Goal: Task Accomplishment & Management: Manage account settings

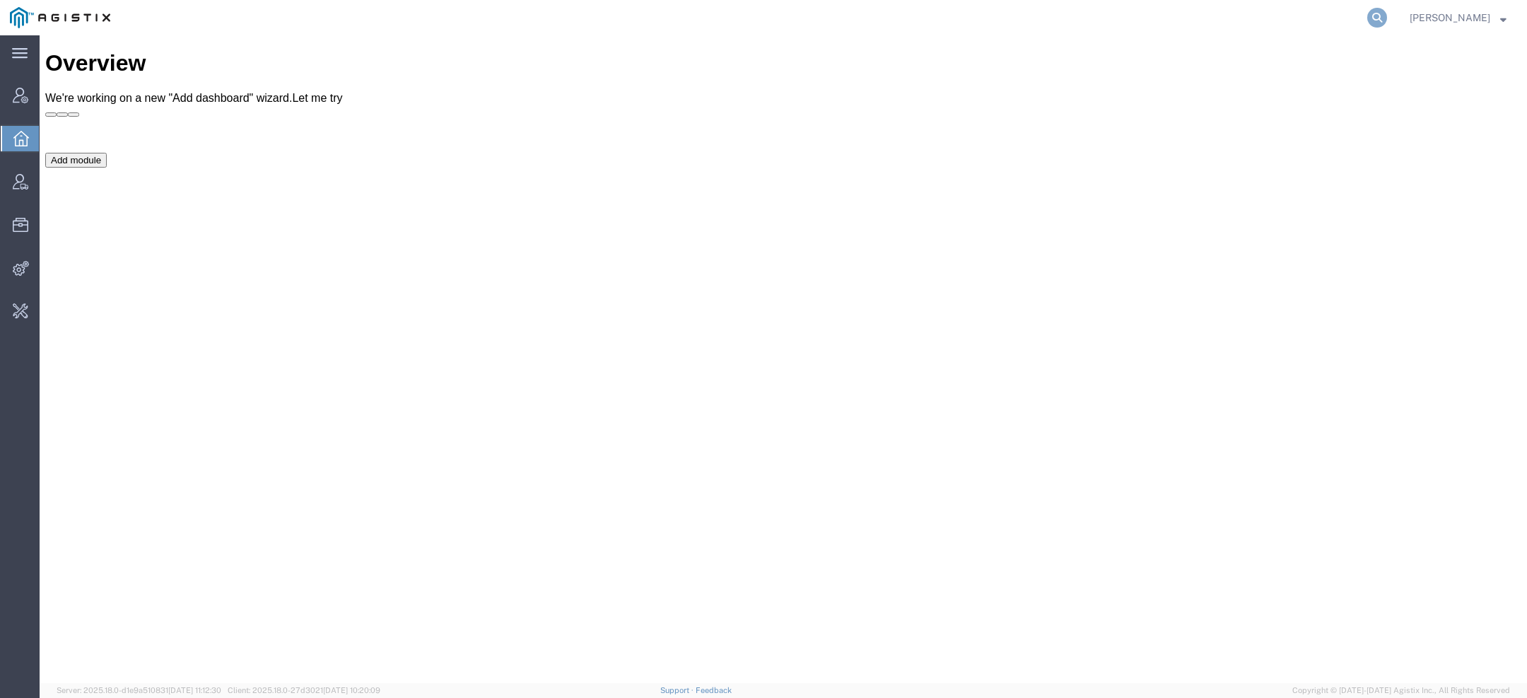
click at [1375, 7] on form at bounding box center [1378, 17] width 23 height 35
click at [1375, 9] on icon at bounding box center [1377, 18] width 20 height 20
paste input "3501419058"
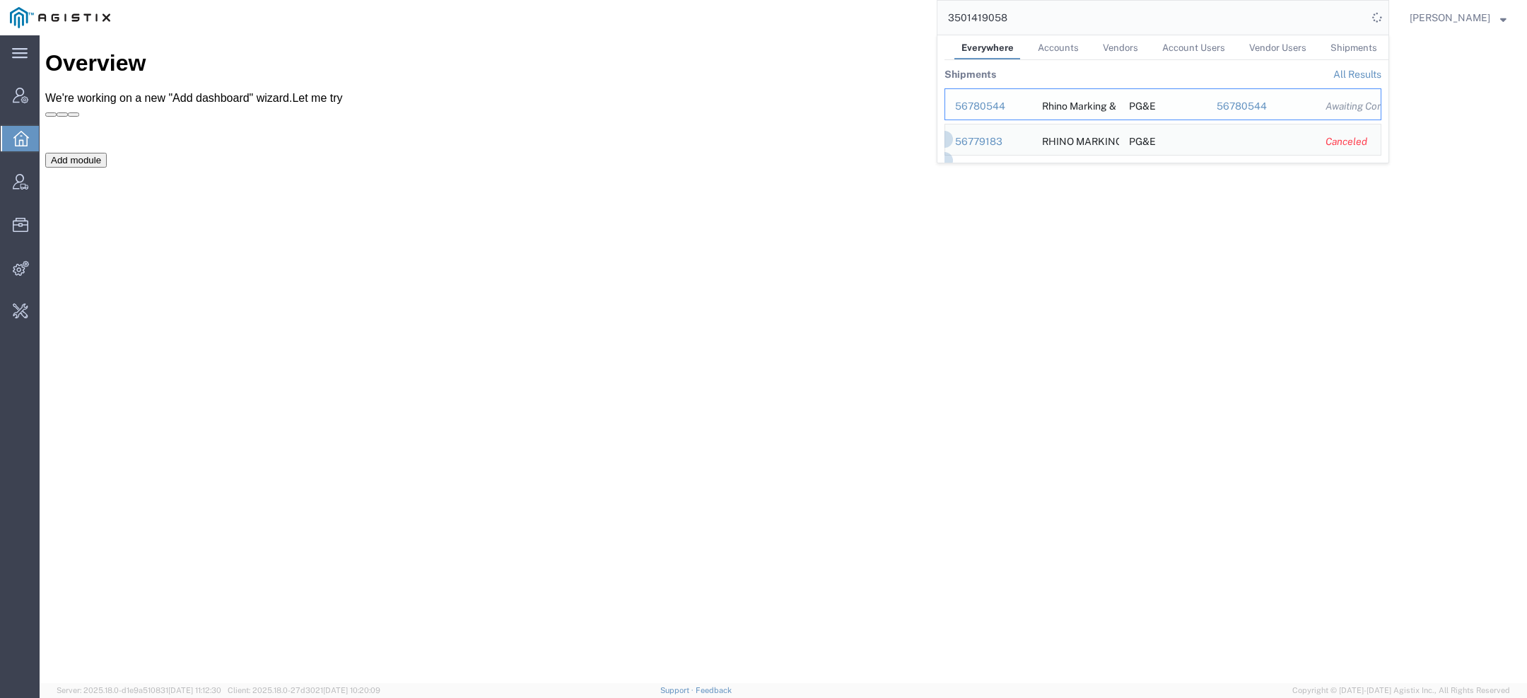
click at [1000, 110] on div "56780544" at bounding box center [988, 106] width 67 height 15
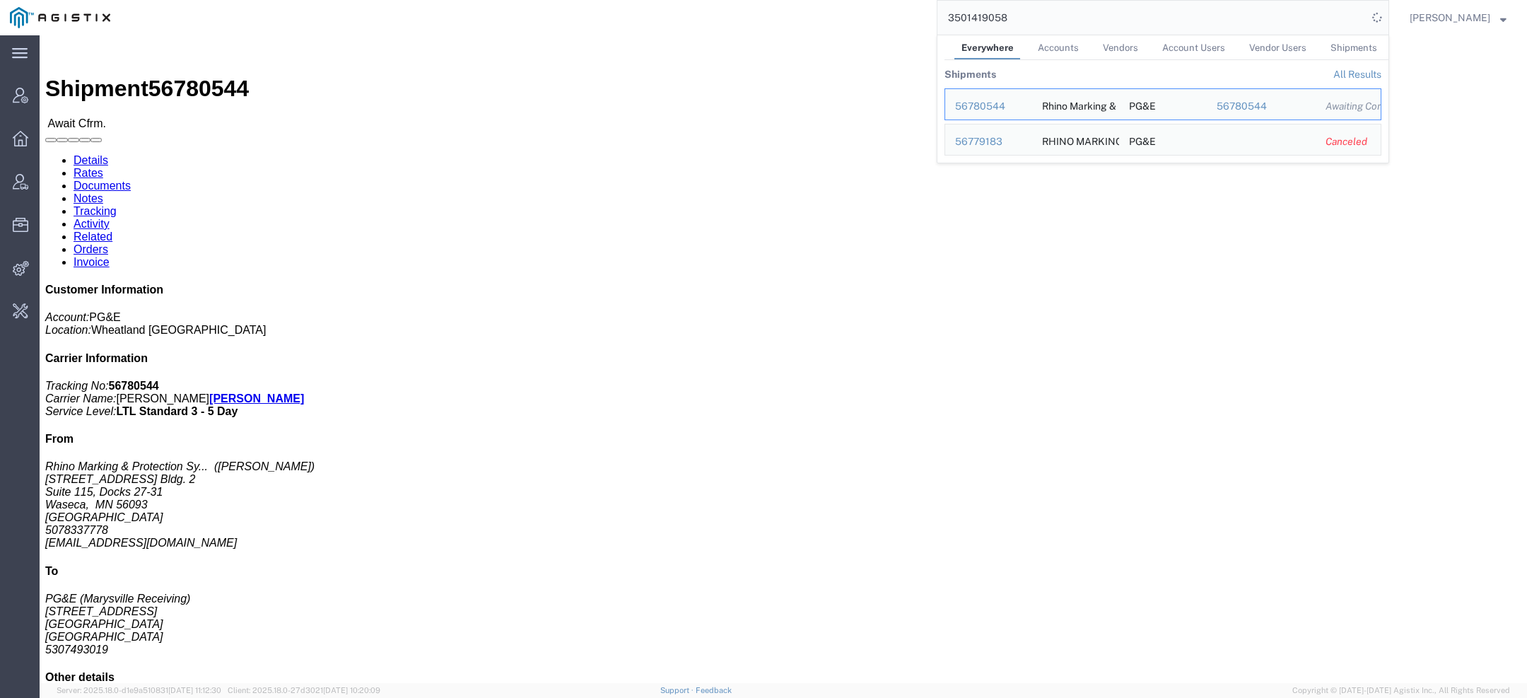
click link "Activity"
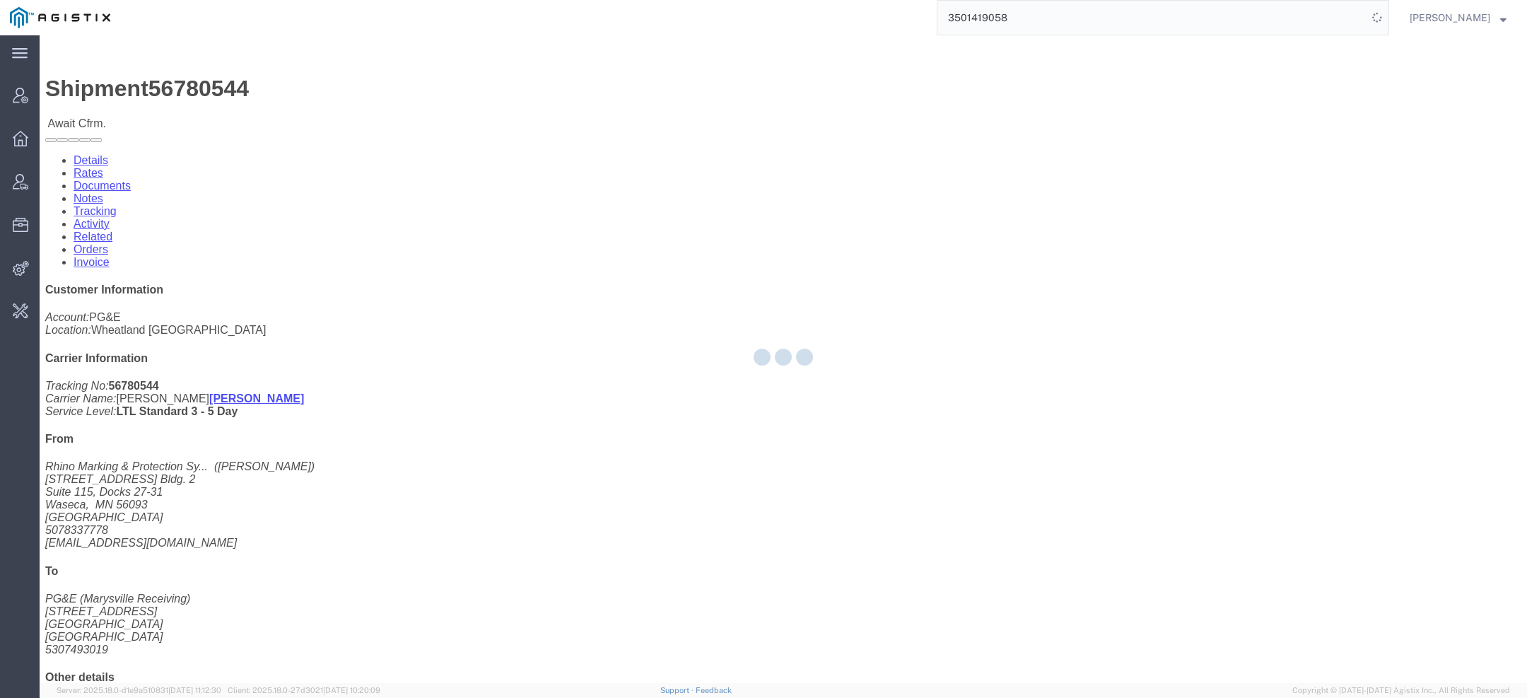
click div
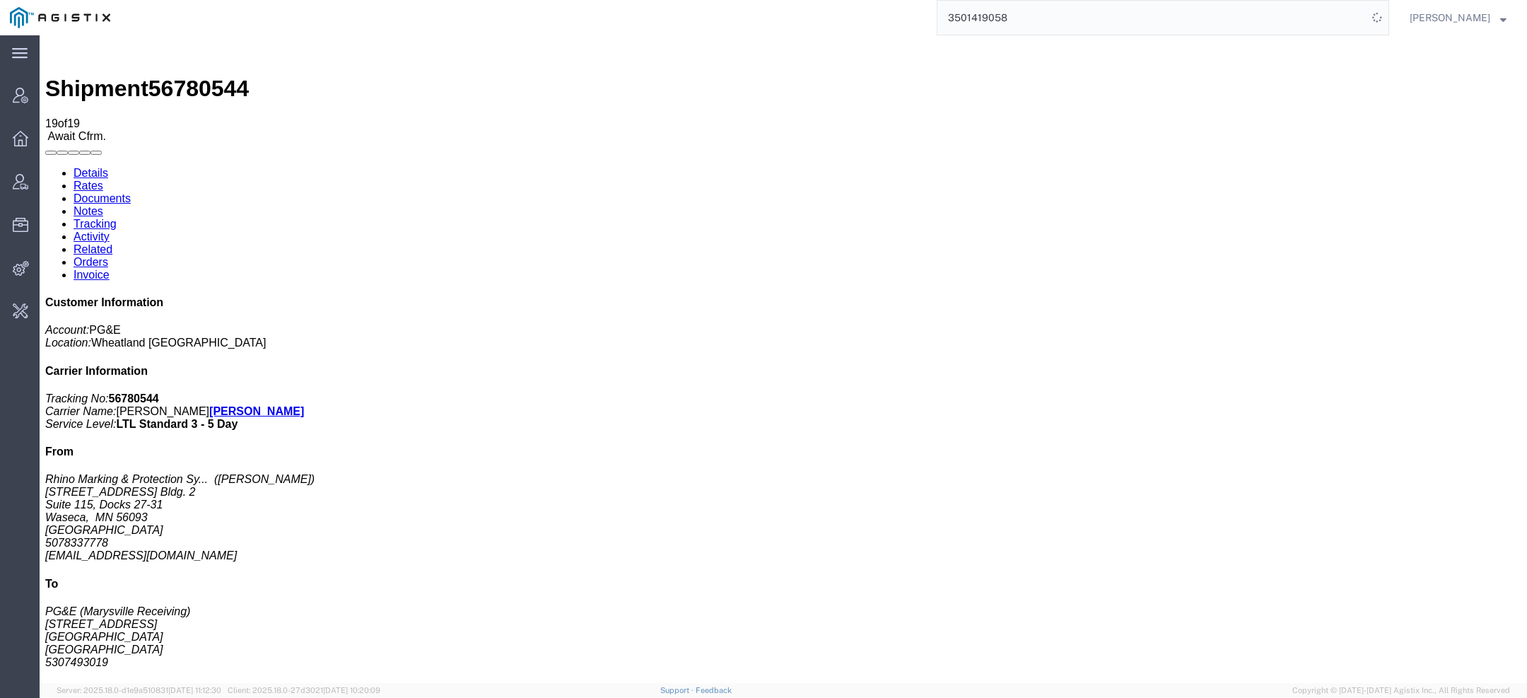
scroll to position [226, 0]
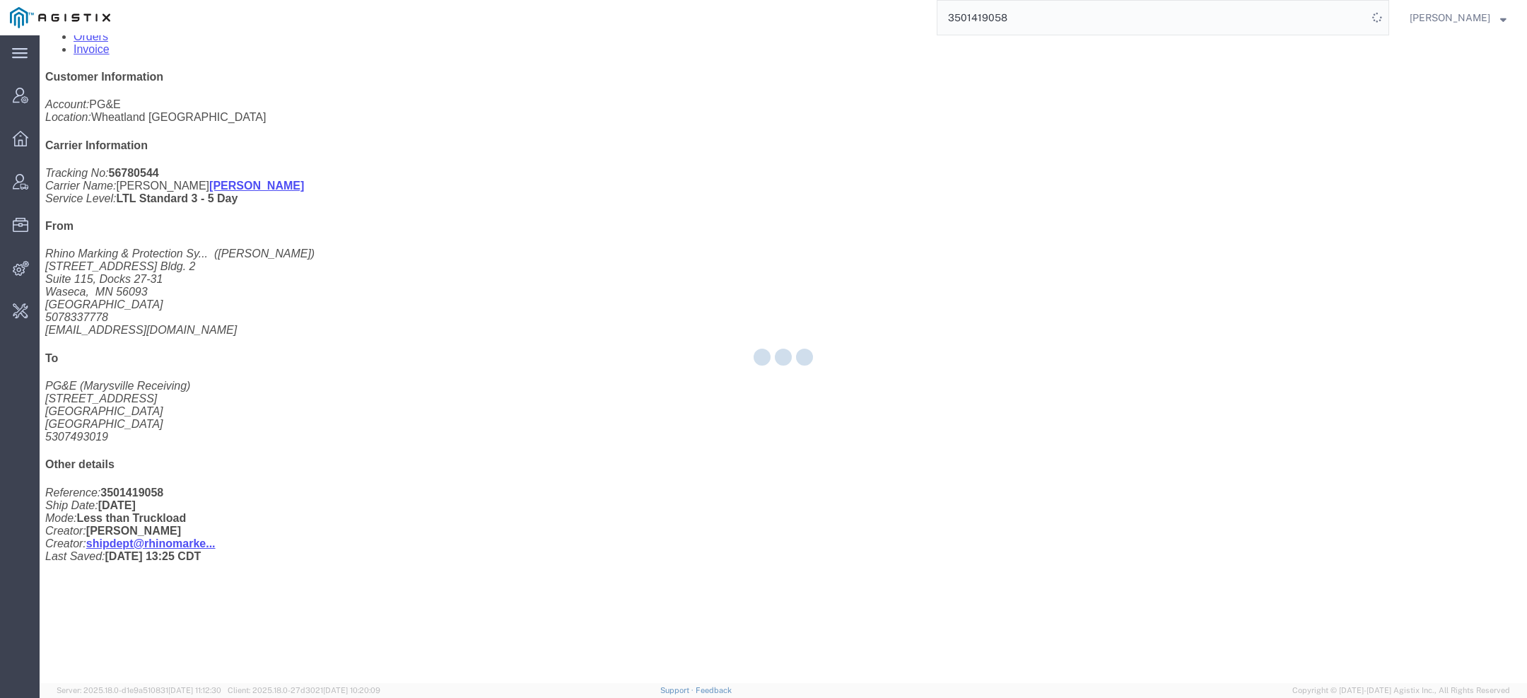
click at [40, 35] on div at bounding box center [40, 35] width 0 height 0
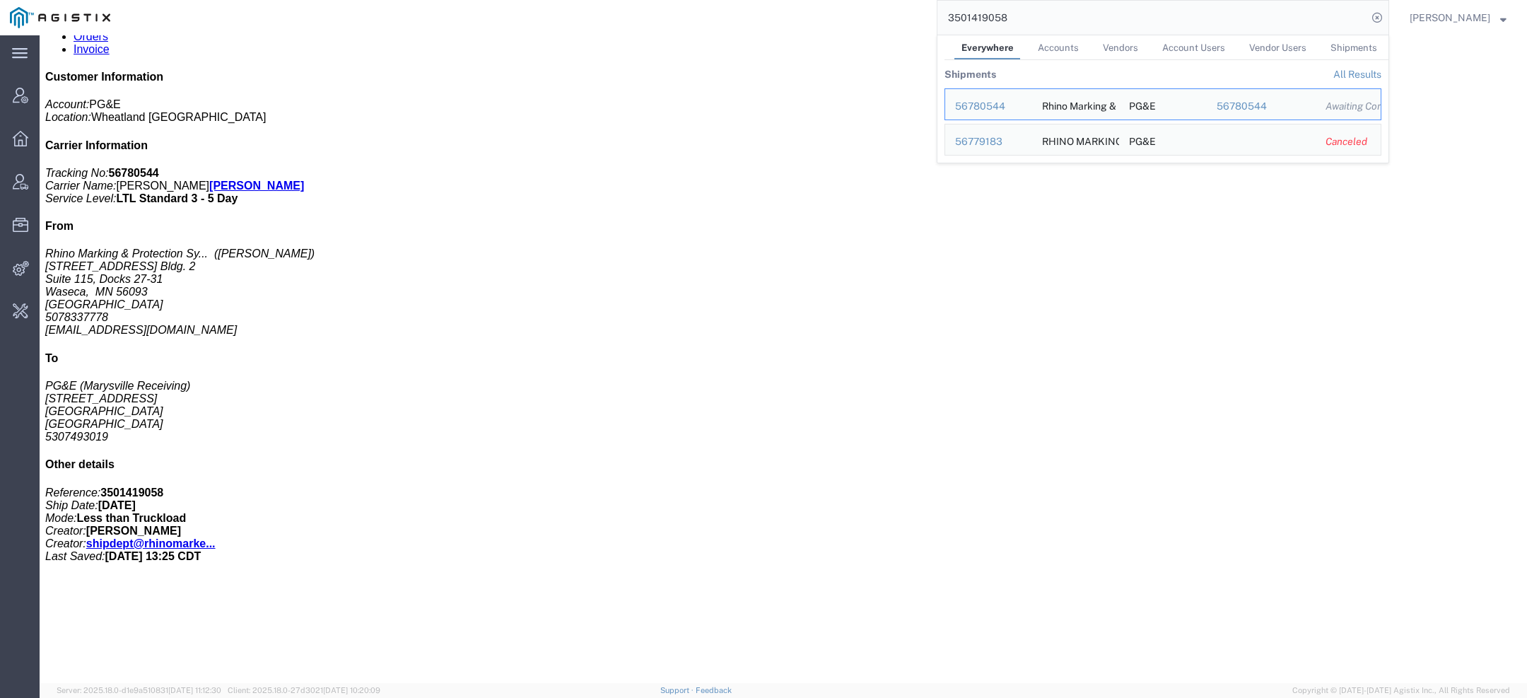
click b "206.00"
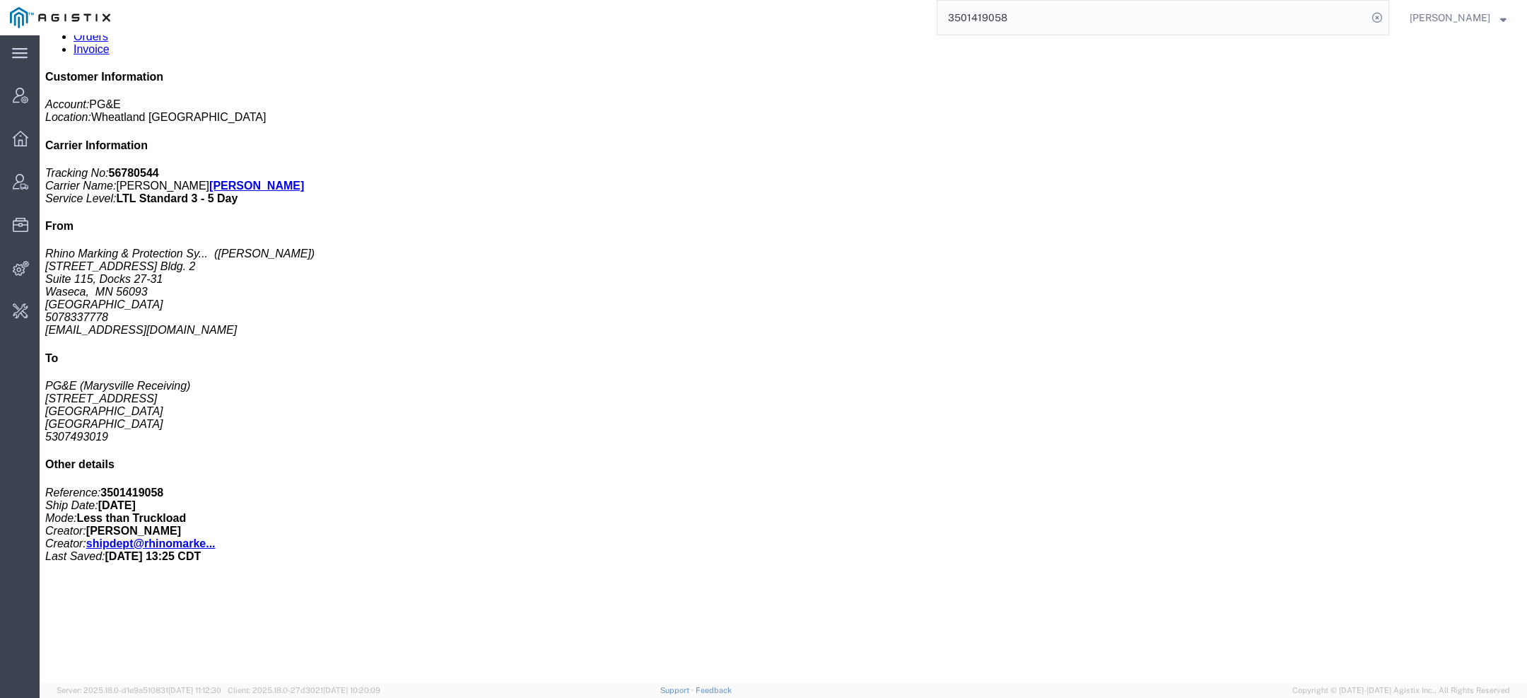
click span "56780544"
copy span "56780544"
drag, startPoint x: 1024, startPoint y: 17, endPoint x: 641, endPoint y: -17, distance: 385.4
click at [641, 0] on html "main_menu Created with Sketch. Collapse Menu Account Manager Overview Vendor Ma…" at bounding box center [763, 349] width 1527 height 698
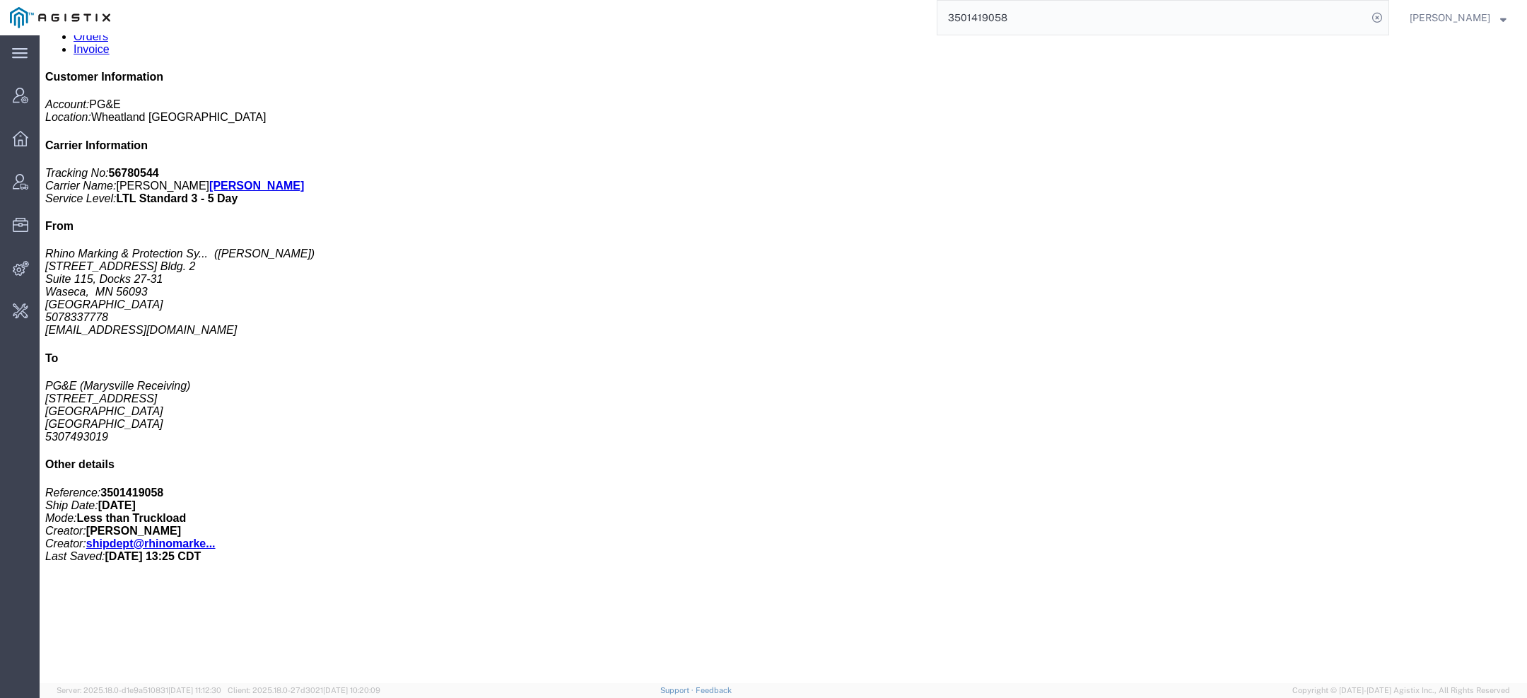
paste input "56780369"
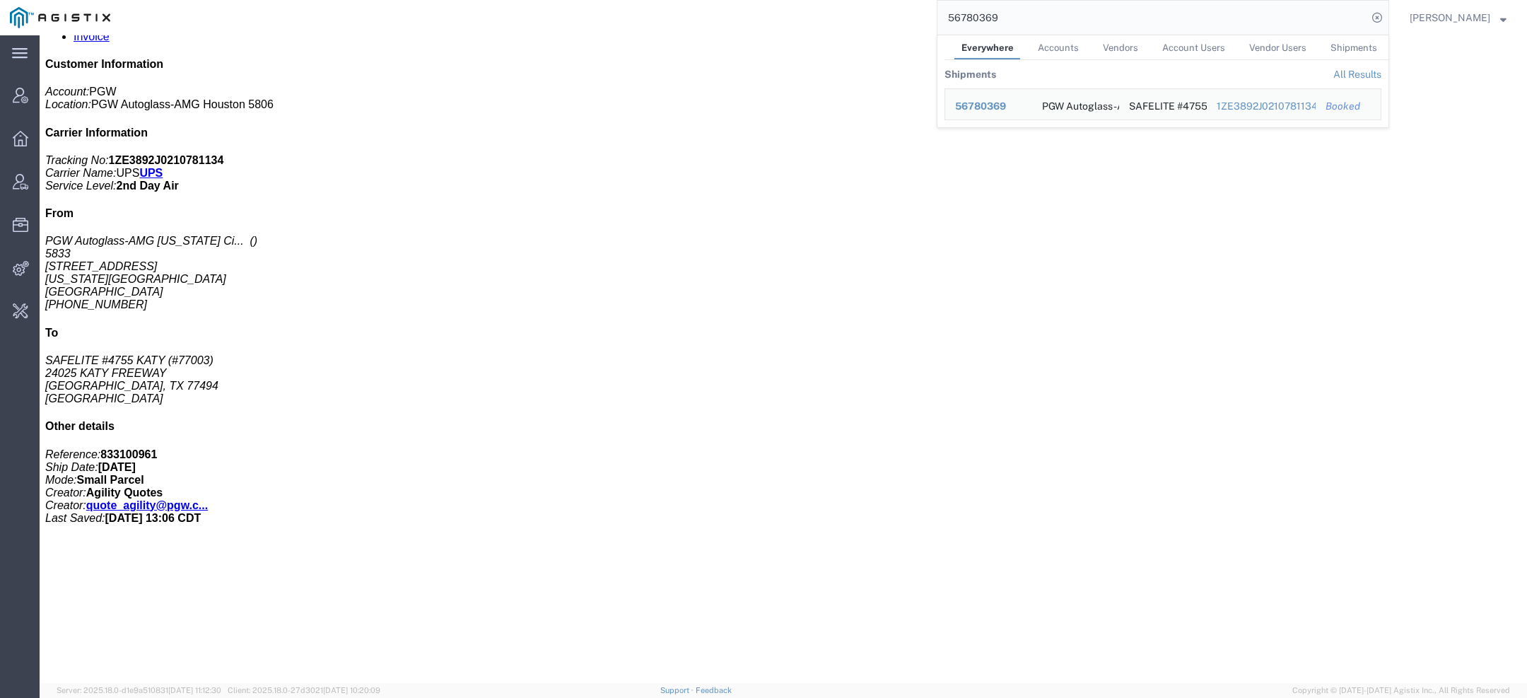
scroll to position [197, 0]
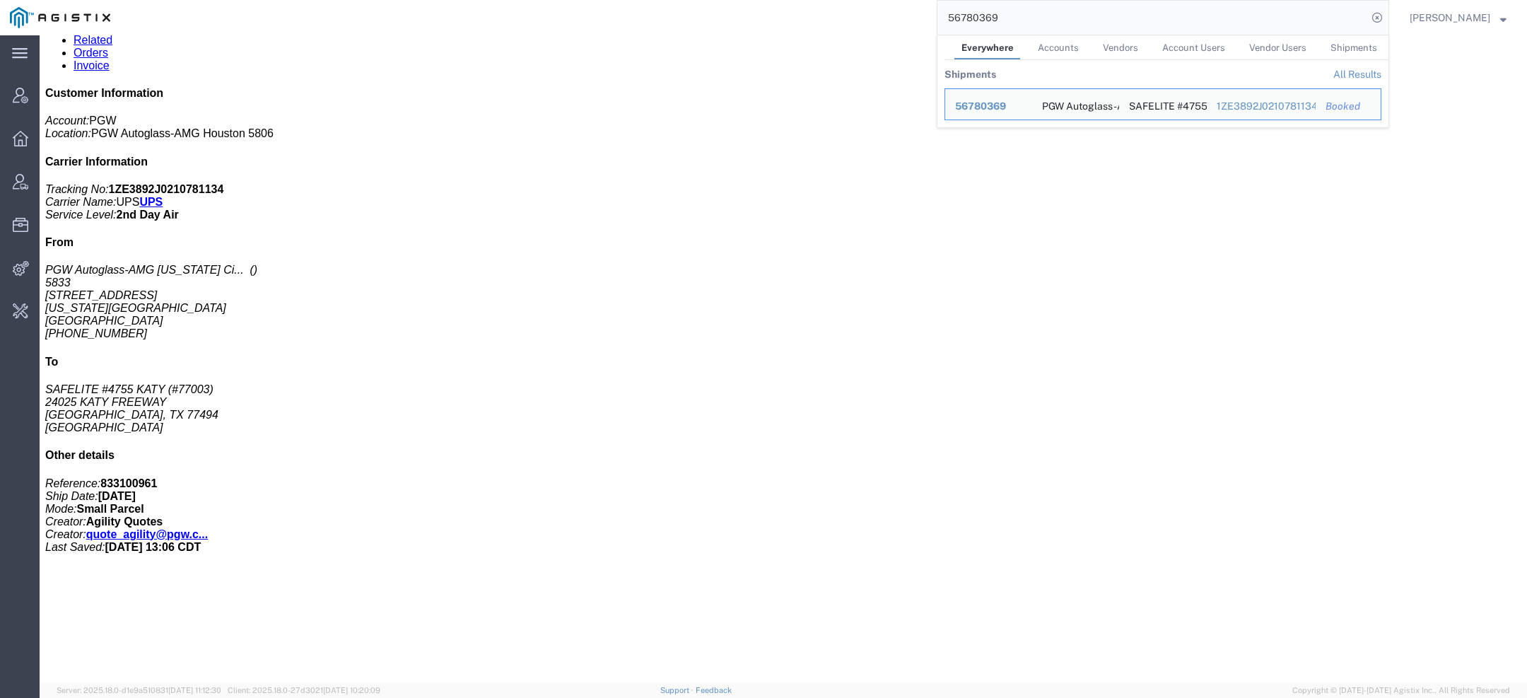
drag, startPoint x: 1017, startPoint y: 21, endPoint x: 532, endPoint y: -18, distance: 486.6
click at [532, 0] on html "main_menu Created with Sketch. Collapse Menu Account Manager Overview Vendor Ma…" at bounding box center [763, 349] width 1527 height 698
paste input "79047"
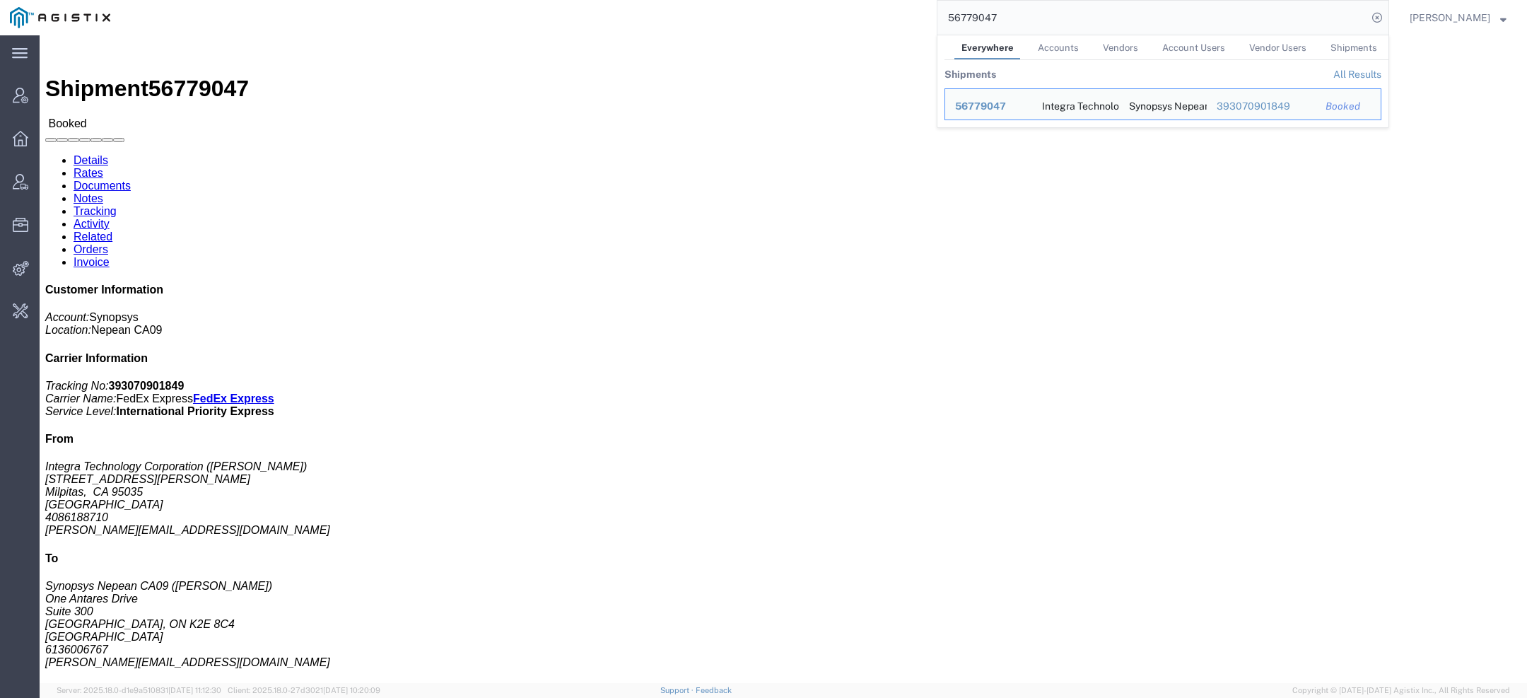
click at [1020, 10] on input "56779047" at bounding box center [1153, 18] width 430 height 34
drag, startPoint x: 1012, startPoint y: 17, endPoint x: 641, endPoint y: 5, distance: 371.4
click at [709, 6] on div "56779047 Everywhere Accounts Vendors Account Users Vendor Users Shipments Shipm…" at bounding box center [754, 17] width 1269 height 35
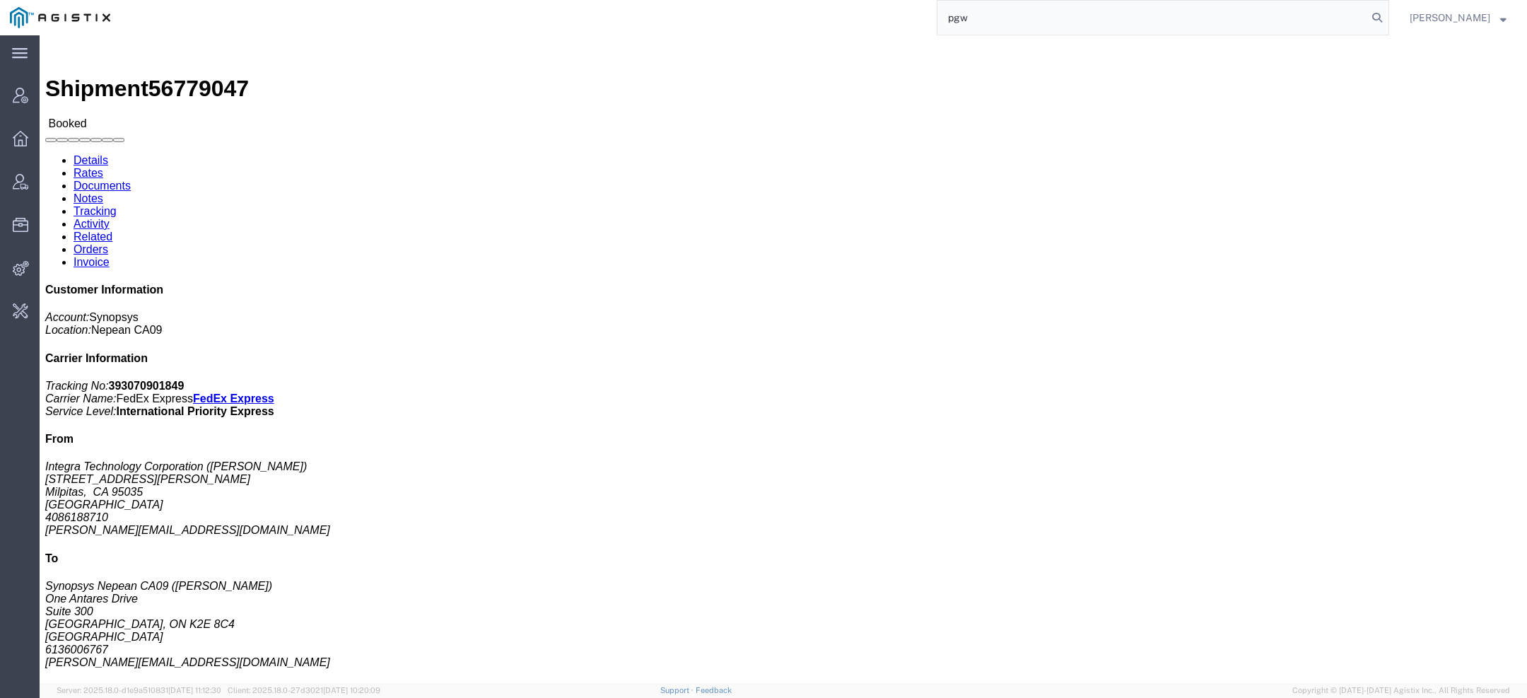
drag, startPoint x: 971, startPoint y: 21, endPoint x: 785, endPoint y: -22, distance: 190.7
click at [785, 0] on html "main_menu Created with Sketch. Collapse Menu Account Manager Overview Vendor Ma…" at bounding box center [763, 349] width 1527 height 698
paste input "56780544"
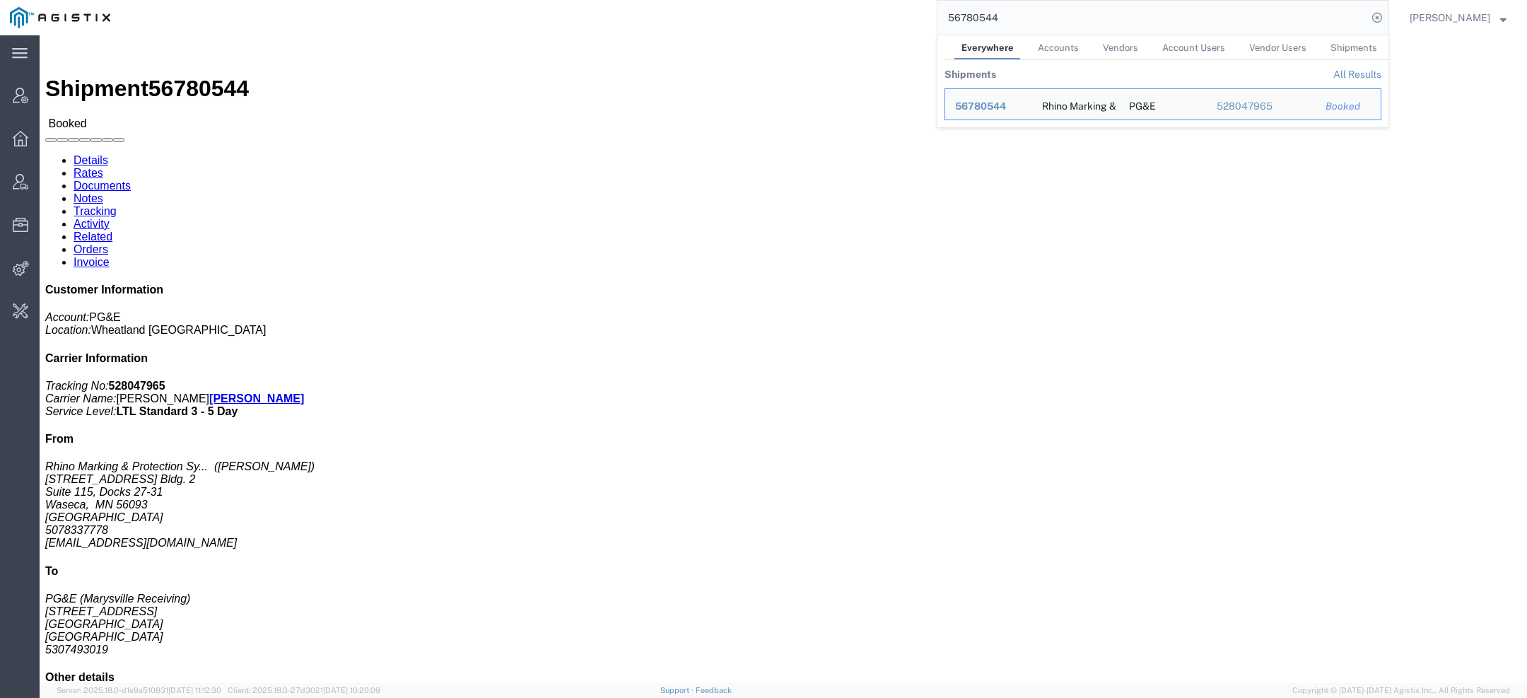
click span "56780544"
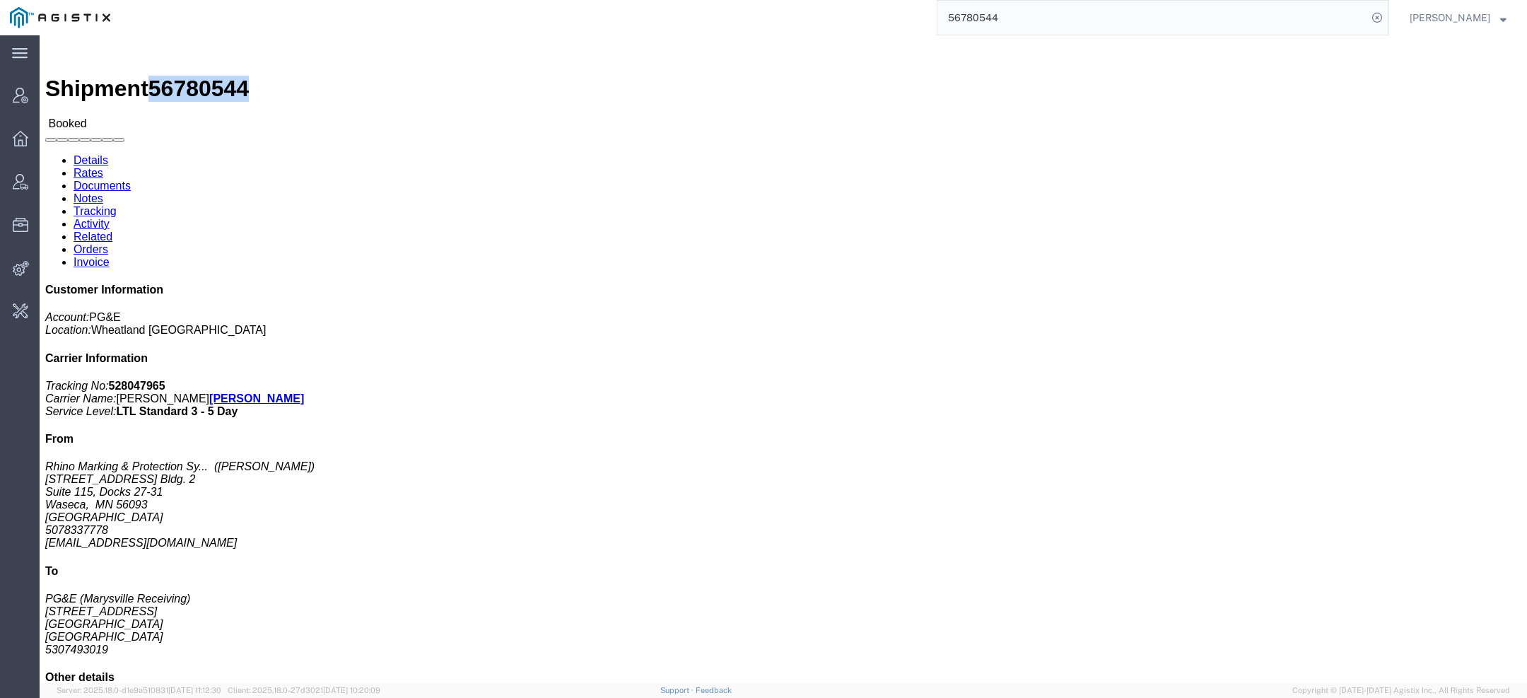
copy span "56780544"
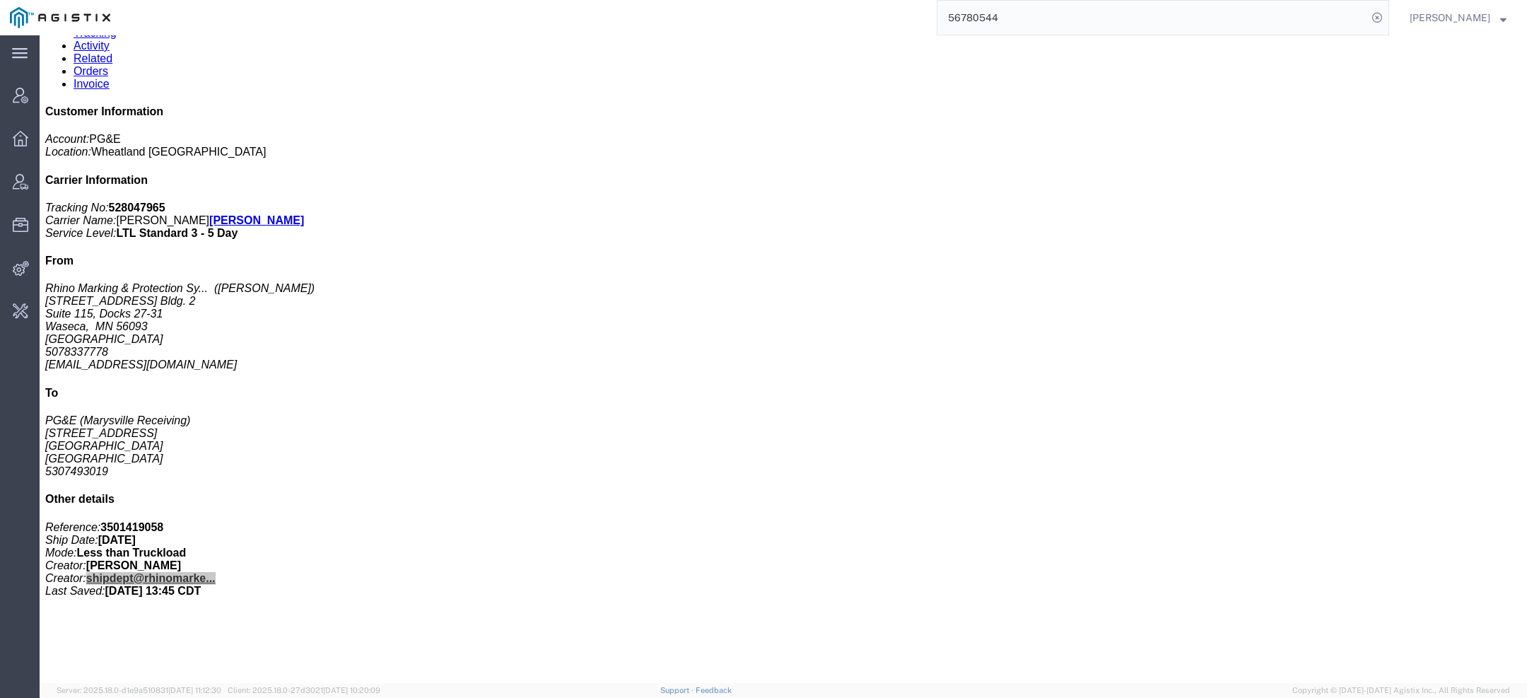
scroll to position [177, 0]
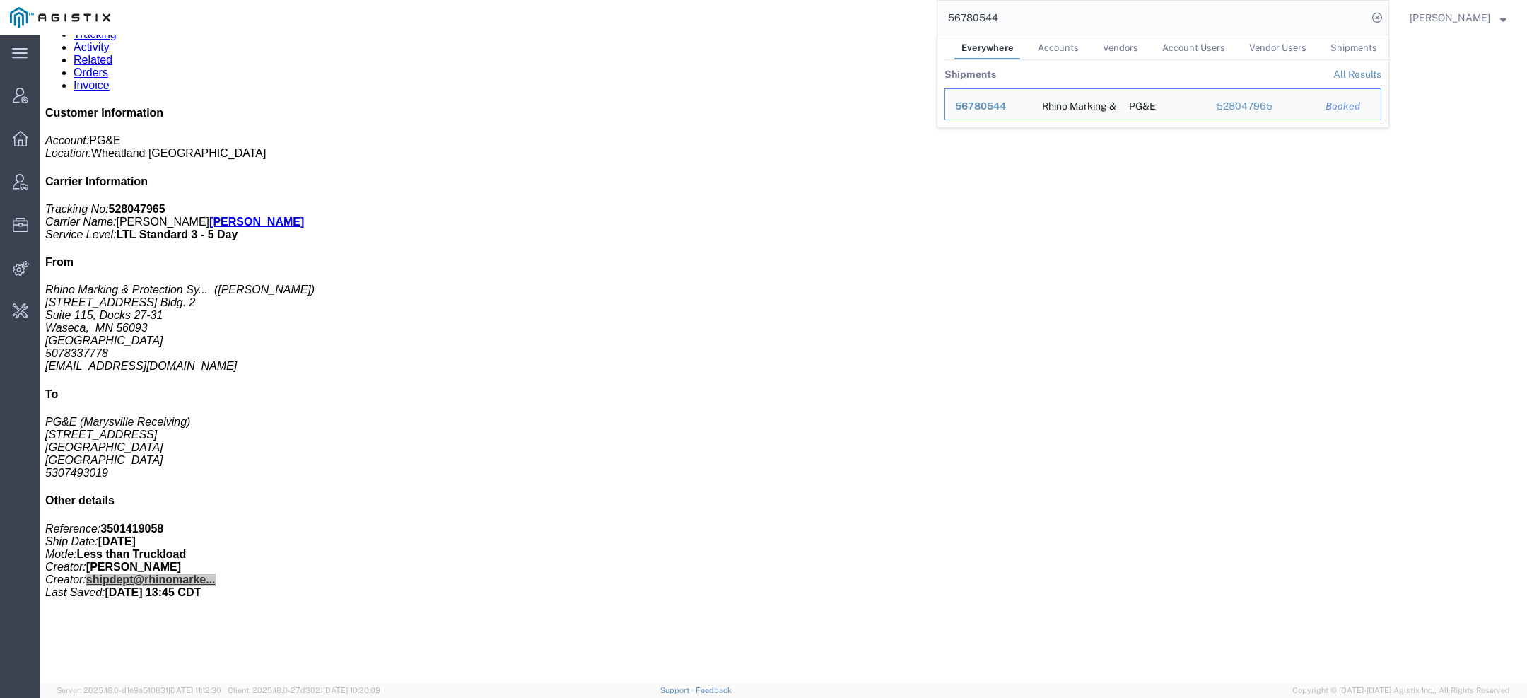
drag, startPoint x: 1022, startPoint y: 24, endPoint x: 614, endPoint y: -28, distance: 411.9
click at [614, 0] on html "main_menu Created with Sketch. Collapse Menu Account Manager Overview Vendor Ma…" at bounding box center [763, 349] width 1527 height 698
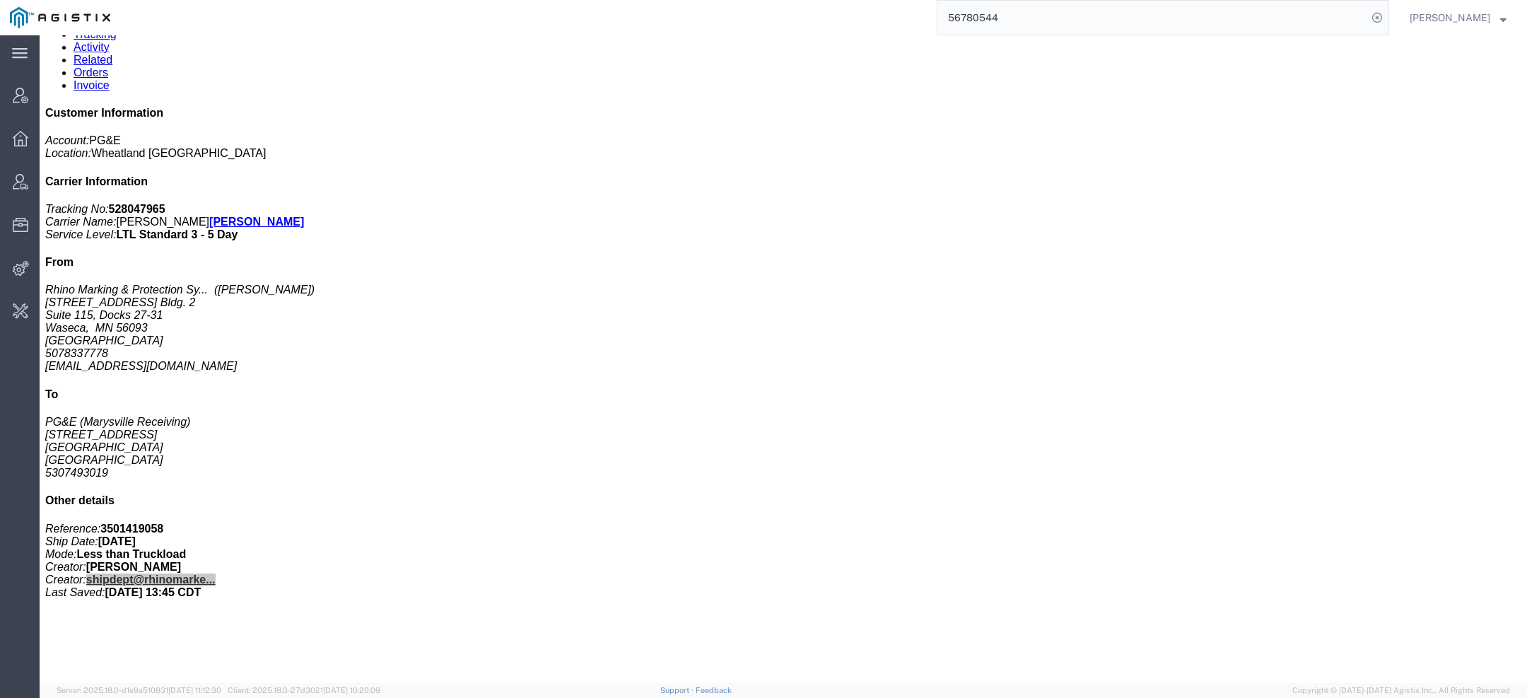
type input "g"
type input "pgw"
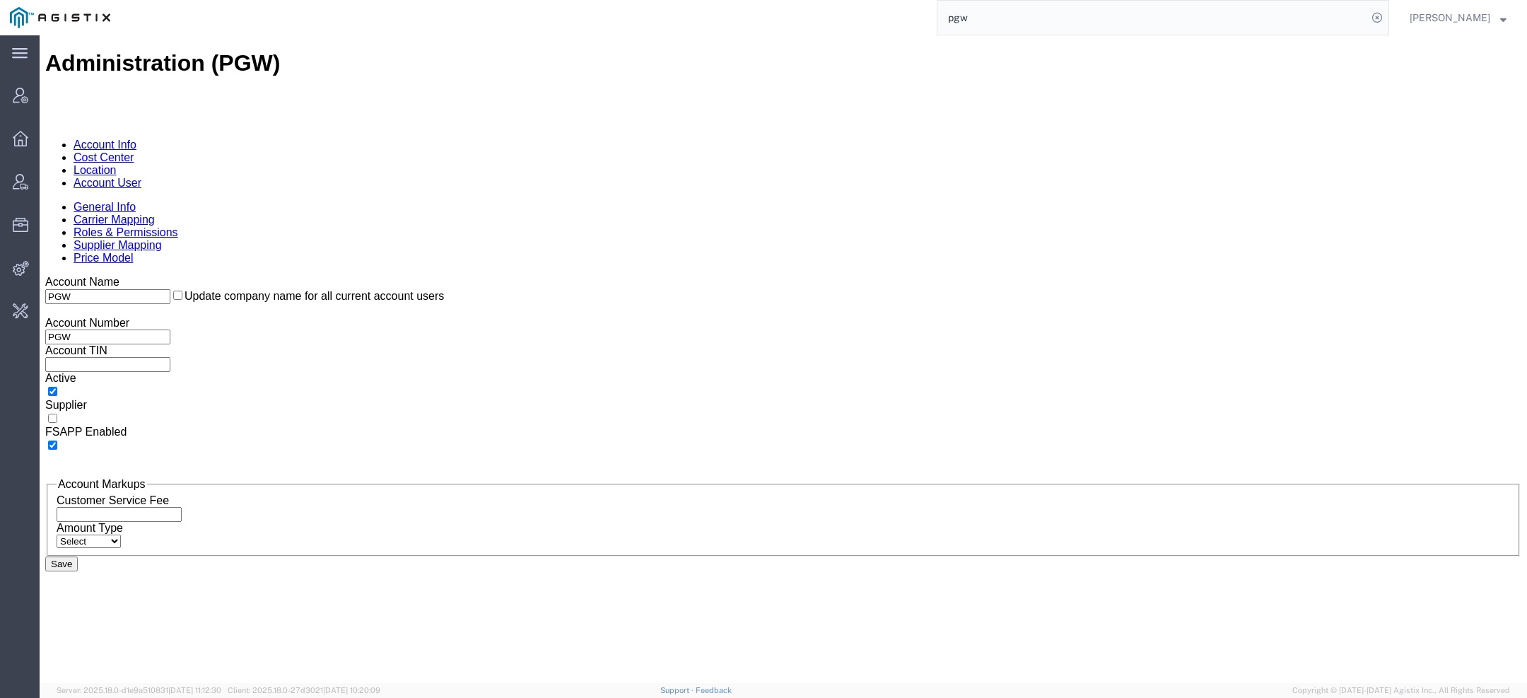
click at [141, 177] on link "Account User" at bounding box center [108, 183] width 68 height 12
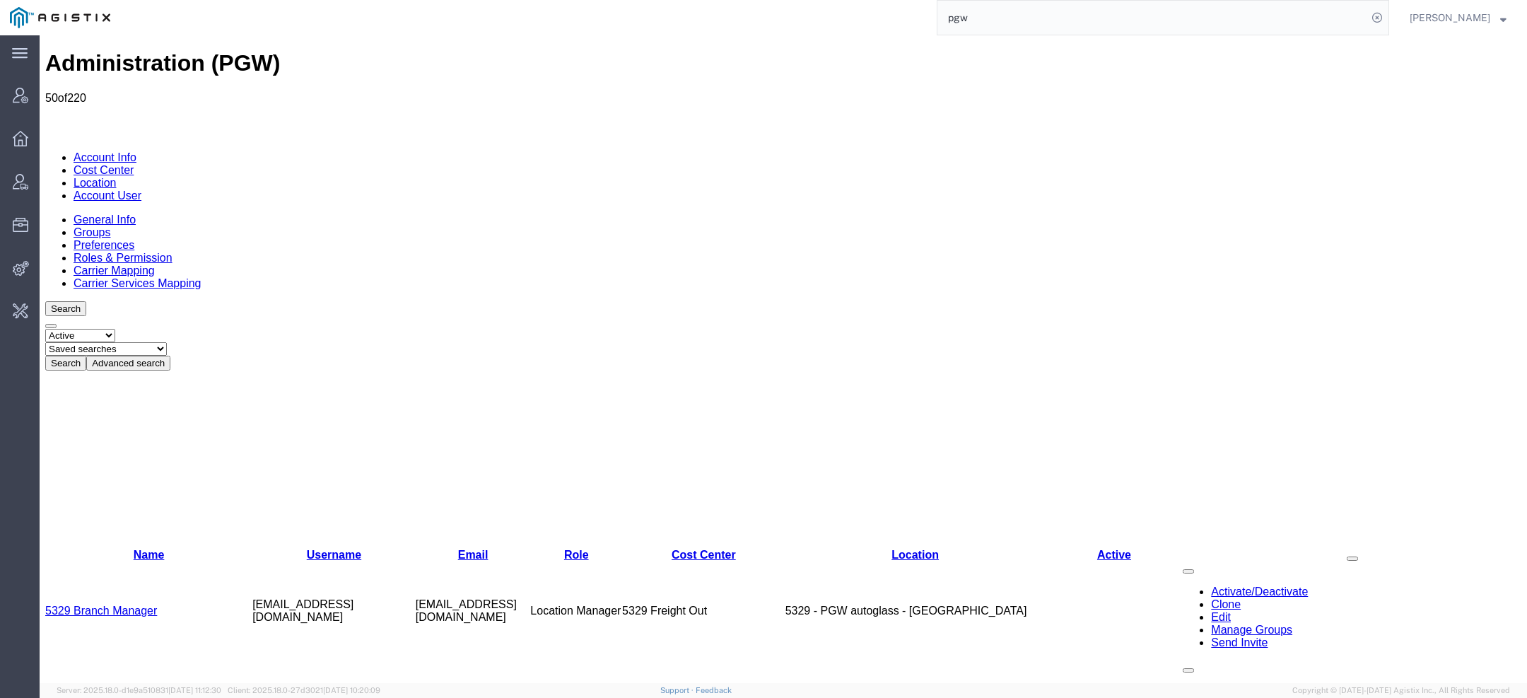
click at [167, 342] on select "Saved searches Exclude Branch Manager Jason Offline user" at bounding box center [106, 348] width 122 height 13
select select "Offline user"
click at [100, 342] on select "Saved searches Exclude Branch Manager Jason Offline user" at bounding box center [106, 348] width 122 height 13
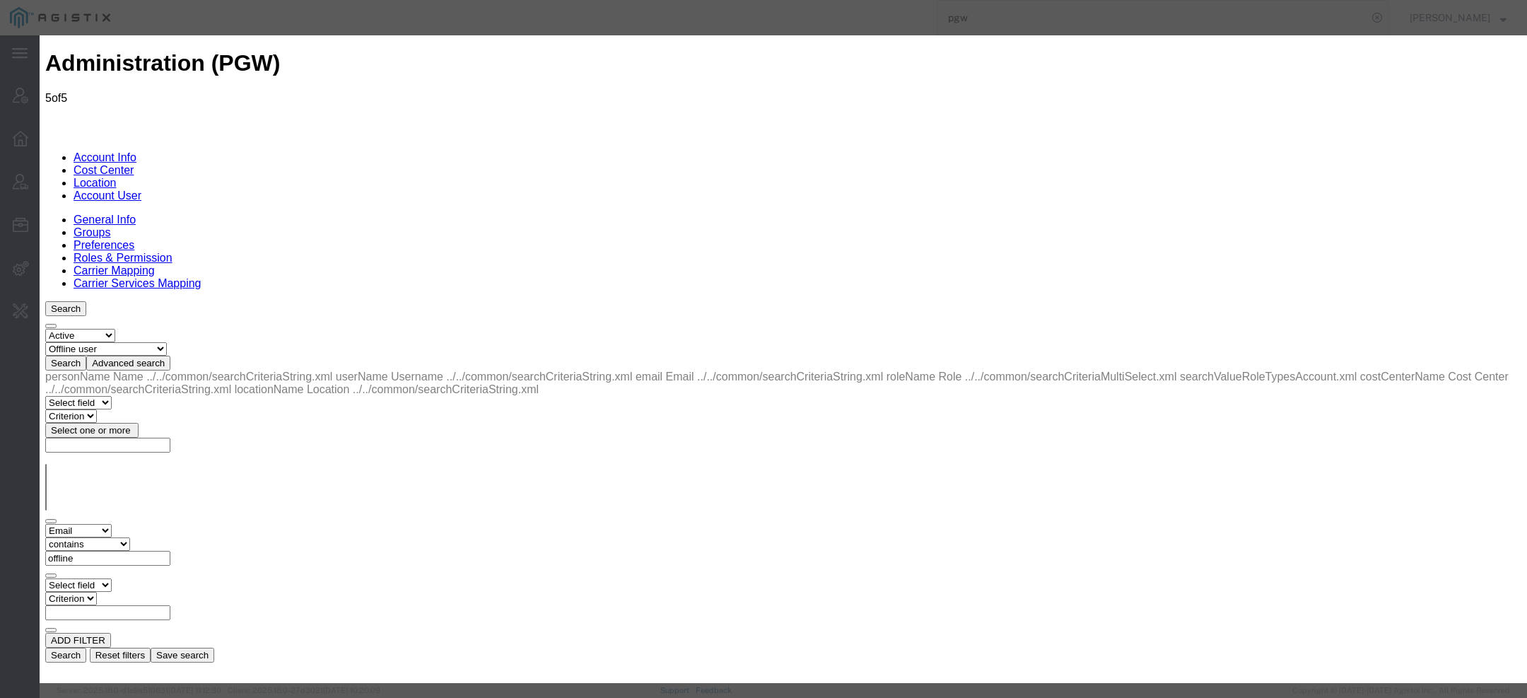
select select "COSTCENTER"
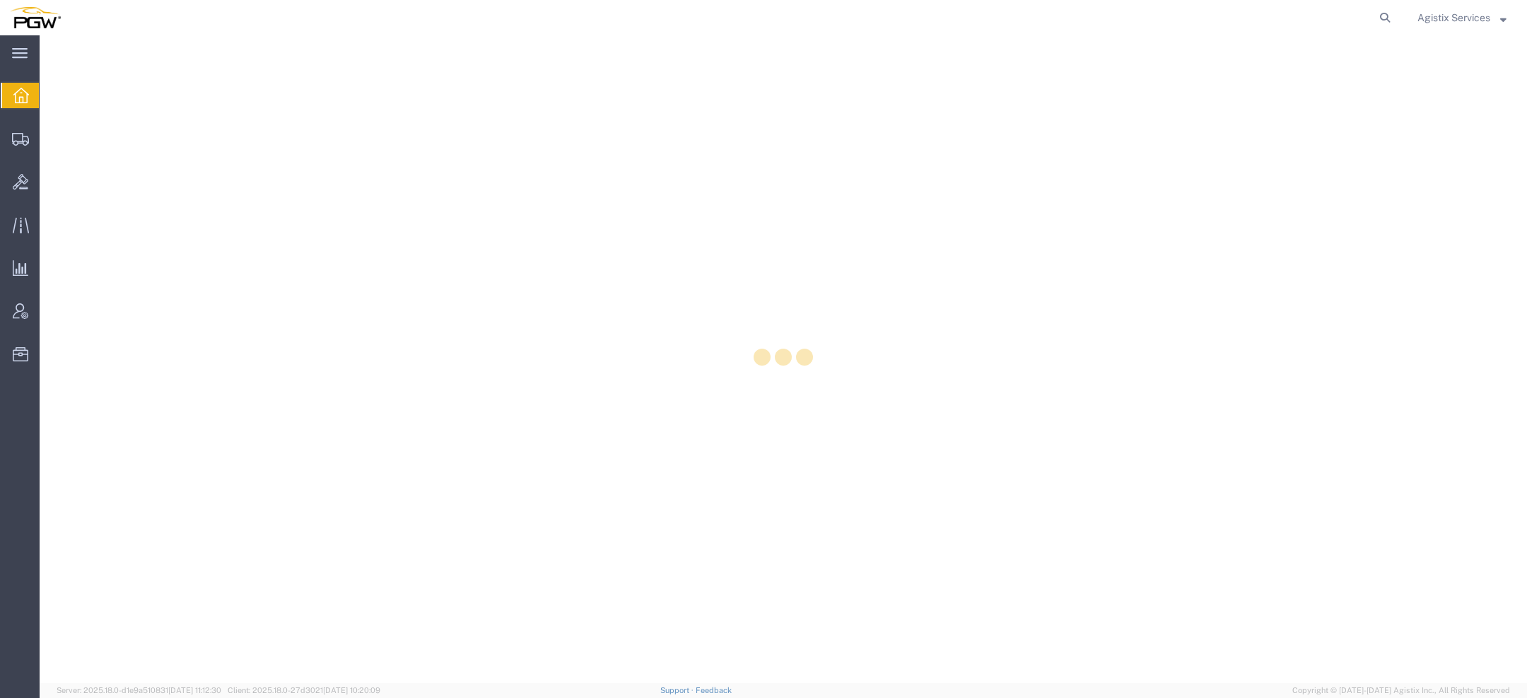
click at [1394, 14] on form at bounding box center [1385, 17] width 23 height 35
click at [1391, 14] on icon at bounding box center [1385, 18] width 20 height 20
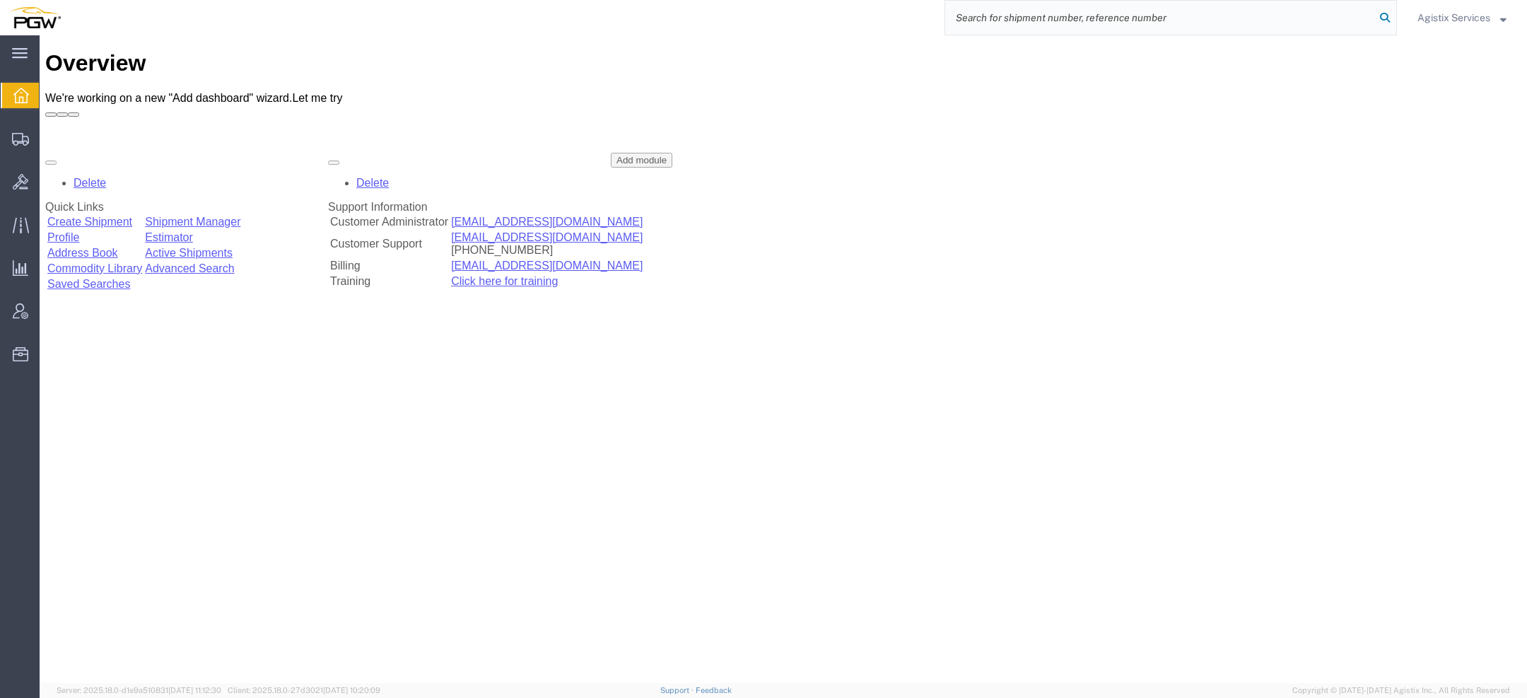
paste input "56780369"
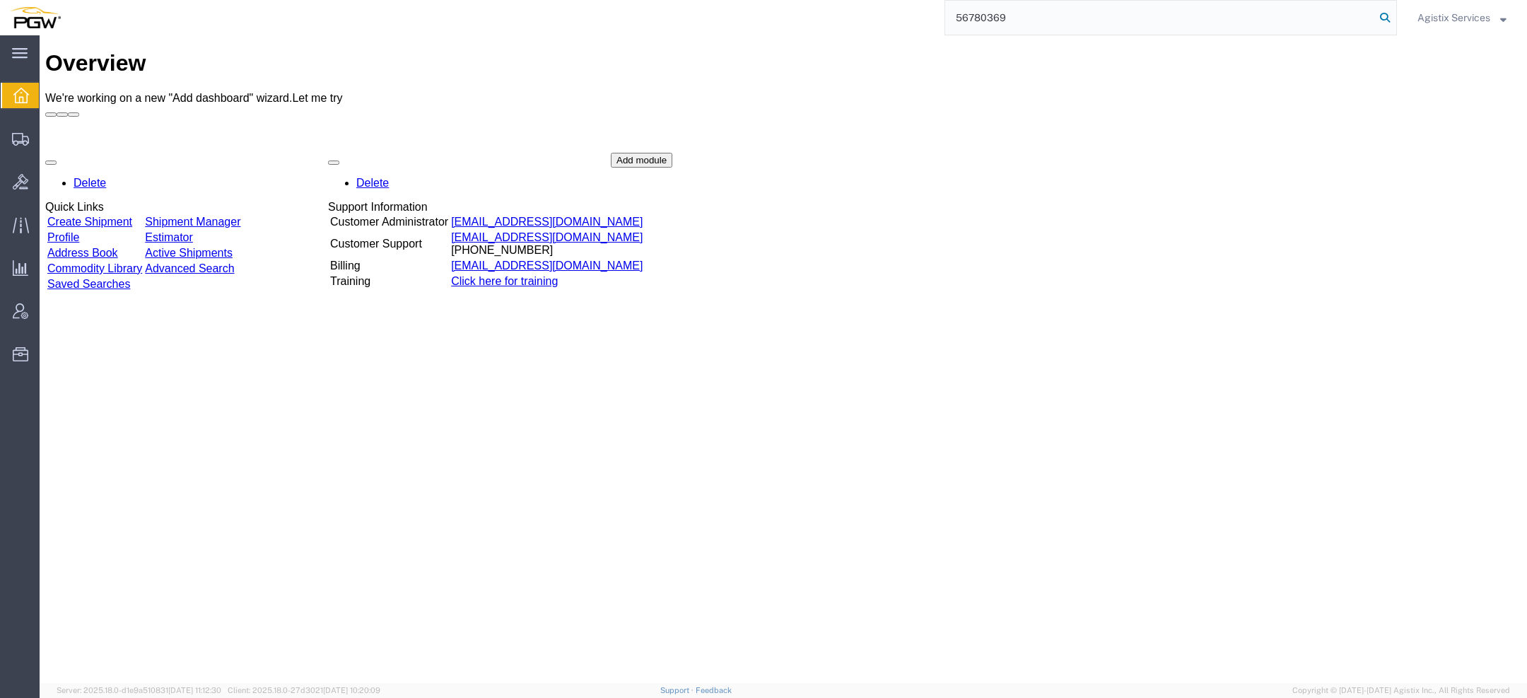
type input "56780369"
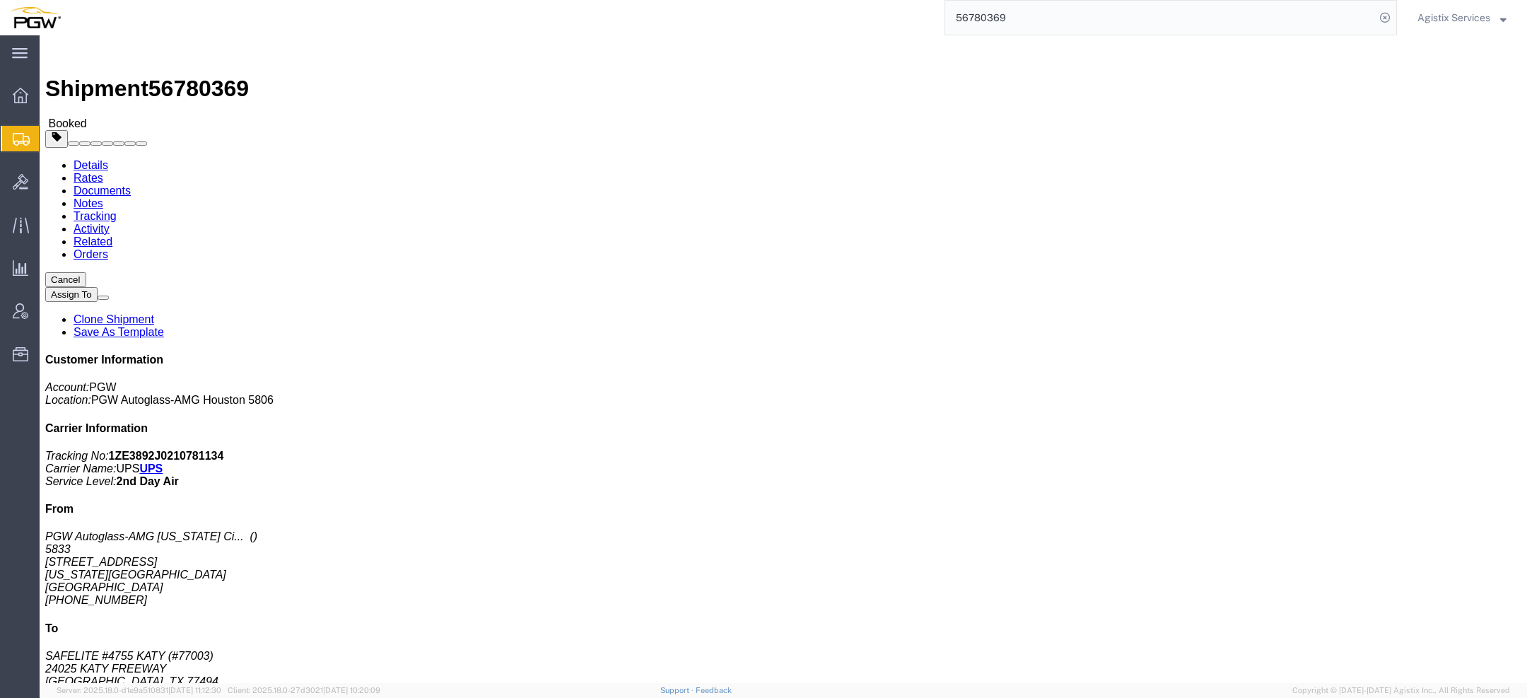
click span "button"
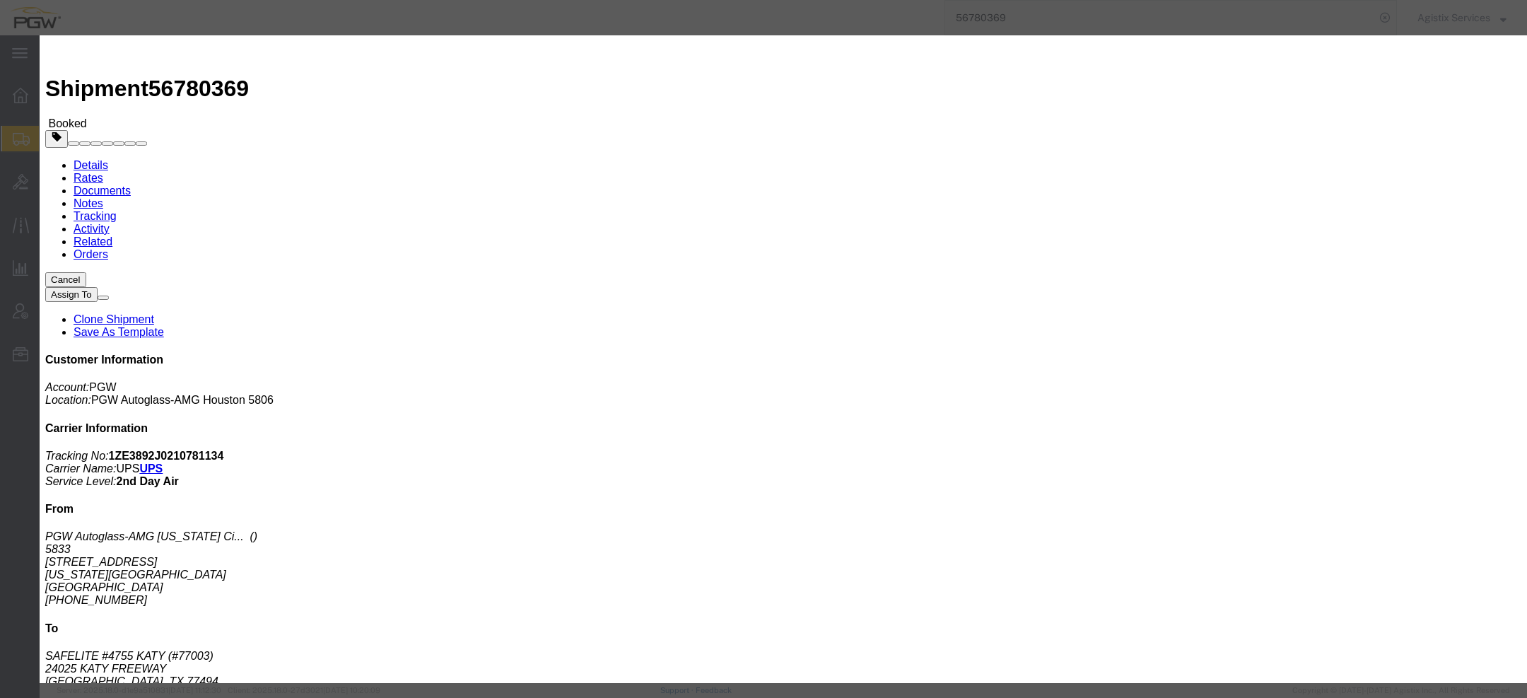
click div "Sep 09 2025 3:05 PM"
click input "3:05 PM"
type input "10:00 AM"
click button "Apply"
click div "Sep 11 2025 11:00 AM"
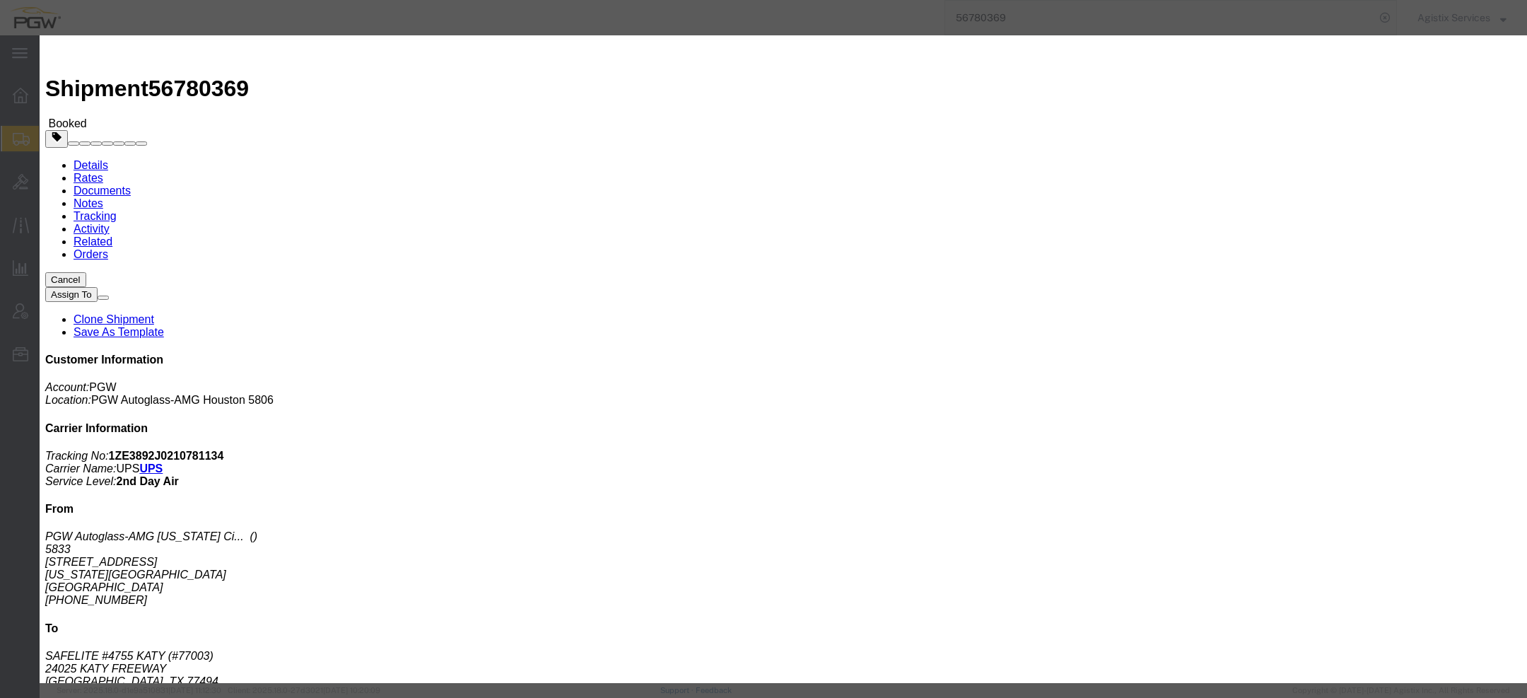
type input "1:00 PM"
click button "Apply"
click button "Save"
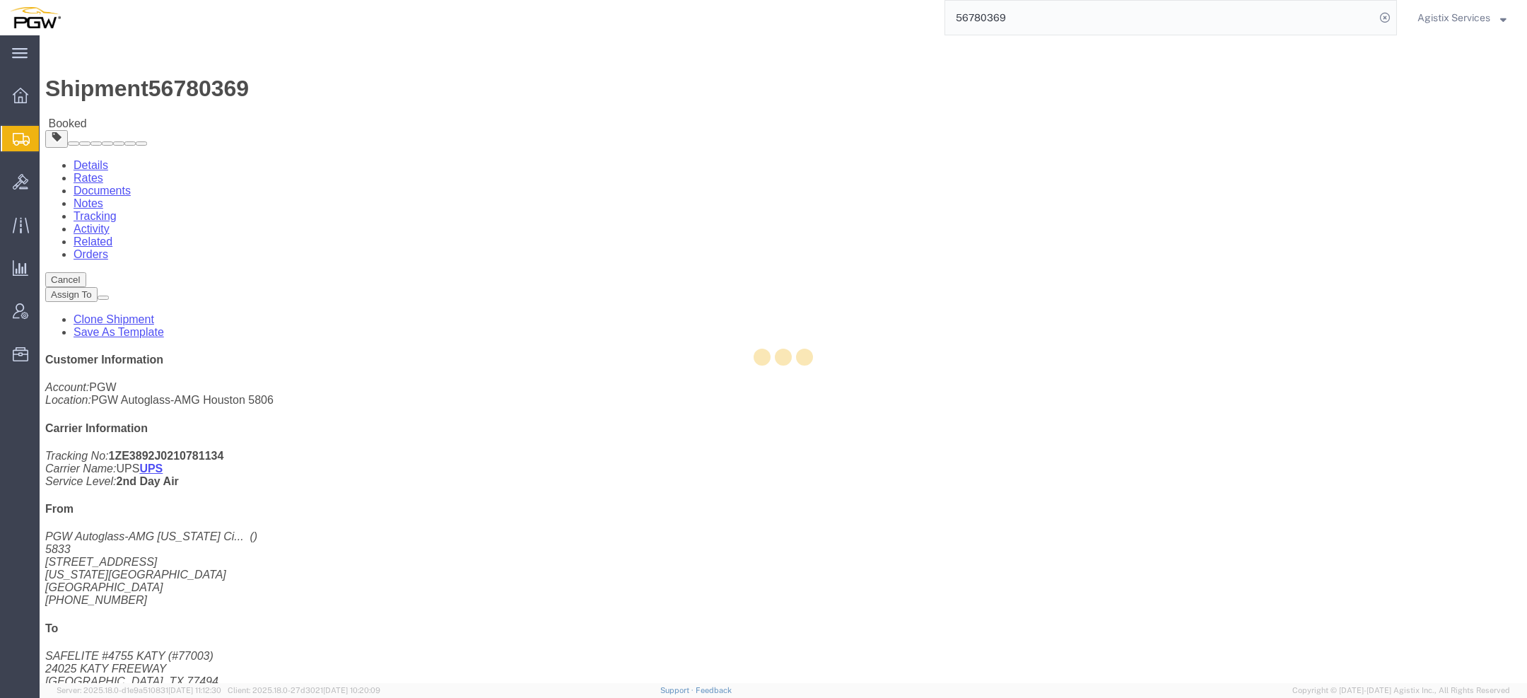
drag, startPoint x: 980, startPoint y: 154, endPoint x: 940, endPoint y: 119, distance: 52.6
click button "Close"
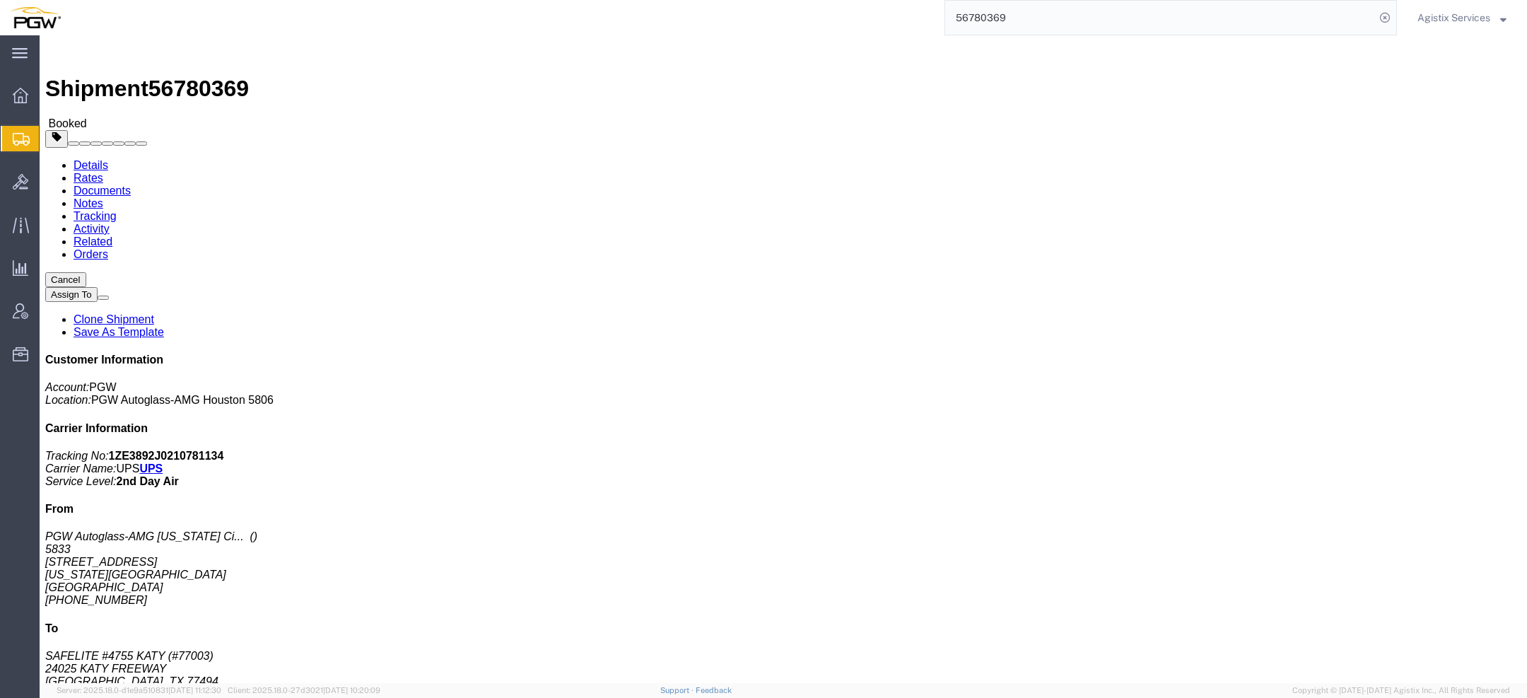
click link "Activity"
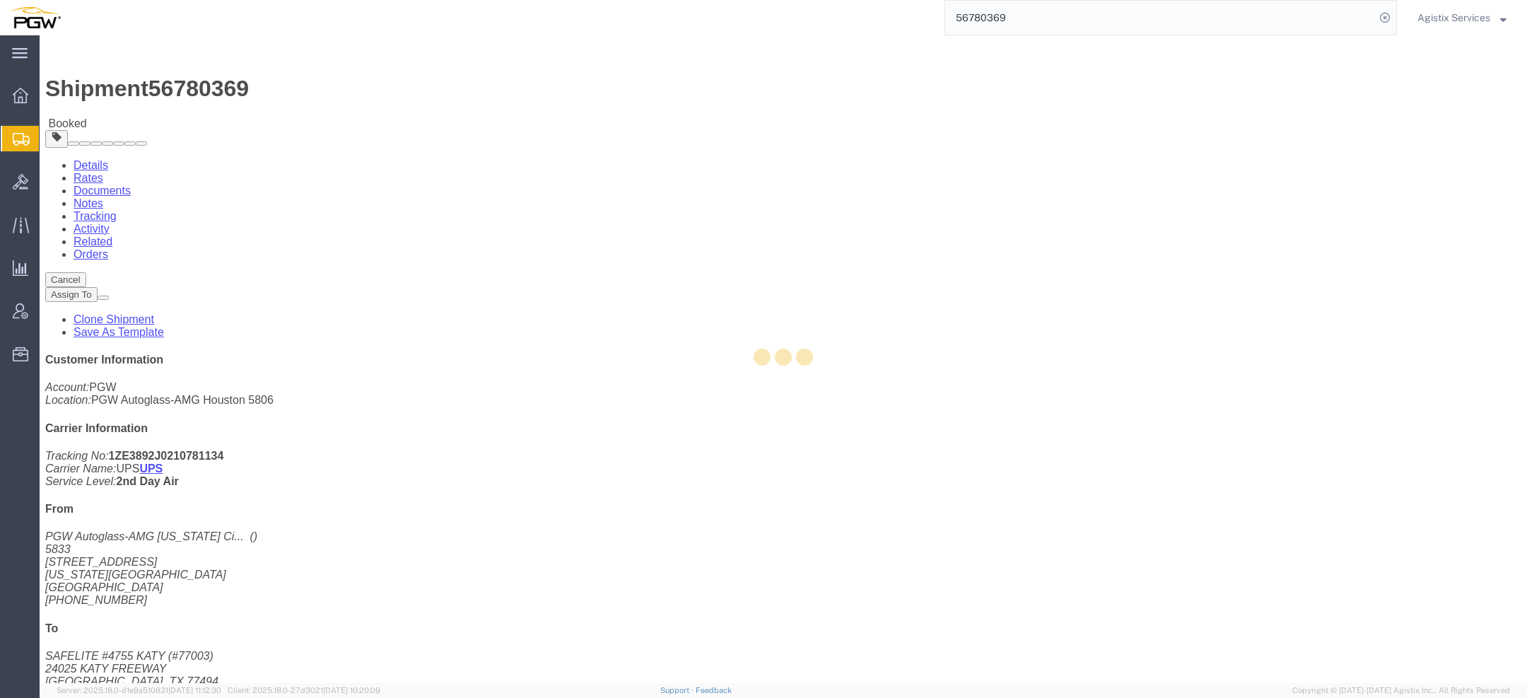
click at [361, 86] on div at bounding box center [784, 359] width 1488 height 648
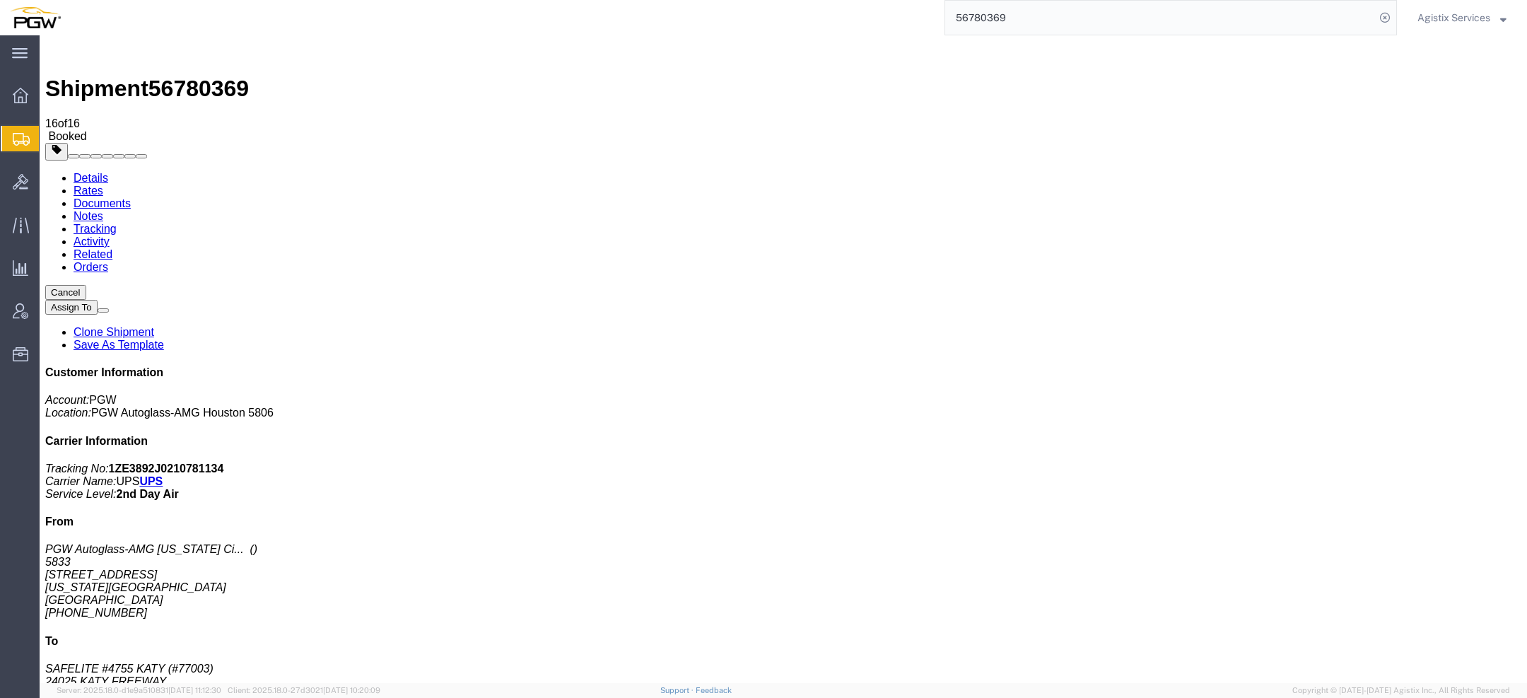
scroll to position [76, 0]
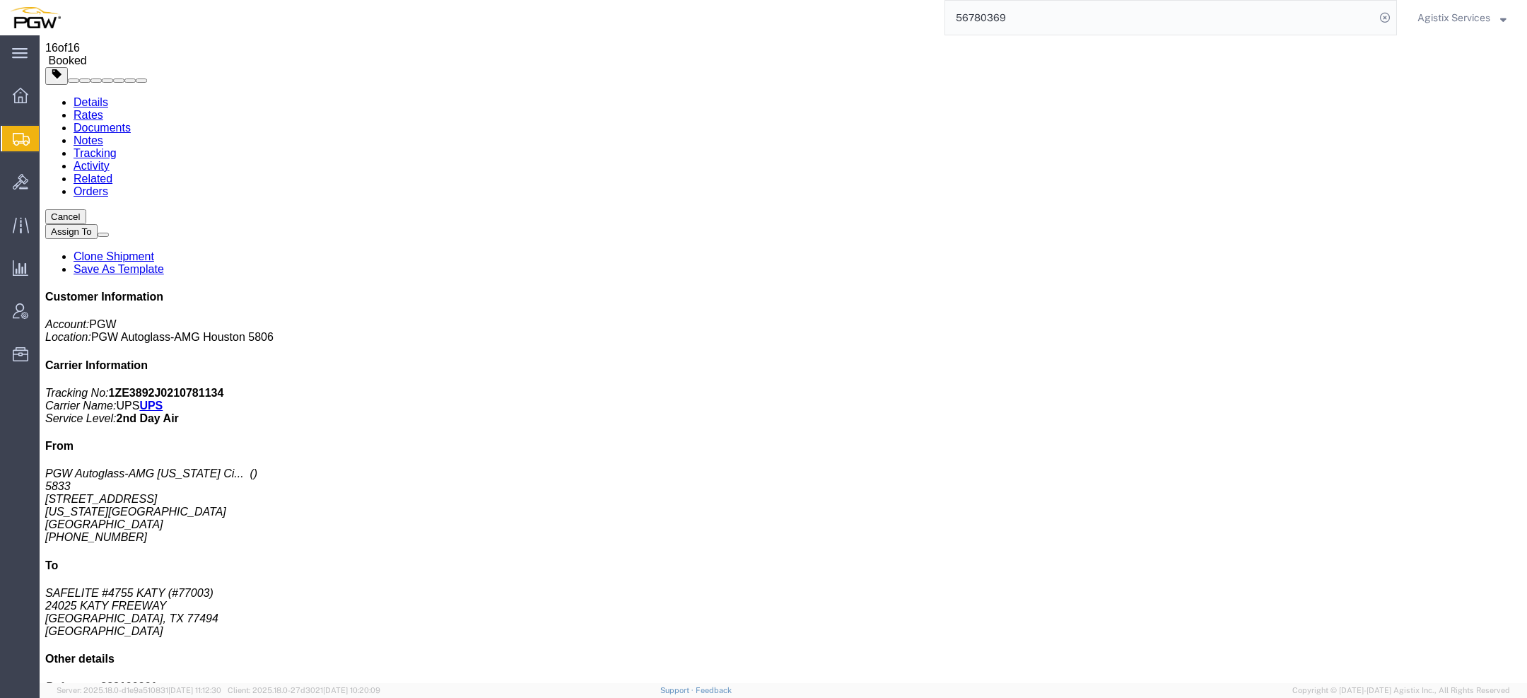
drag, startPoint x: 231, startPoint y: 438, endPoint x: 479, endPoint y: 451, distance: 248.5
click at [1444, 18] on span "Agistix Services" at bounding box center [1454, 18] width 73 height 16
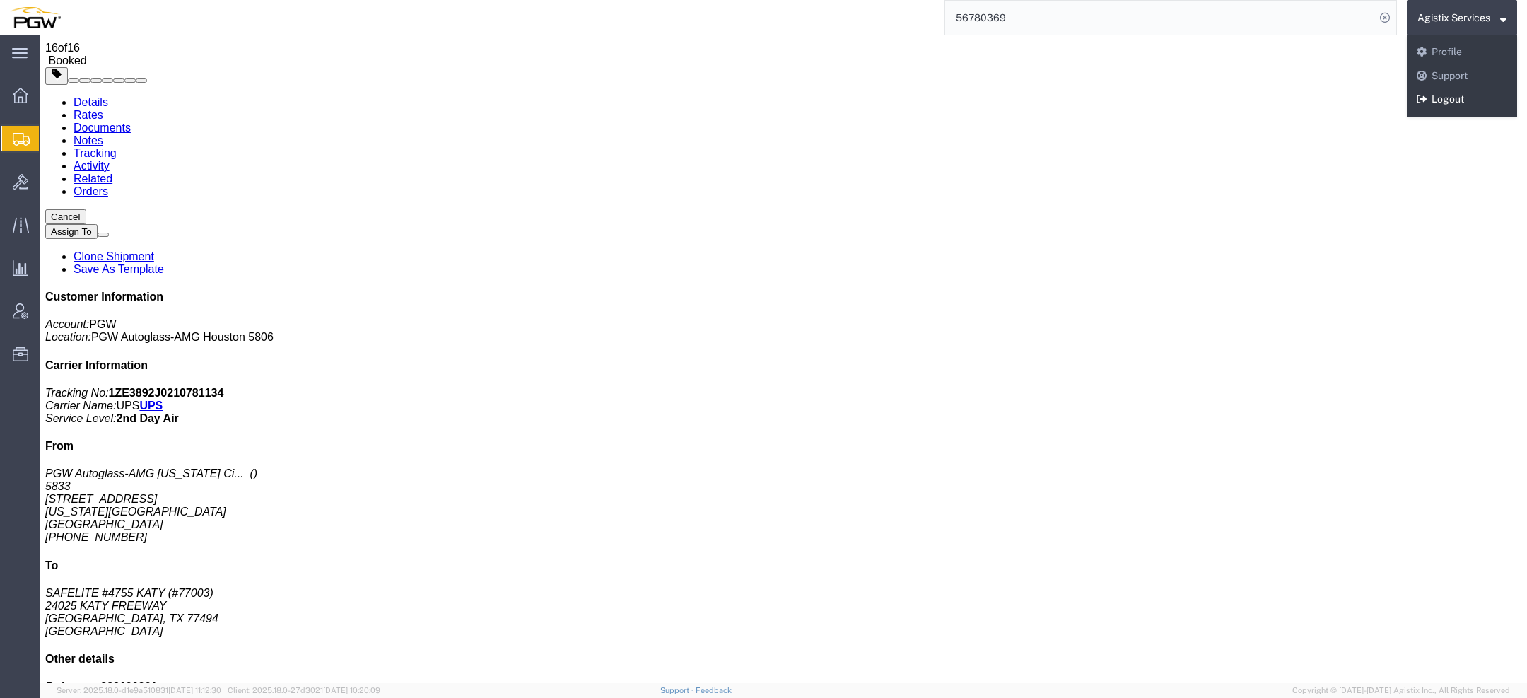
click at [1435, 98] on link "Logout" at bounding box center [1462, 100] width 110 height 24
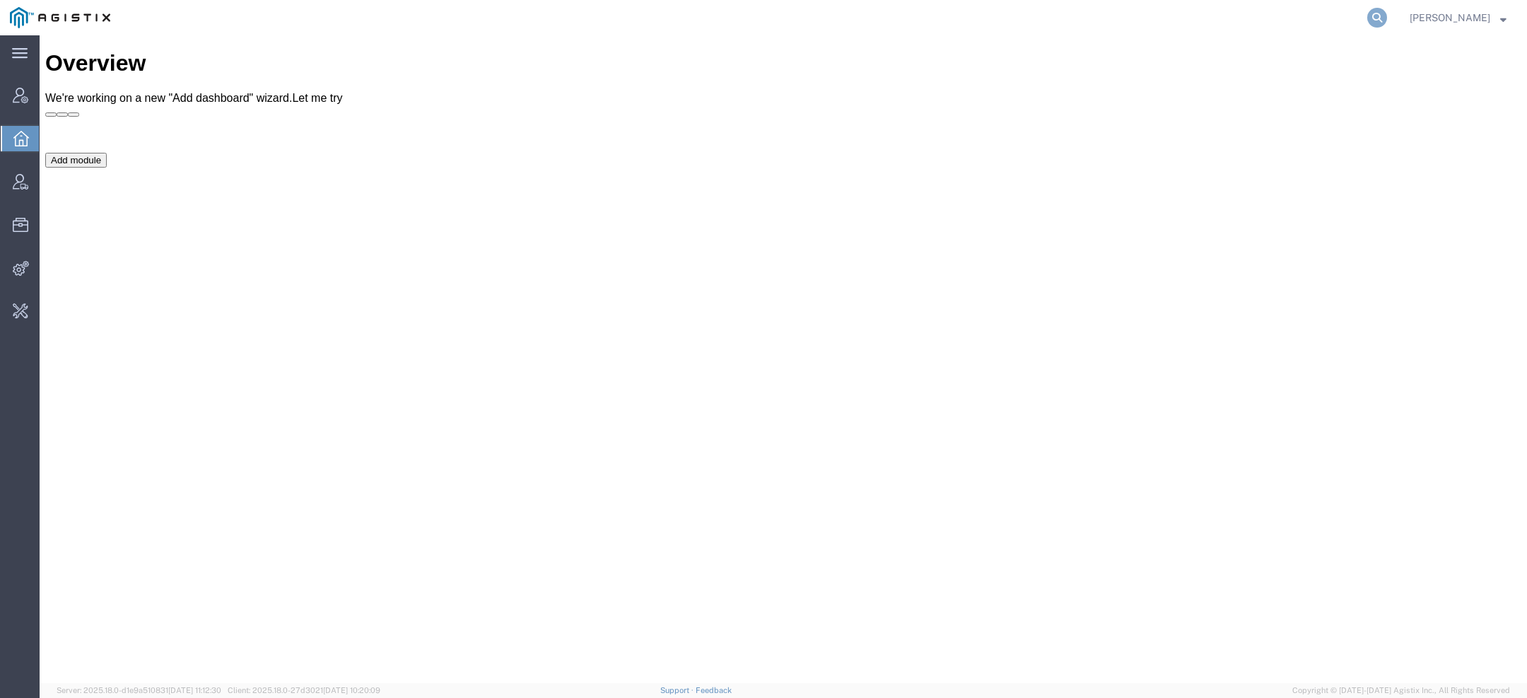
click at [1385, 23] on icon at bounding box center [1377, 18] width 20 height 20
paste input "[EMAIL_ADDRESS][DOMAIN_NAME]"
type input "[EMAIL_ADDRESS][DOMAIN_NAME]"
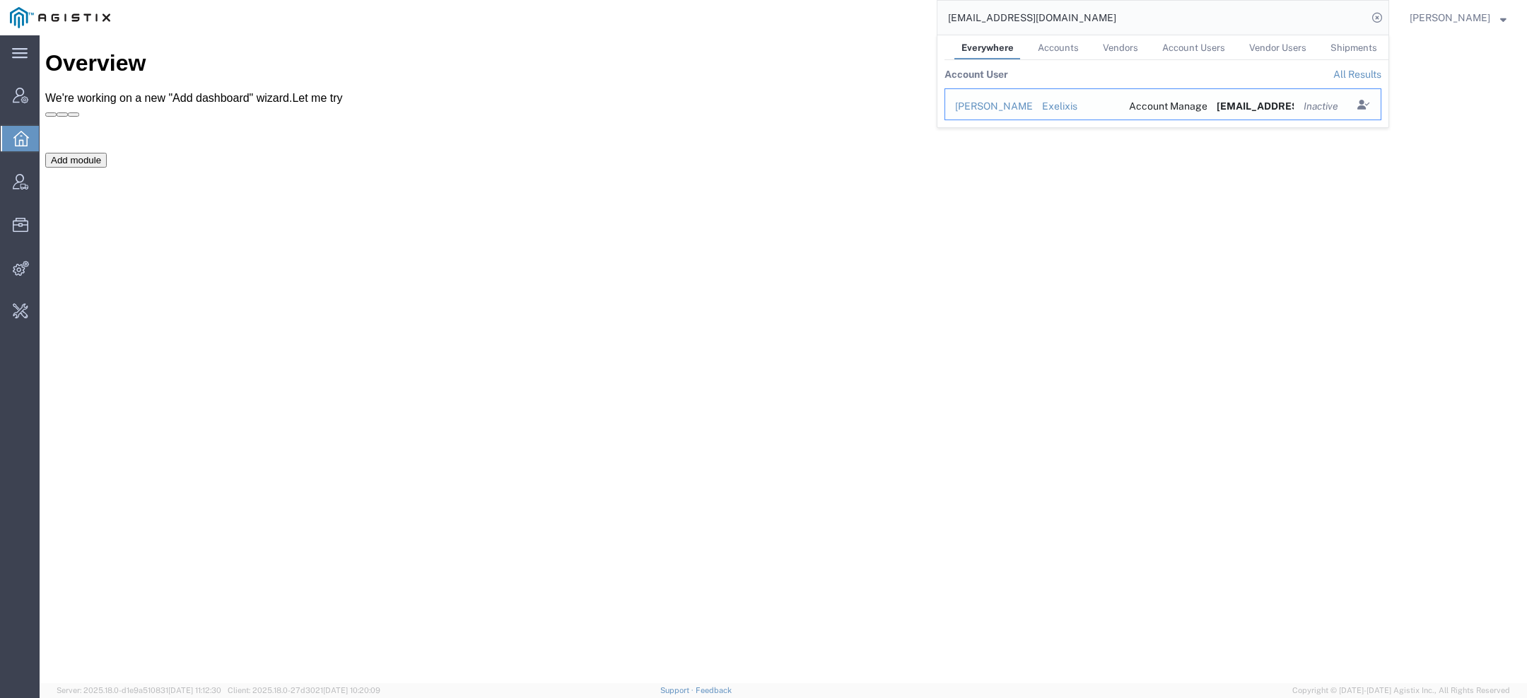
click at [1008, 111] on div "[PERSON_NAME]" at bounding box center [988, 106] width 67 height 15
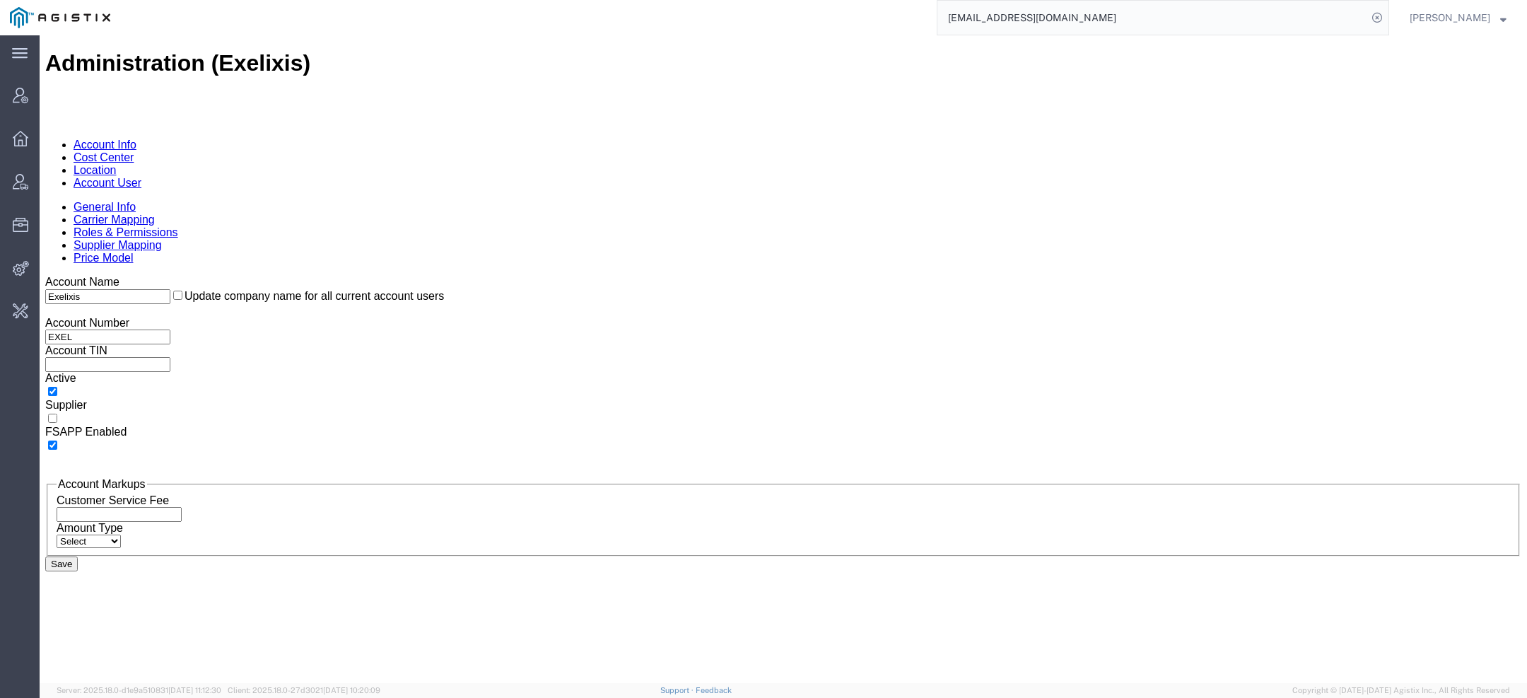
click at [141, 177] on link "Account User" at bounding box center [108, 183] width 68 height 12
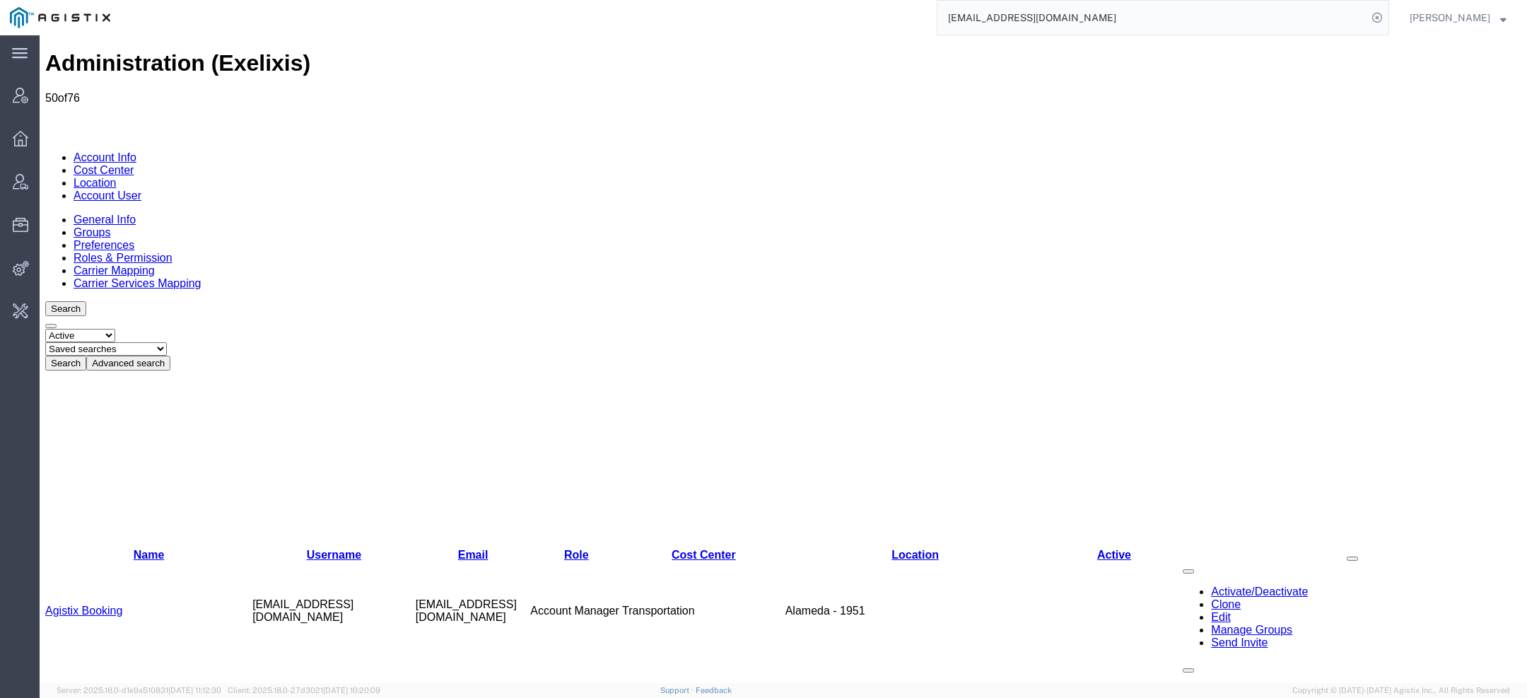
click at [100, 329] on select "Select status Active All Inactive" at bounding box center [80, 335] width 70 height 13
select select "ALL"
click at [45, 329] on select "Select status Active All Inactive" at bounding box center [80, 335] width 70 height 13
click at [86, 356] on button "Search" at bounding box center [65, 363] width 41 height 15
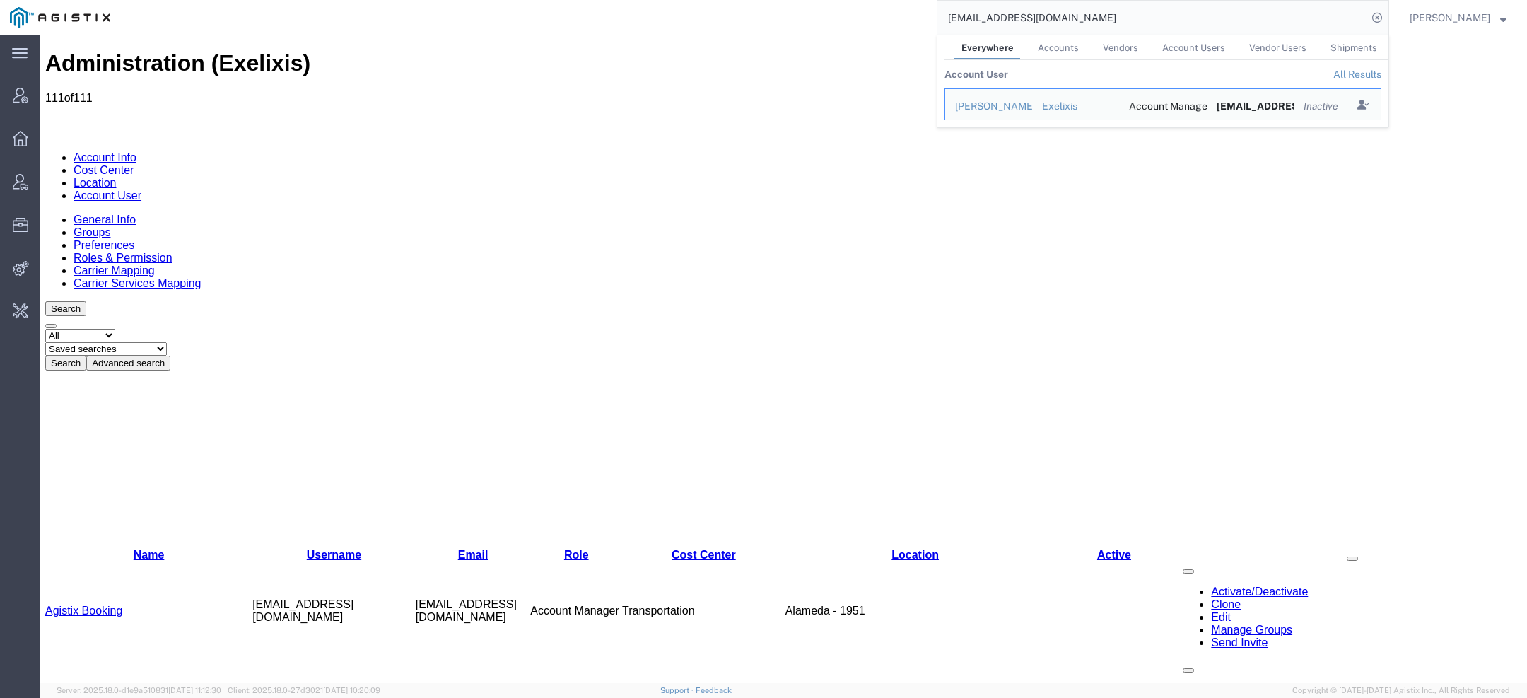
drag, startPoint x: 1091, startPoint y: 24, endPoint x: 824, endPoint y: -55, distance: 278.1
click at [824, 0] on html "main_menu Created with Sketch. Collapse Menu Account Manager Overview Vendor Ma…" at bounding box center [763, 349] width 1527 height 698
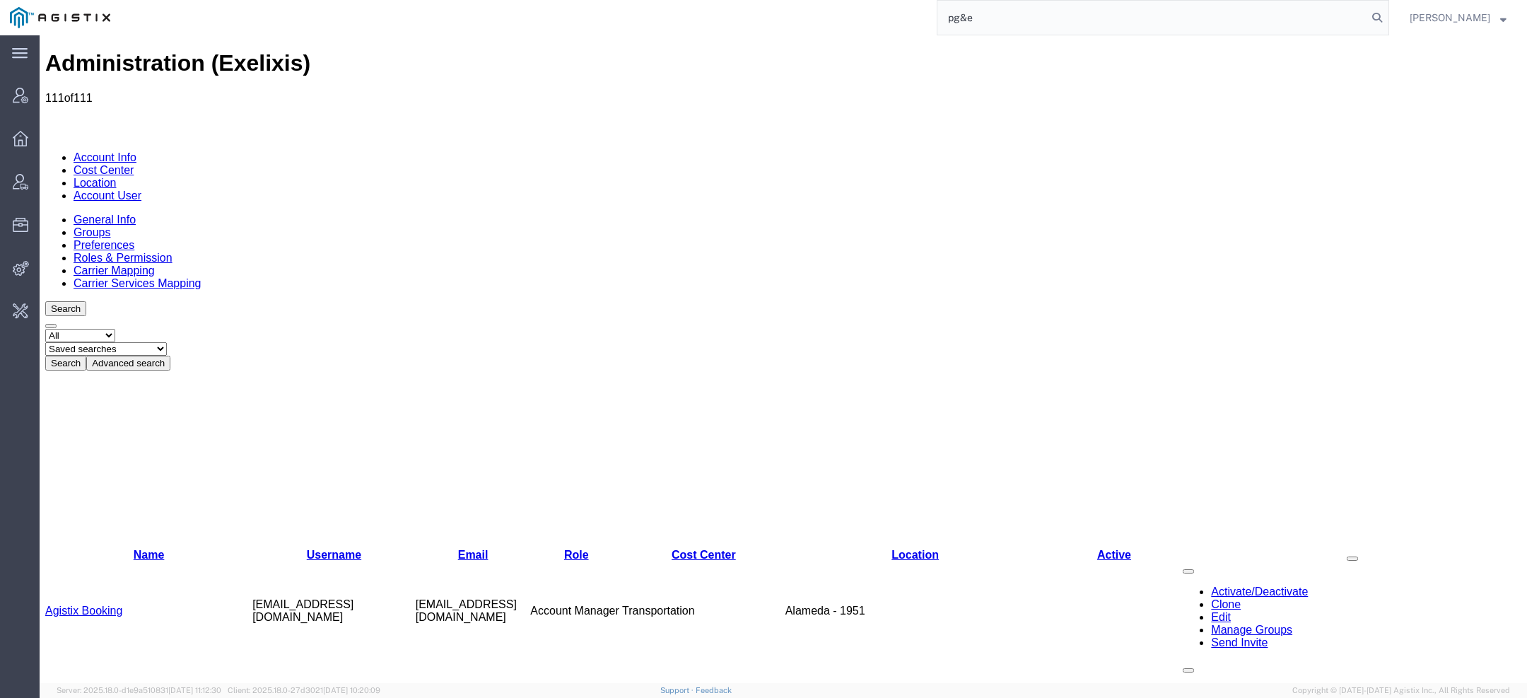
type input "pg&e"
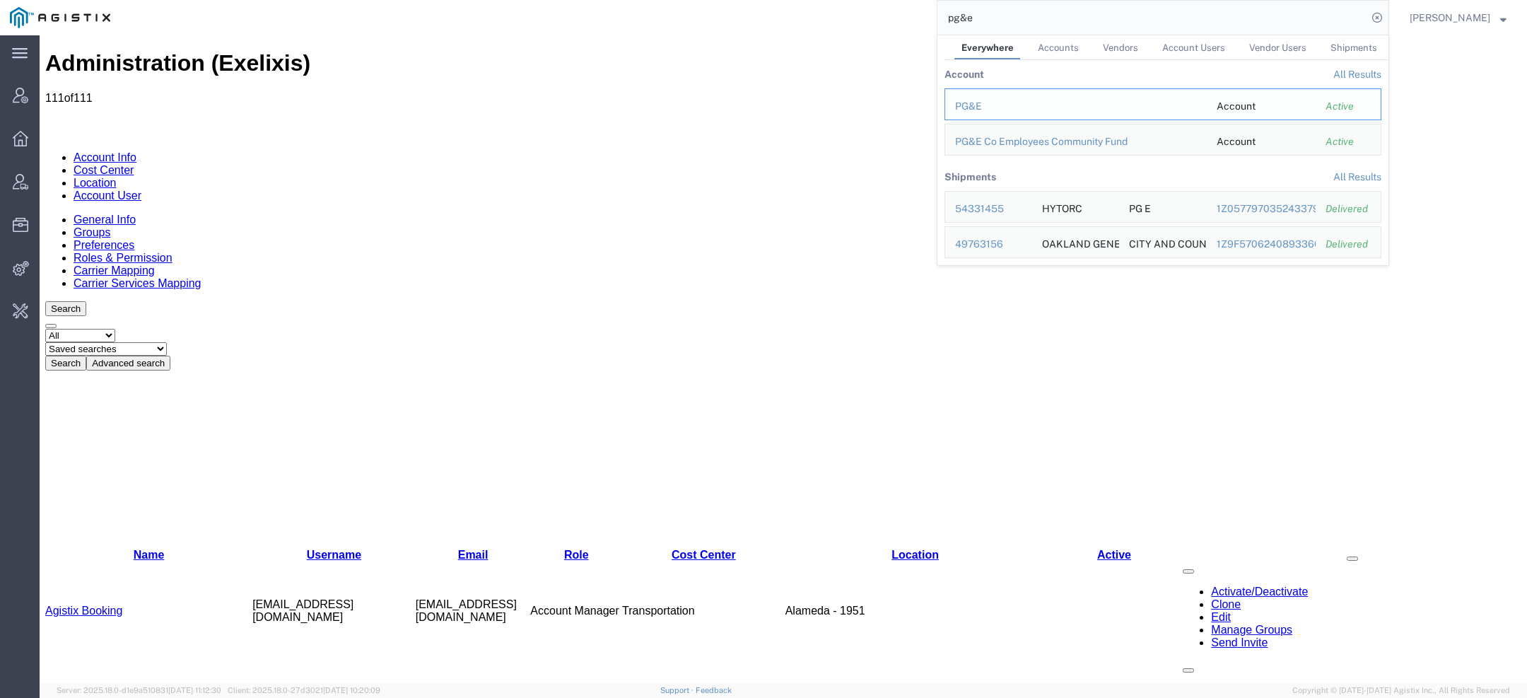
click at [992, 110] on div "PG&E" at bounding box center [1076, 106] width 242 height 15
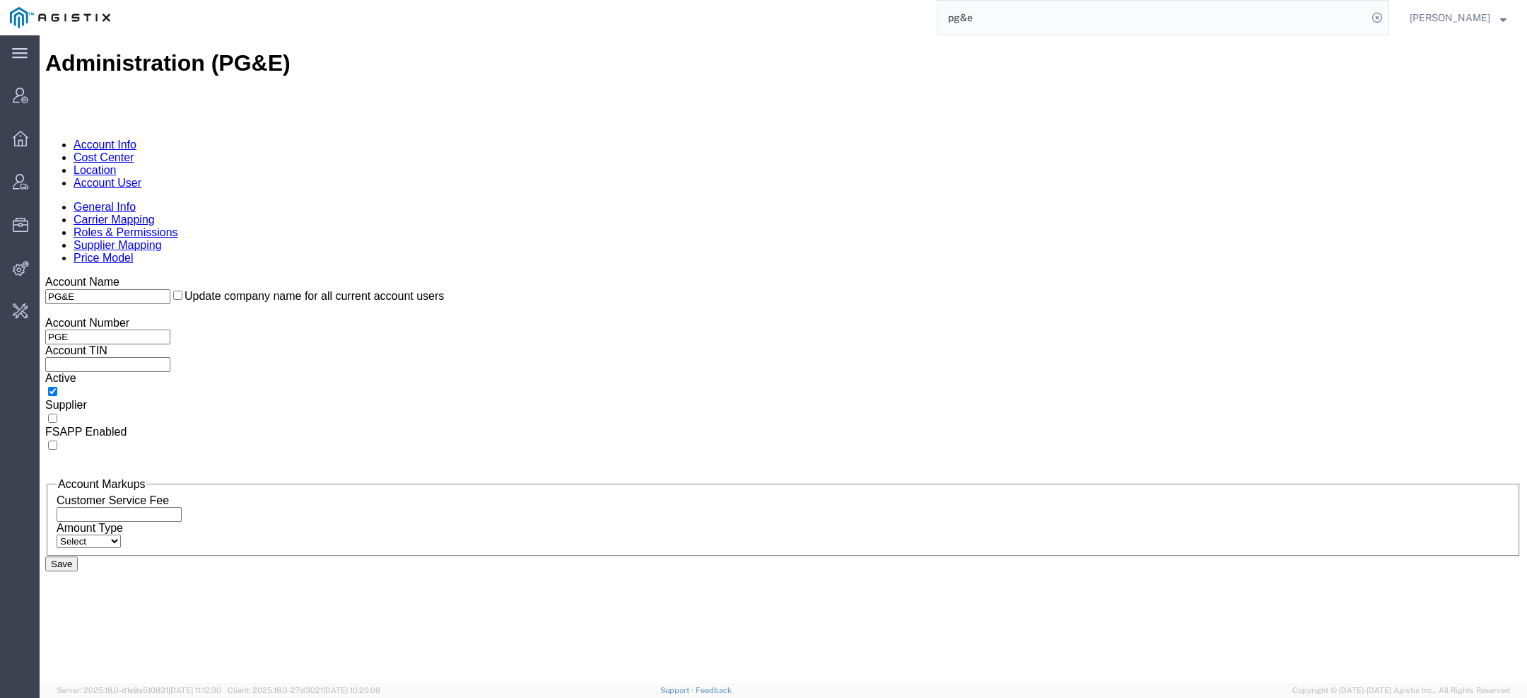
click at [141, 177] on link "Account User" at bounding box center [108, 183] width 68 height 12
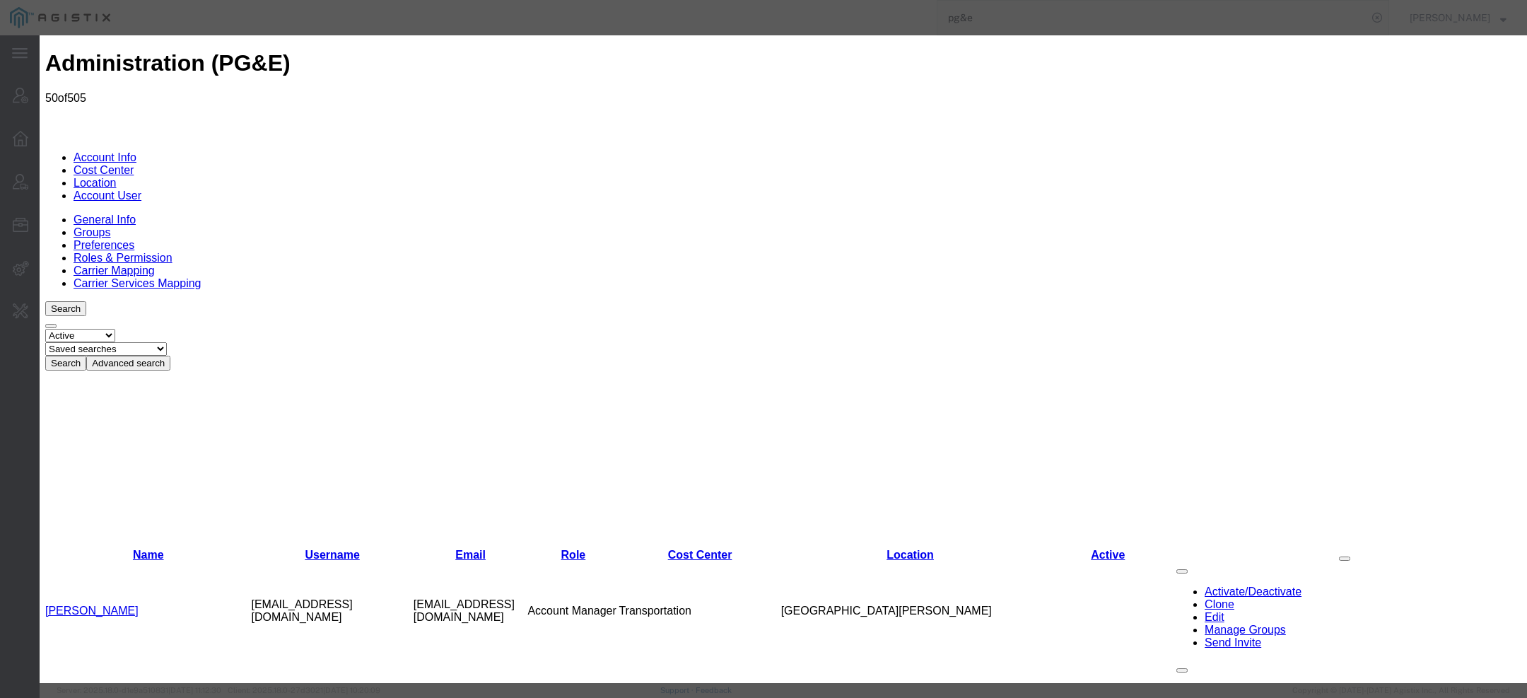
select select "COSTCENTER"
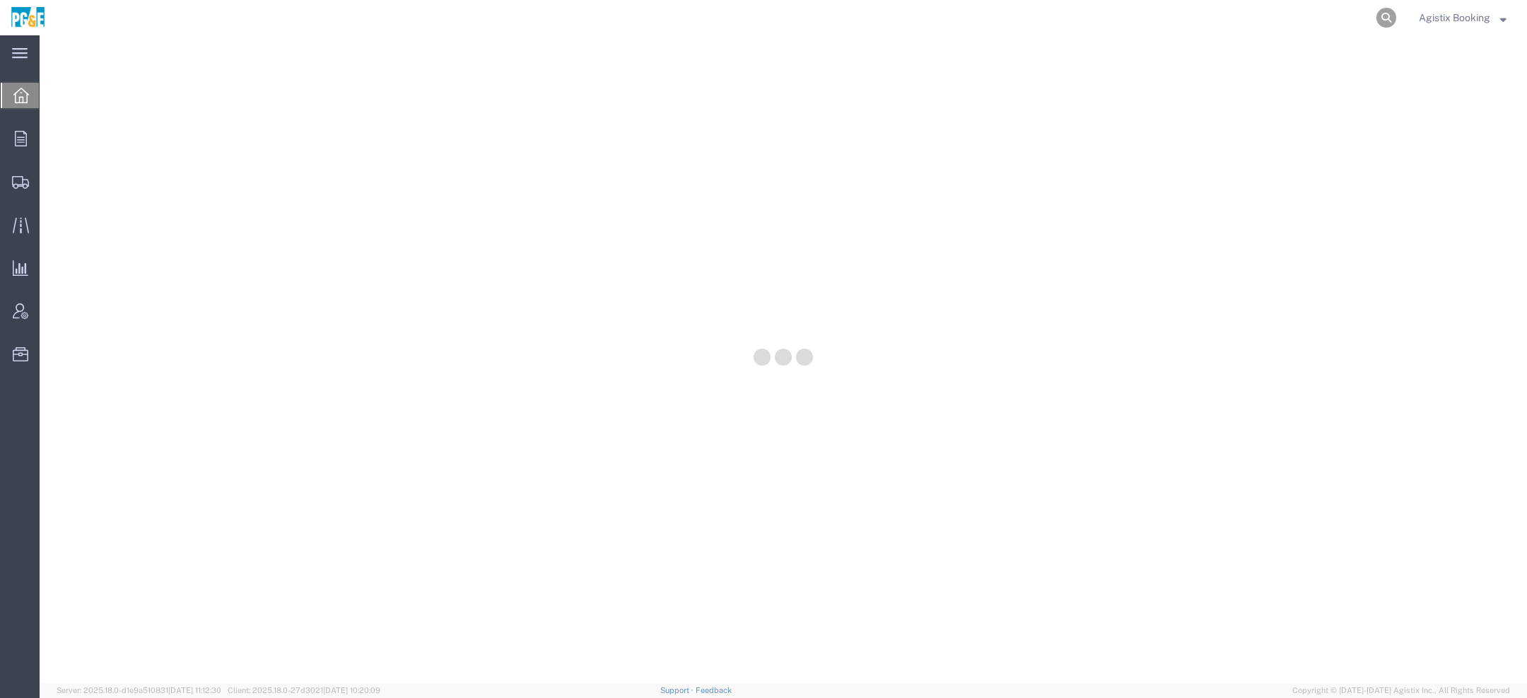
click at [1382, 18] on icon at bounding box center [1387, 18] width 20 height 20
paste input "56760624"
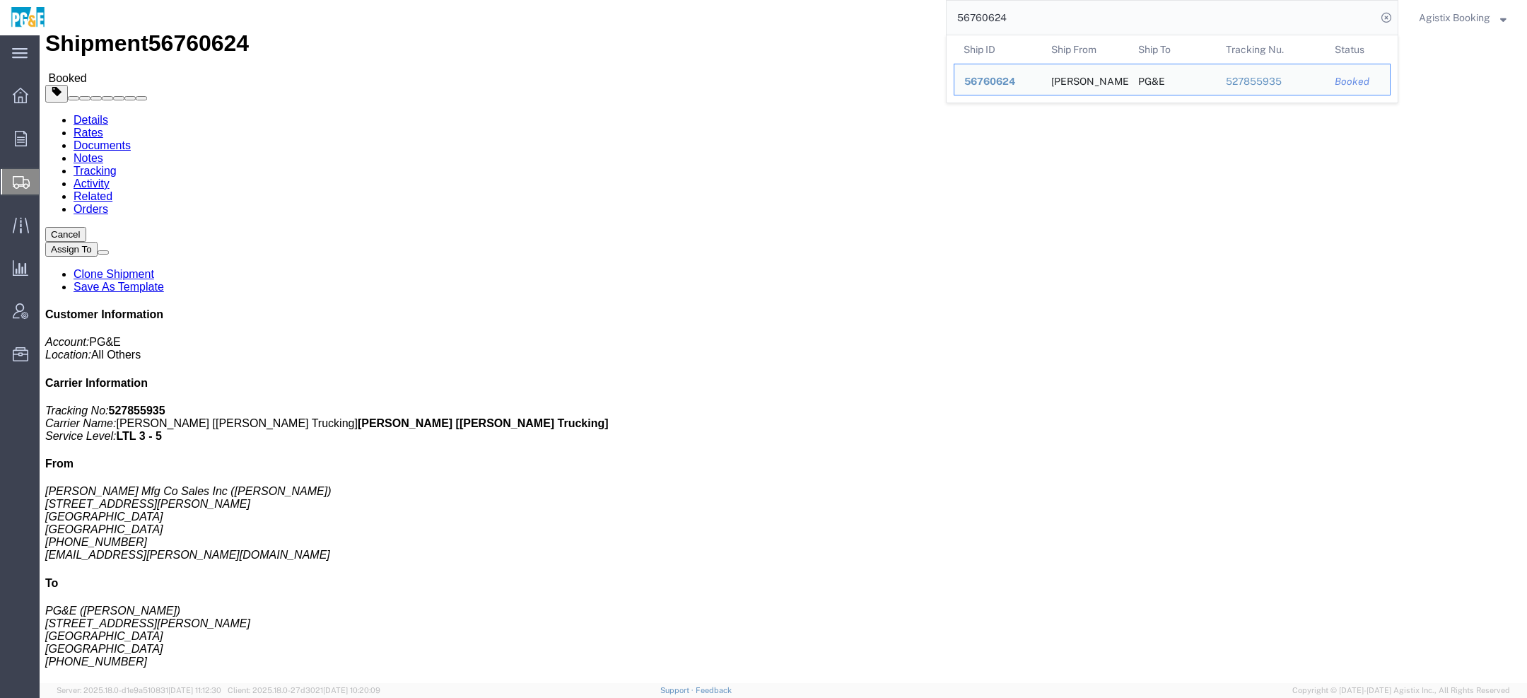
scroll to position [45, 0]
drag, startPoint x: 1040, startPoint y: 21, endPoint x: 643, endPoint y: 21, distance: 396.6
click at [715, 21] on div "56760624 Ship ID Ship From Ship To Tracking Nu. Status Ship ID 56760624 Ship Fr…" at bounding box center [727, 17] width 1343 height 35
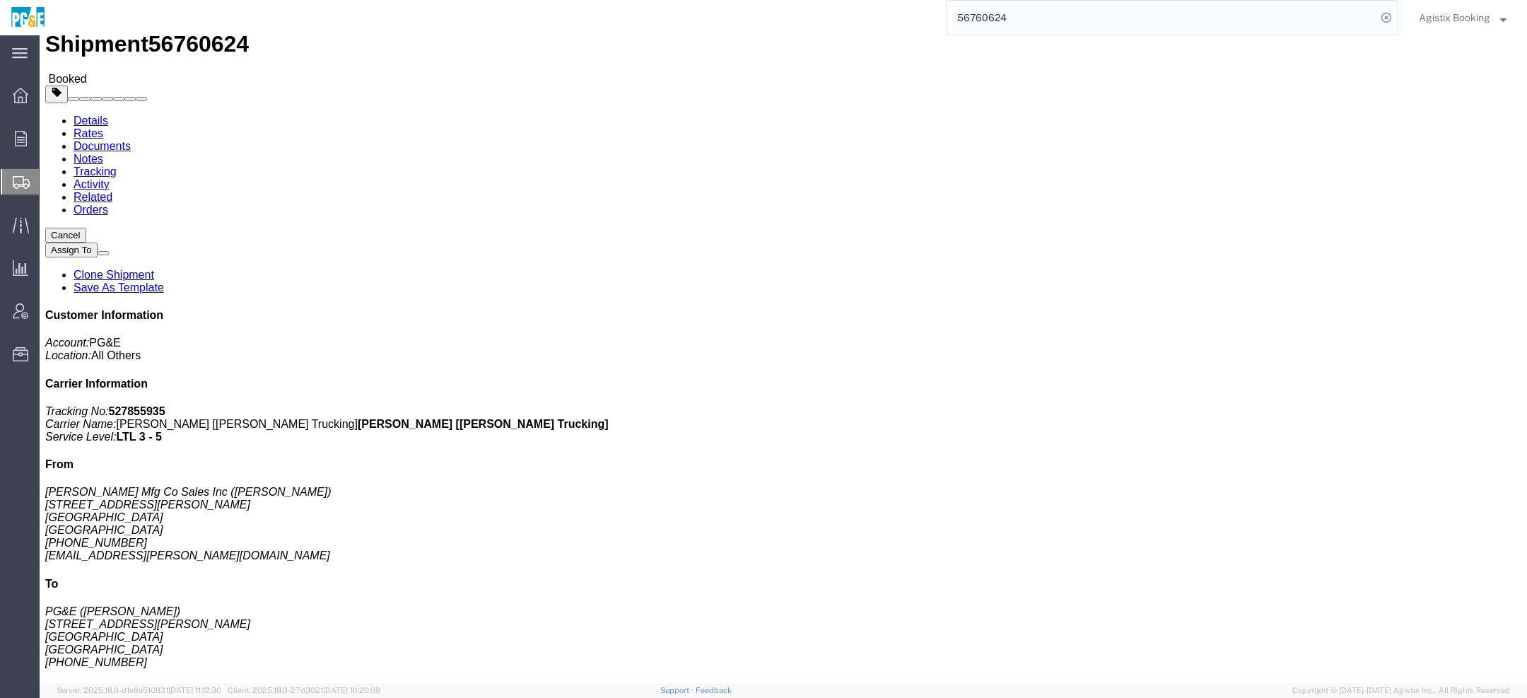
paste input "8054"
type input "56780544"
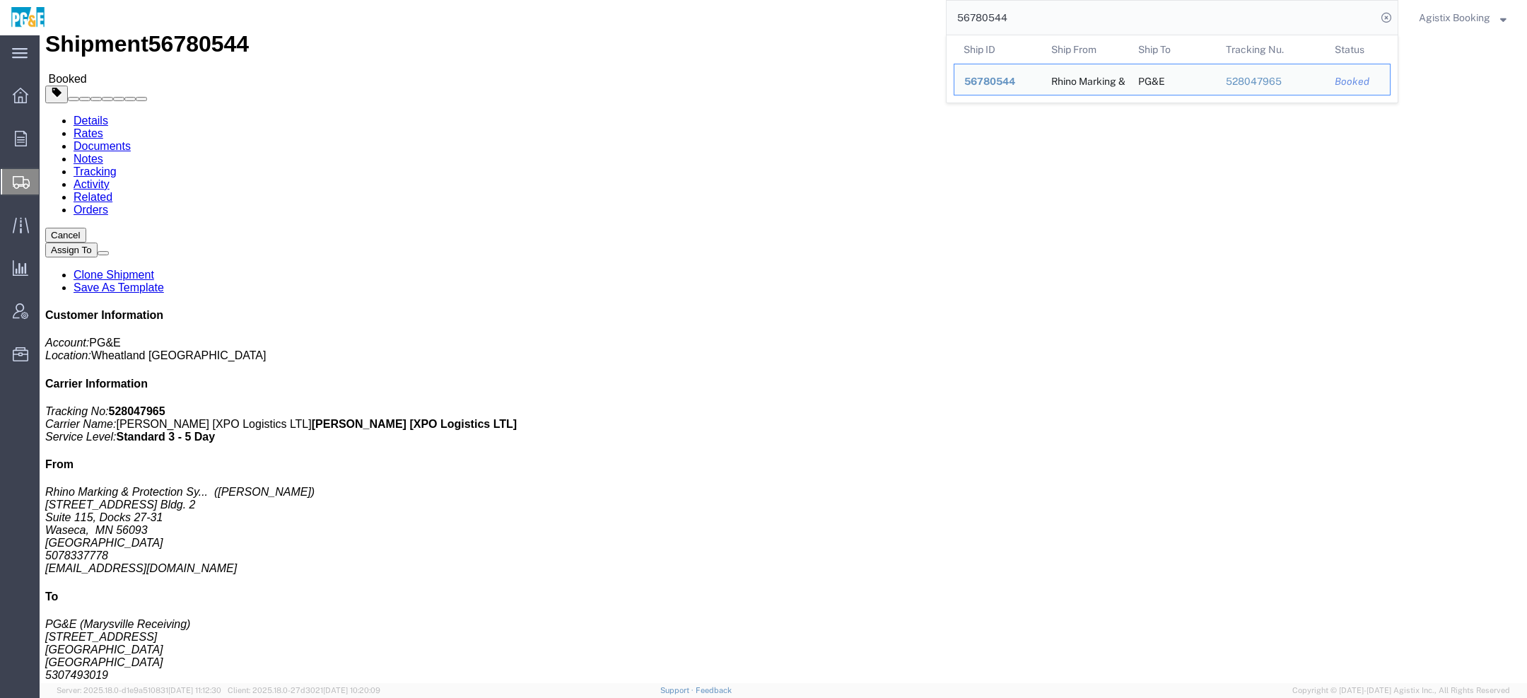
click span "button"
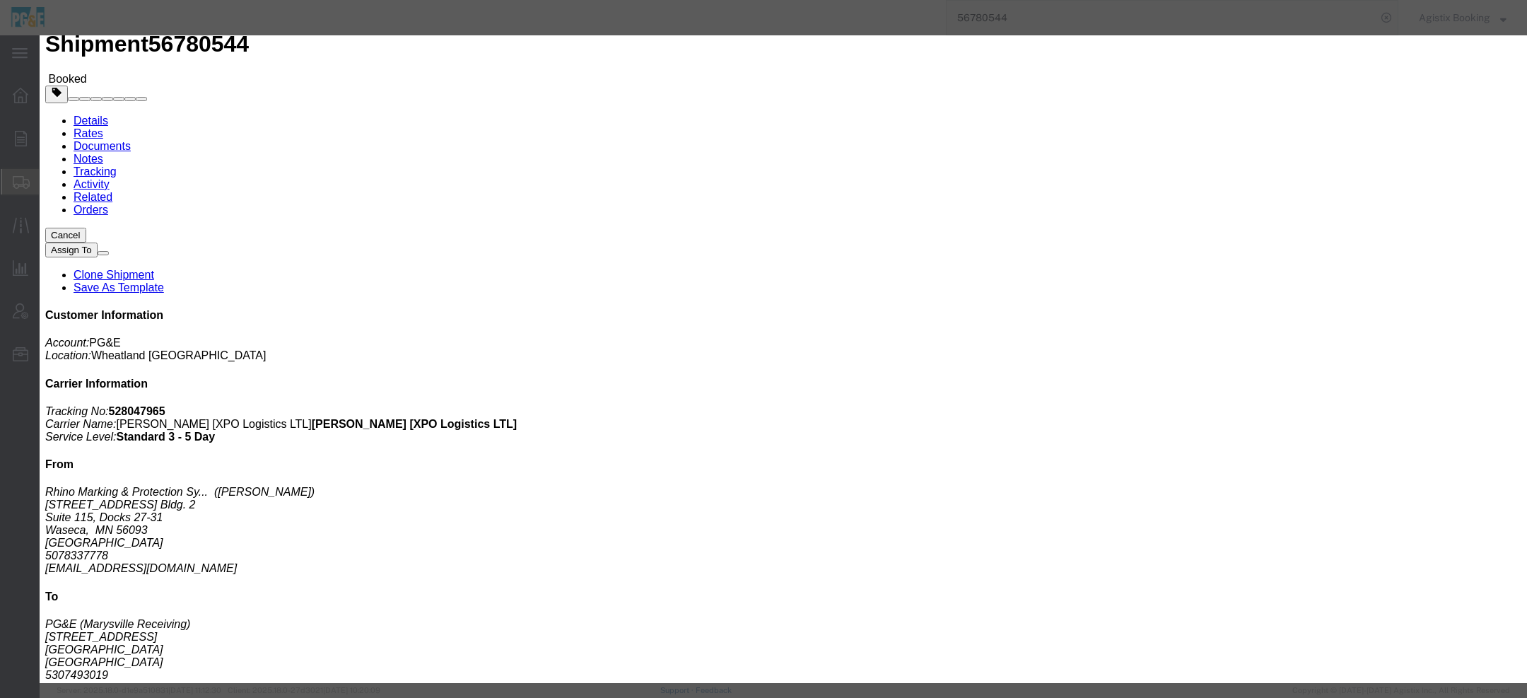
drag, startPoint x: 706, startPoint y: 192, endPoint x: 493, endPoint y: 171, distance: 214.5
click div "Type Bulk Bundle(s) Cardboard Box(es) Carton(s) Crate(s) Drum(s) (Fiberboard) D…"
type input "480"
click button "Save"
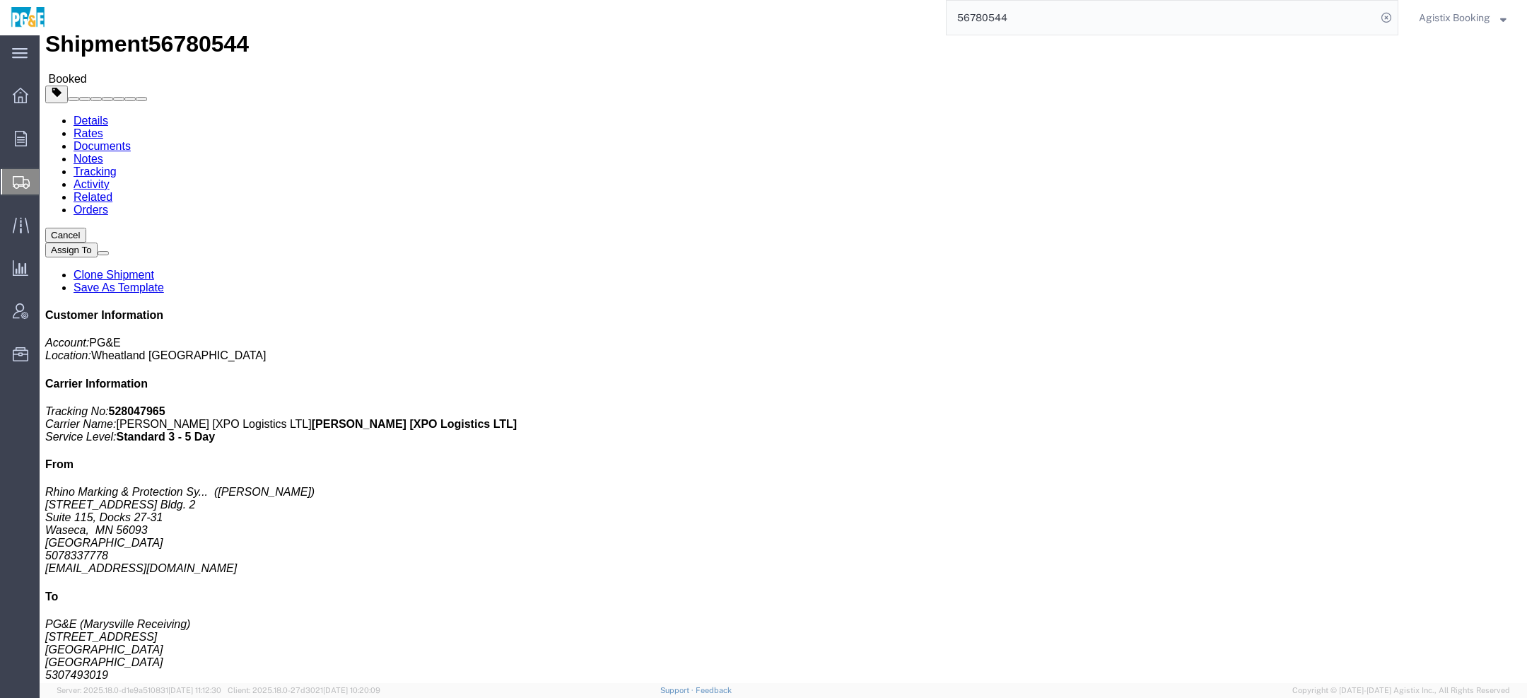
click link "Details"
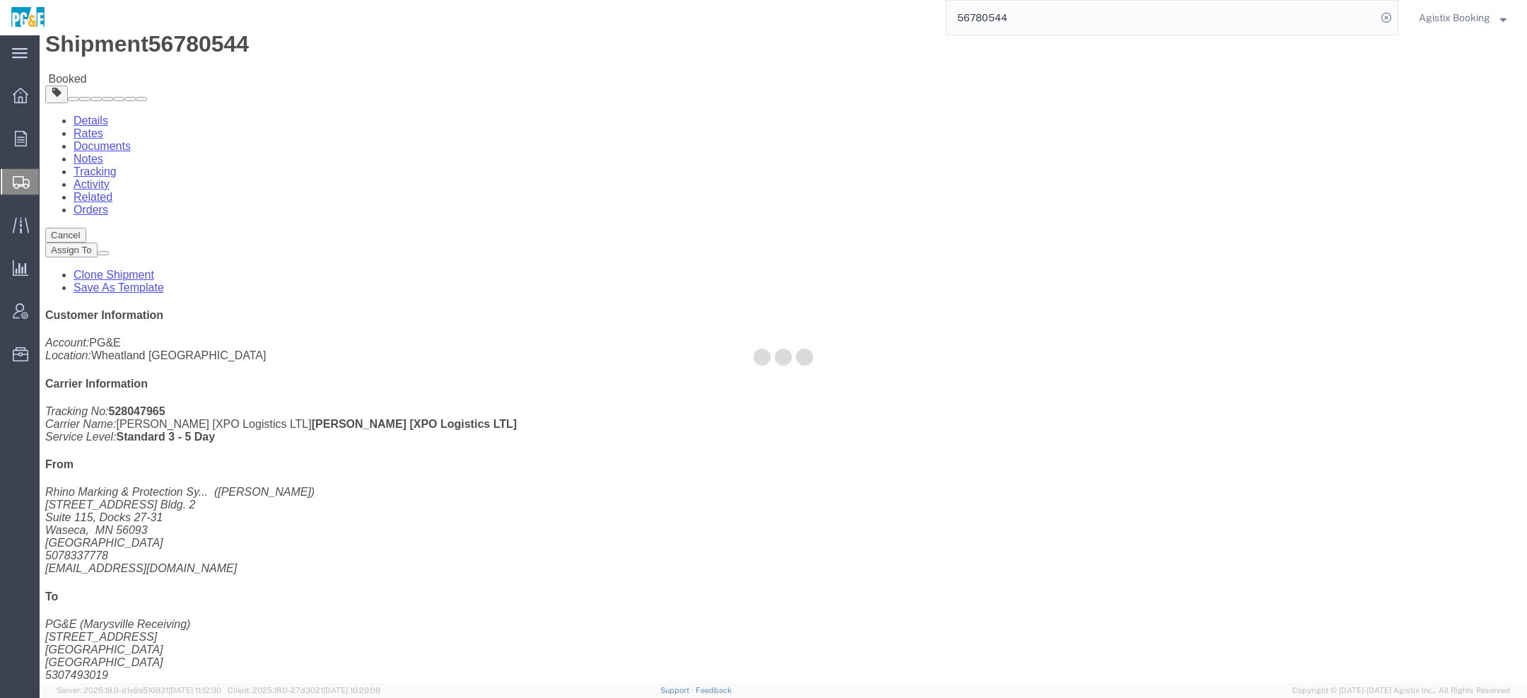
click at [89, 90] on div at bounding box center [784, 359] width 1488 height 648
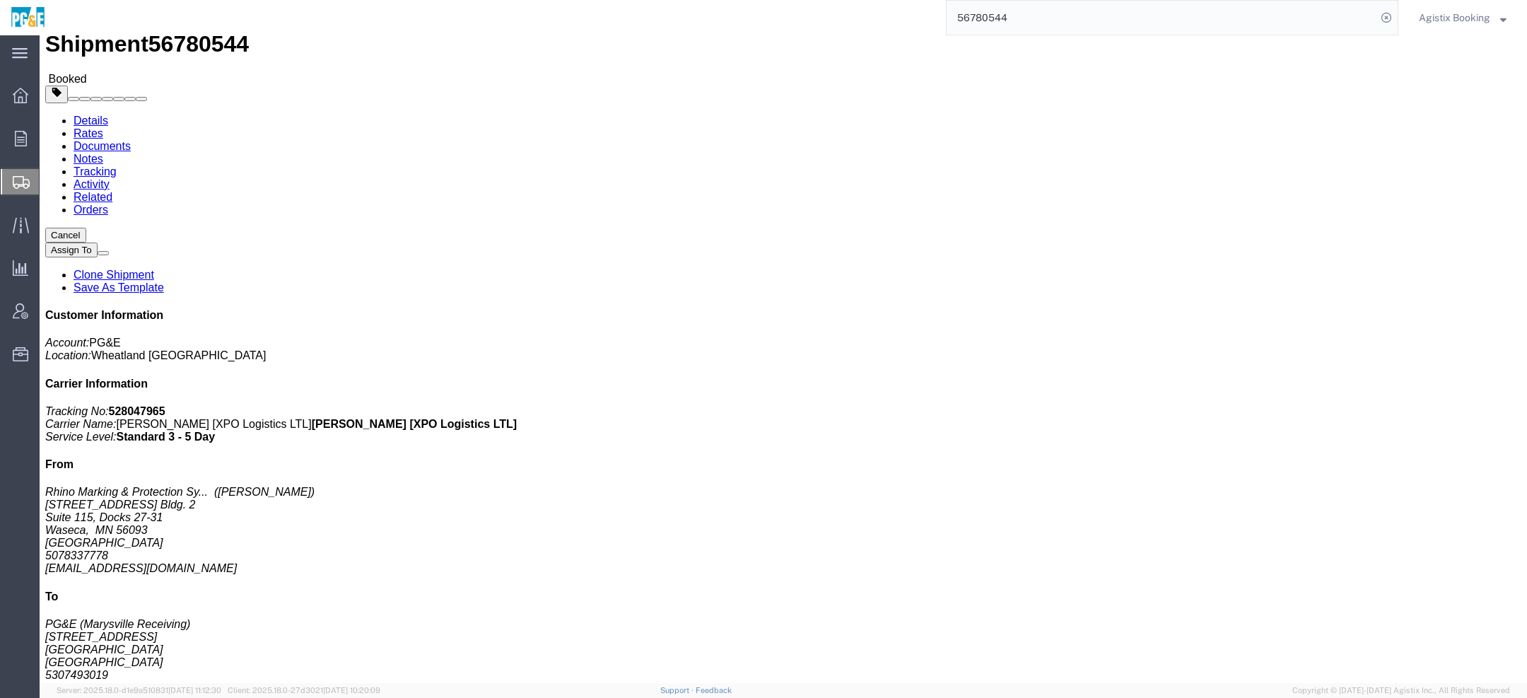
click link "Documents"
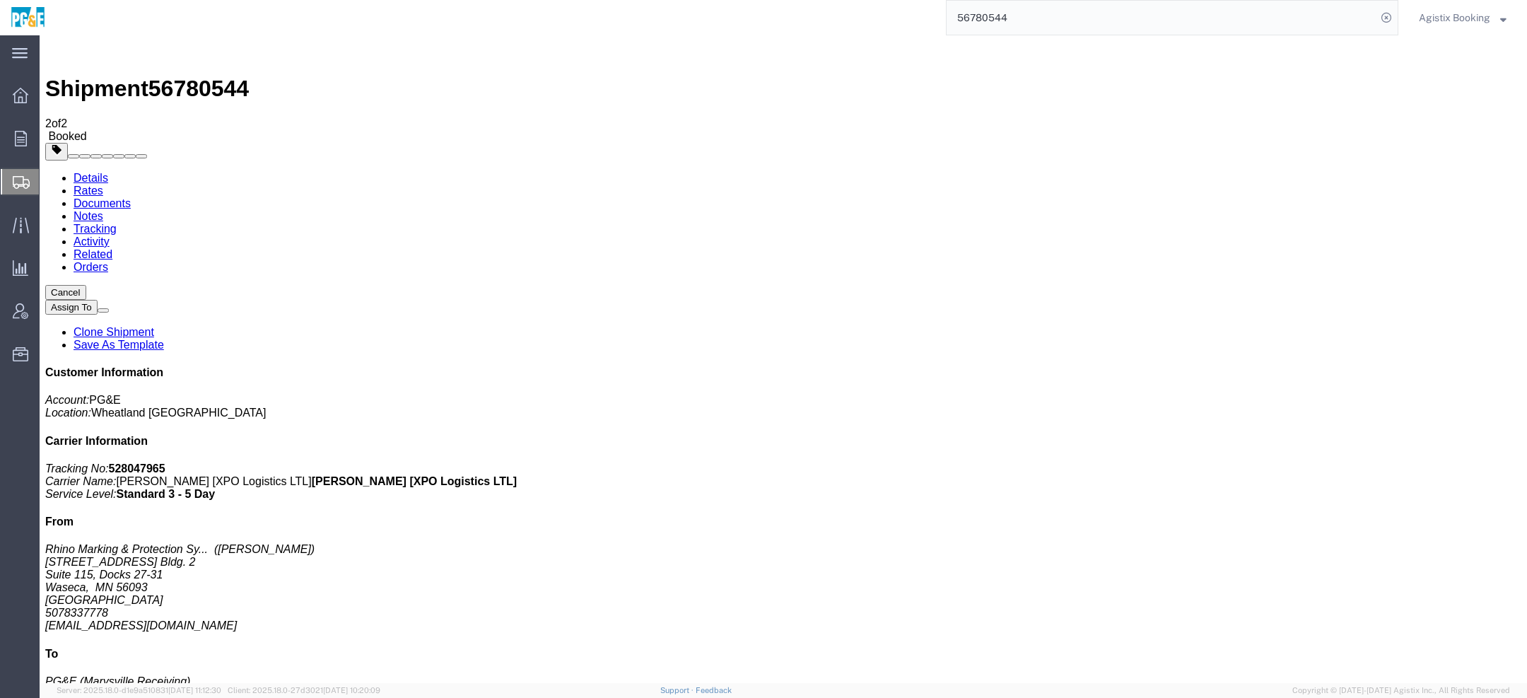
click at [131, 197] on link "Documents" at bounding box center [102, 203] width 57 height 12
drag, startPoint x: 175, startPoint y: 192, endPoint x: 747, endPoint y: 50, distance: 589.2
click at [1449, 19] on span "Agistix Booking" at bounding box center [1454, 18] width 71 height 16
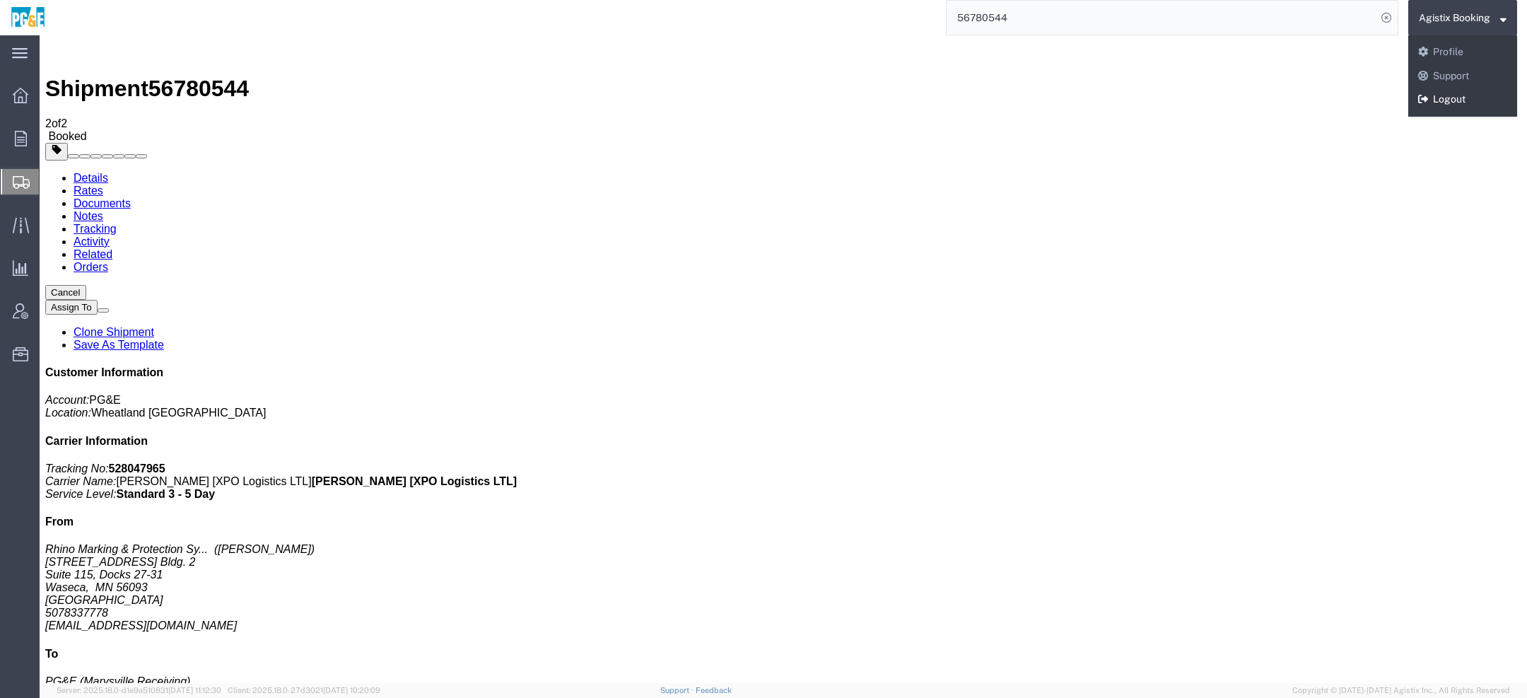
click at [1459, 105] on link "Logout" at bounding box center [1462, 100] width 109 height 24
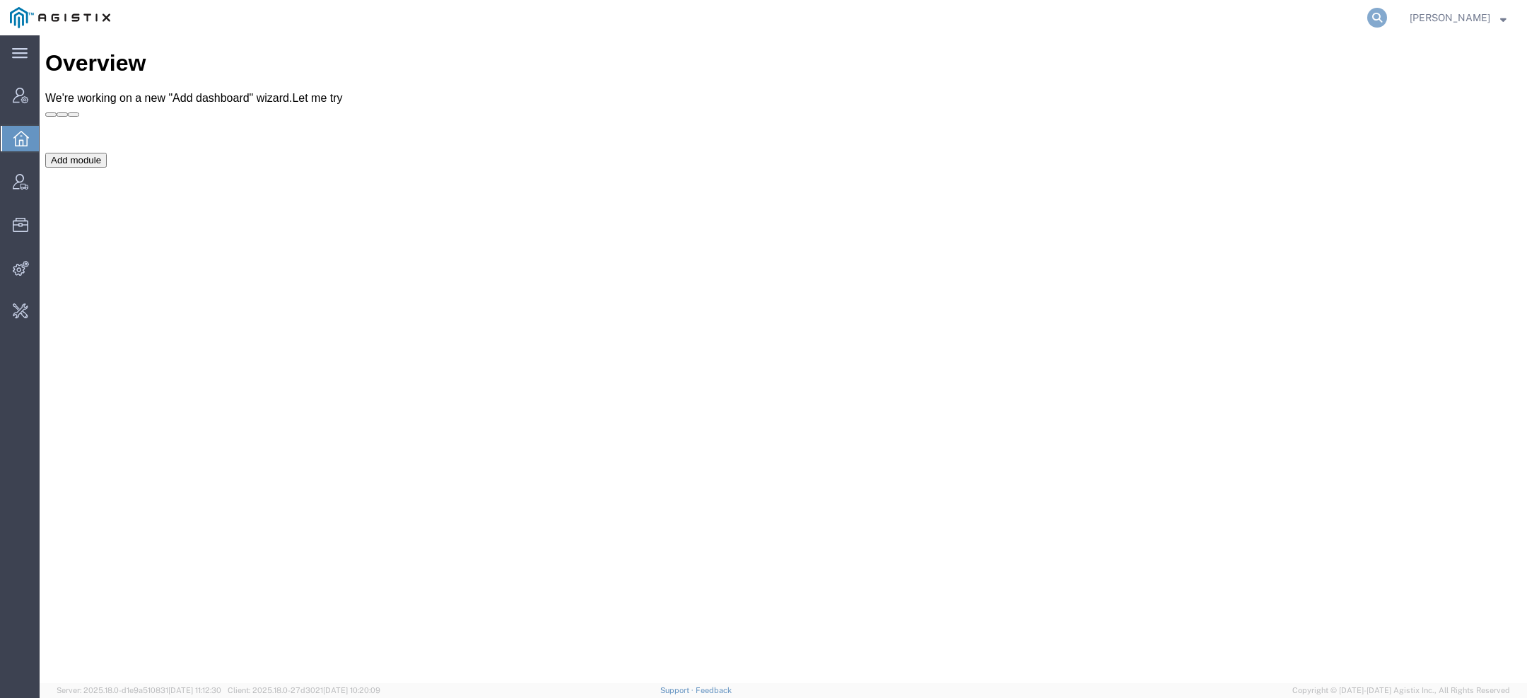
click at [1382, 25] on icon at bounding box center [1377, 18] width 20 height 20
paste input "[PERSON_NAME][EMAIL_ADDRESS][DOMAIN_NAME]"
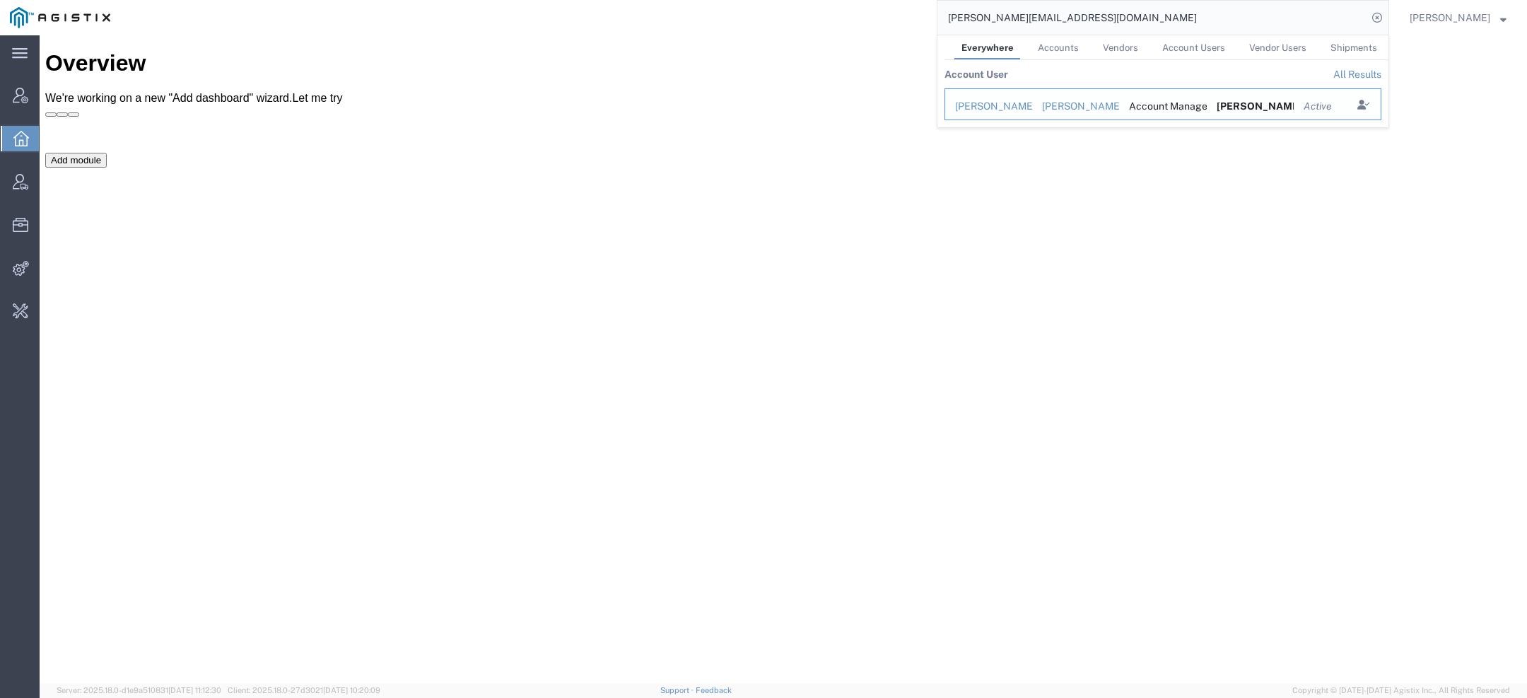
drag, startPoint x: 994, startPoint y: 106, endPoint x: 954, endPoint y: 72, distance: 52.1
click at [994, 107] on div "[PERSON_NAME]" at bounding box center [988, 106] width 67 height 15
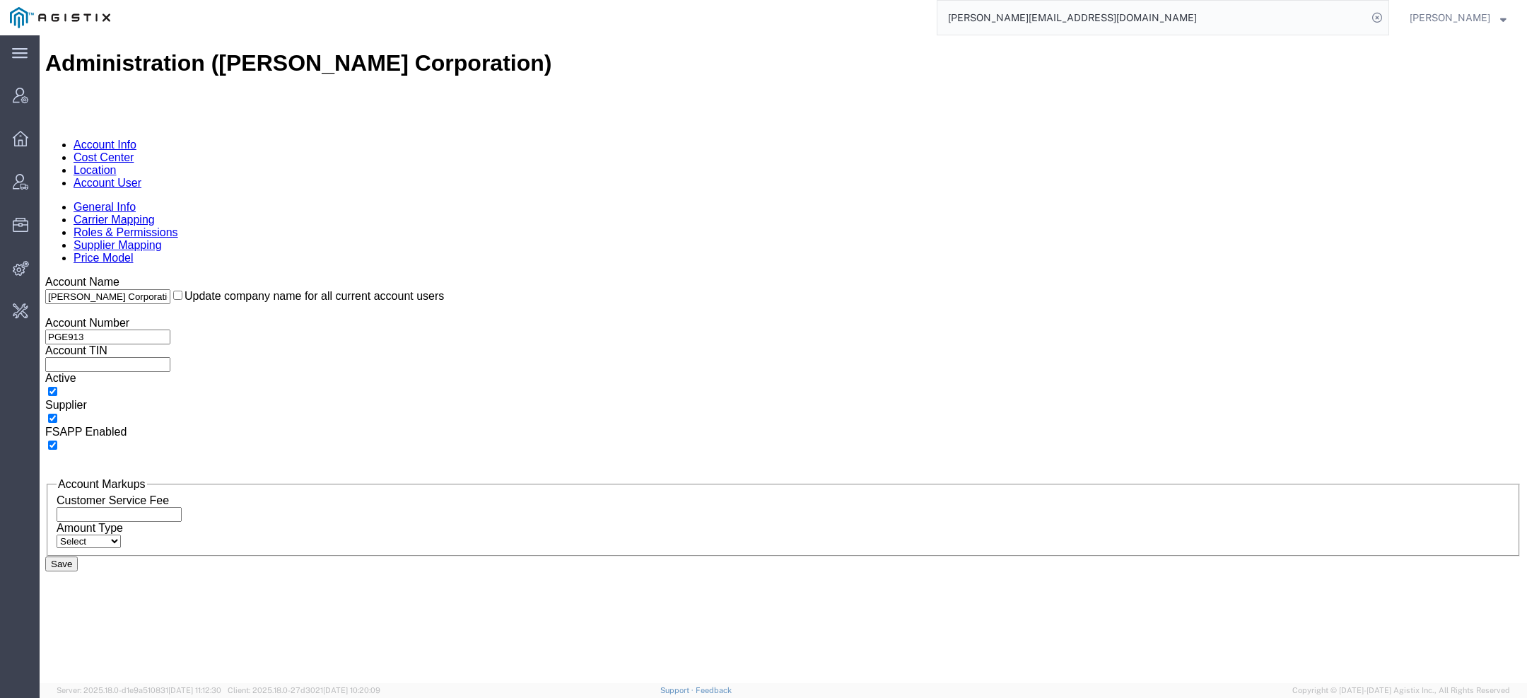
click at [141, 177] on link "Account User" at bounding box center [108, 183] width 68 height 12
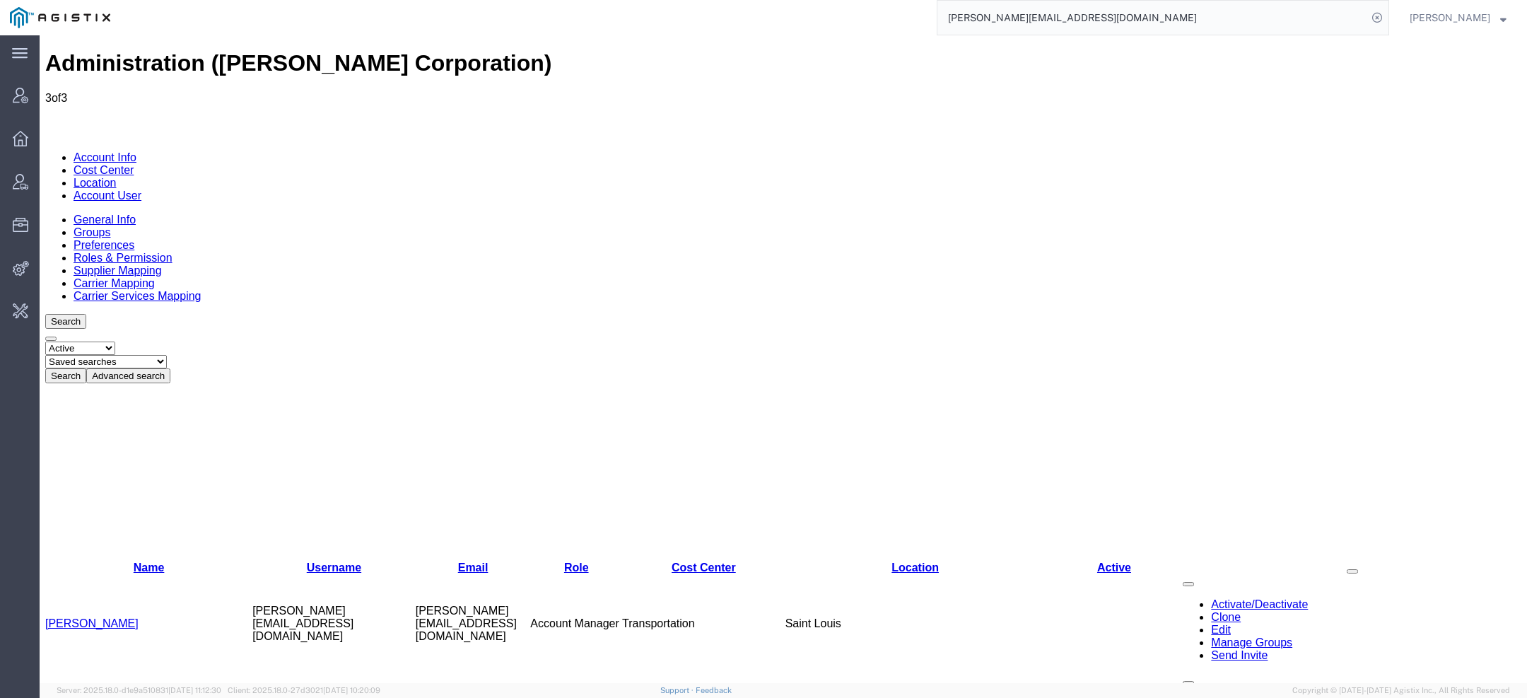
click at [115, 151] on link "Account Info" at bounding box center [105, 157] width 63 height 12
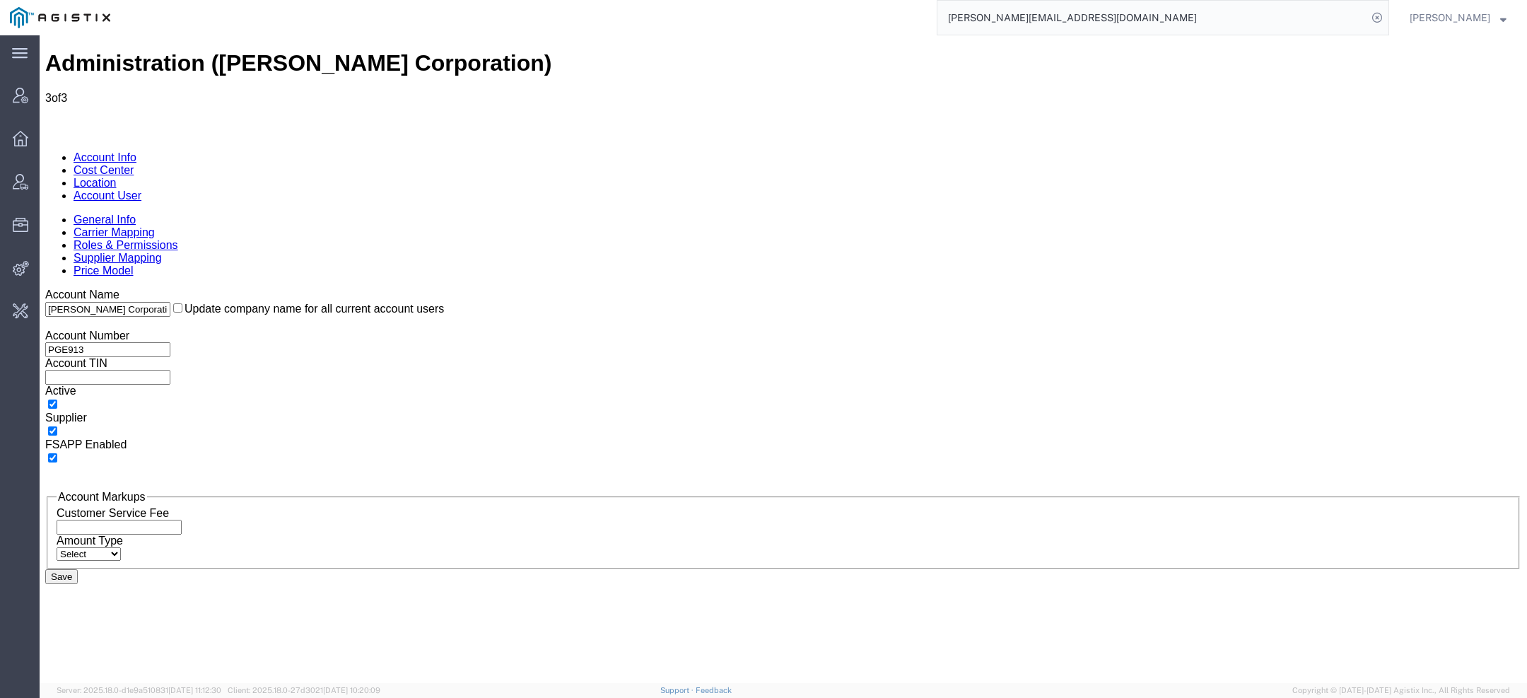
click at [162, 252] on link "Supplier Mapping" at bounding box center [118, 258] width 88 height 12
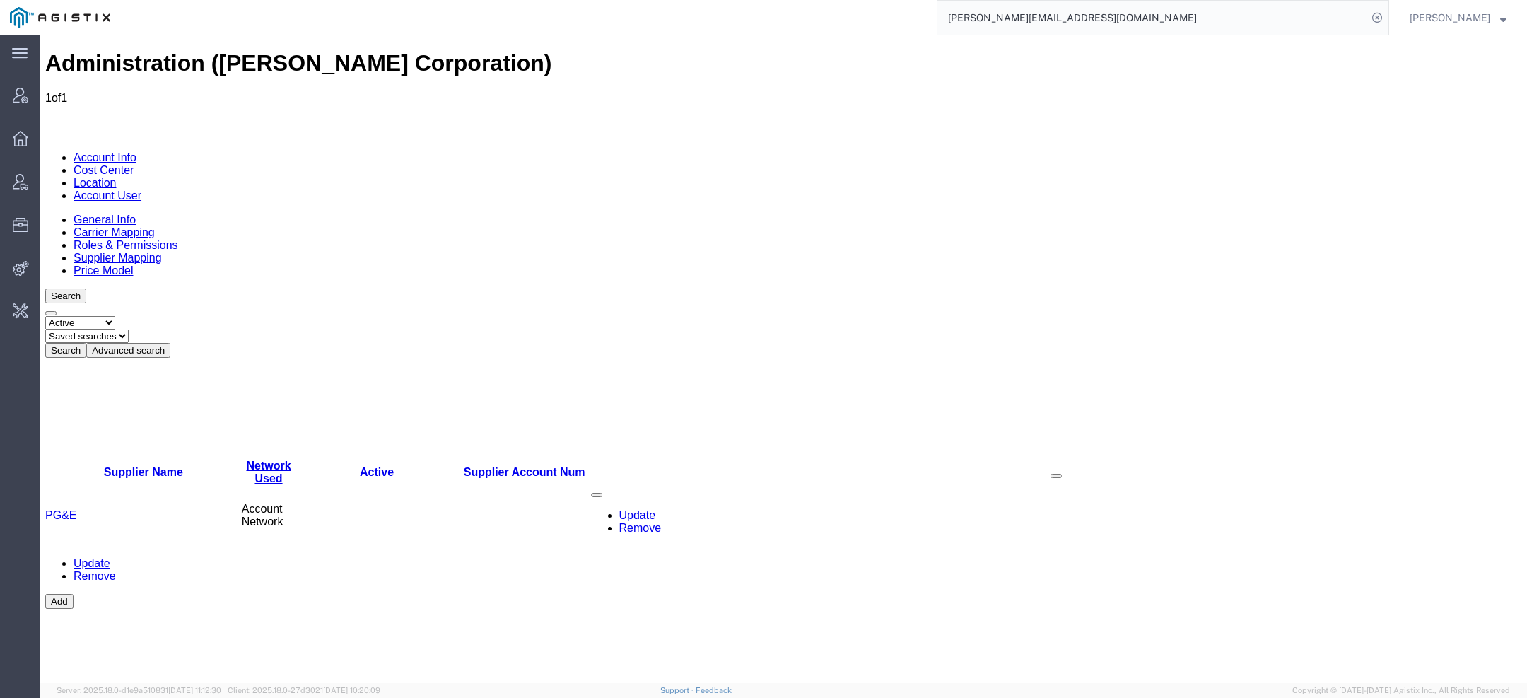
click at [117, 177] on link "Location" at bounding box center [95, 183] width 43 height 12
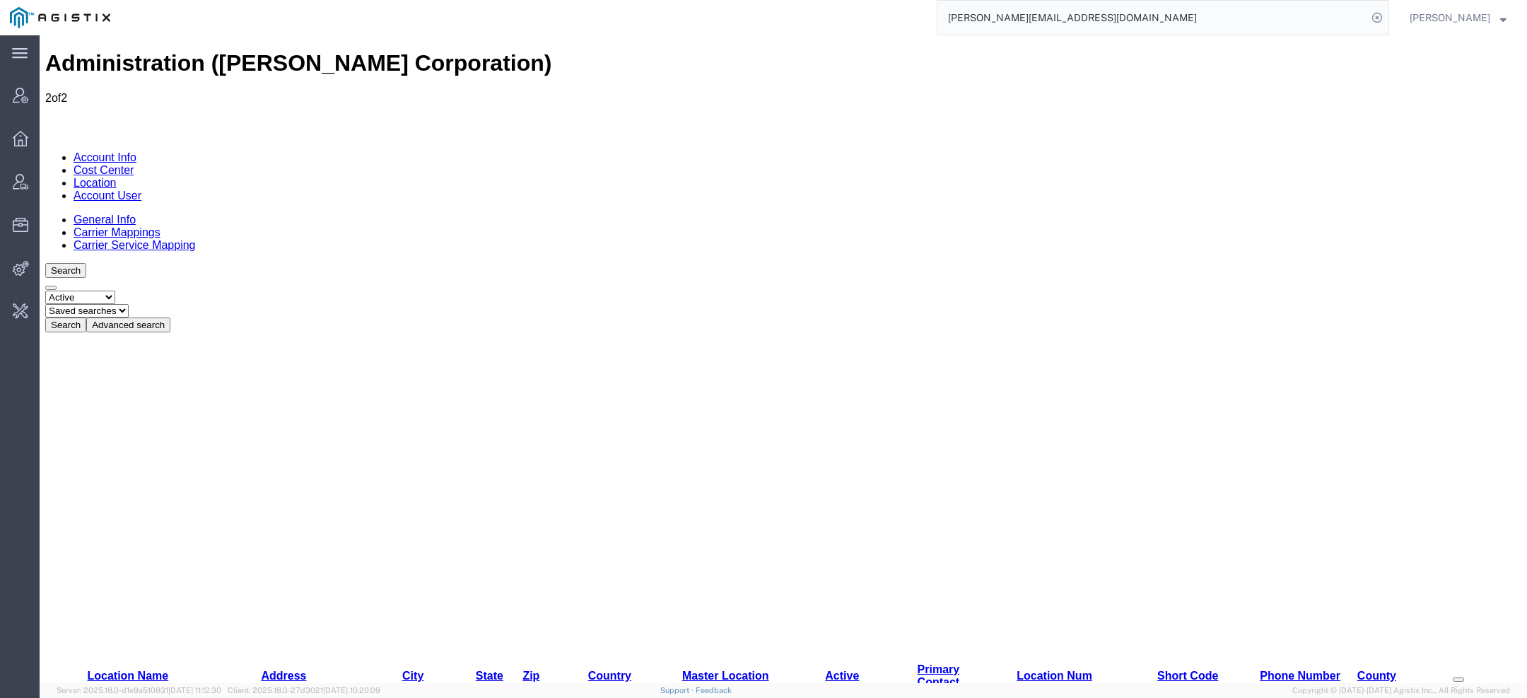
drag, startPoint x: 1071, startPoint y: 23, endPoint x: 563, endPoint y: 23, distance: 508.3
click at [662, 20] on div "[PERSON_NAME][EMAIL_ADDRESS][DOMAIN_NAME]" at bounding box center [754, 17] width 1269 height 35
type input "exelixis"
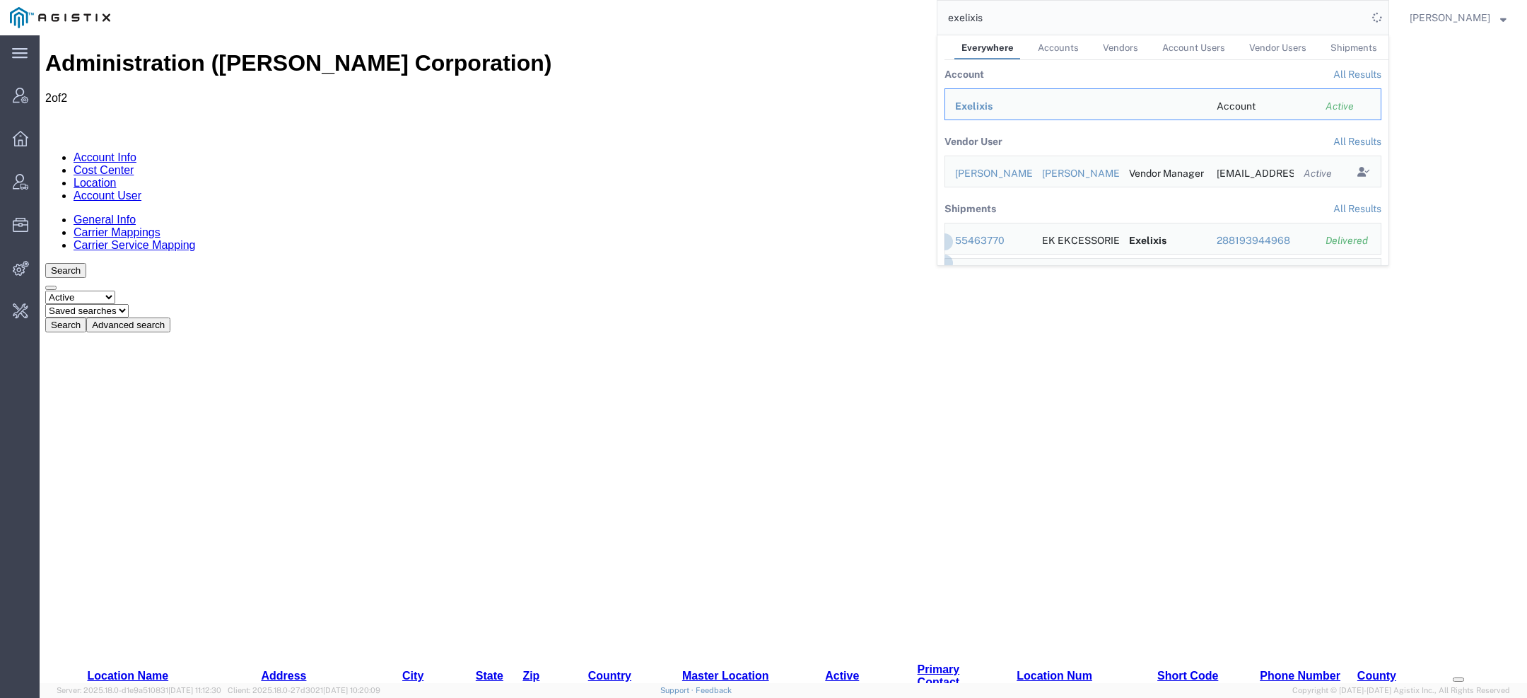
click at [991, 108] on span "Exelixis" at bounding box center [973, 105] width 37 height 11
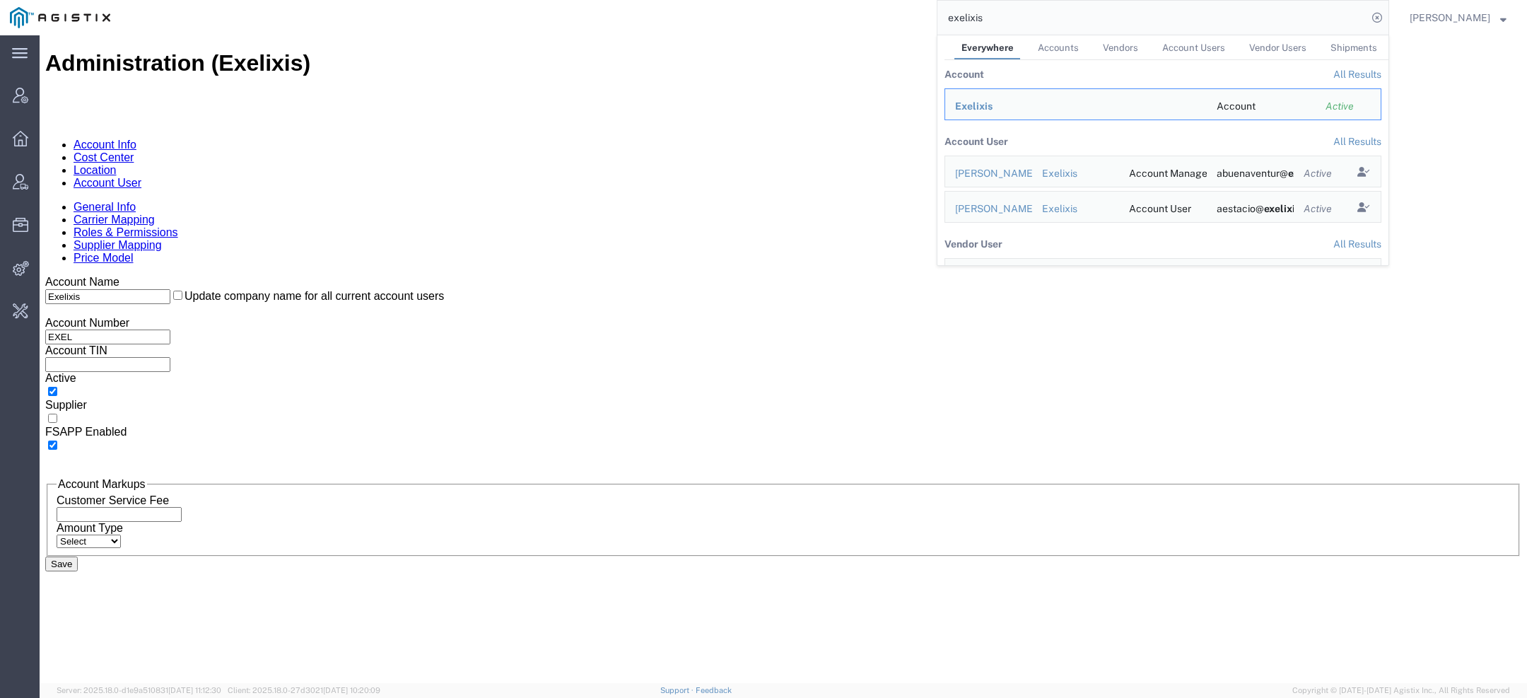
click at [141, 177] on link "Account User" at bounding box center [108, 183] width 68 height 12
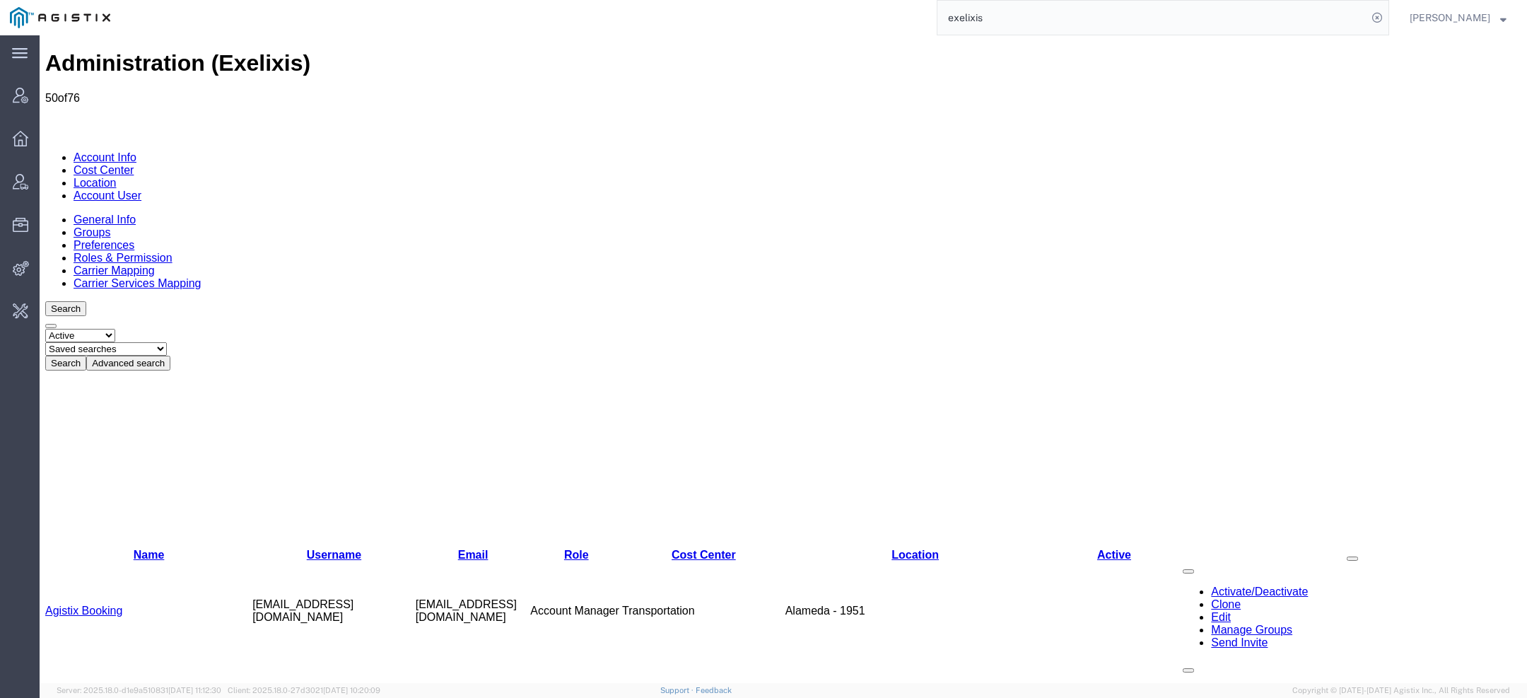
click at [103, 329] on select "Select status Active All Inactive" at bounding box center [80, 335] width 70 height 13
select select "ALL"
click at [45, 329] on select "Select status Active All Inactive" at bounding box center [80, 335] width 70 height 13
click at [86, 356] on button "Search" at bounding box center [65, 363] width 41 height 15
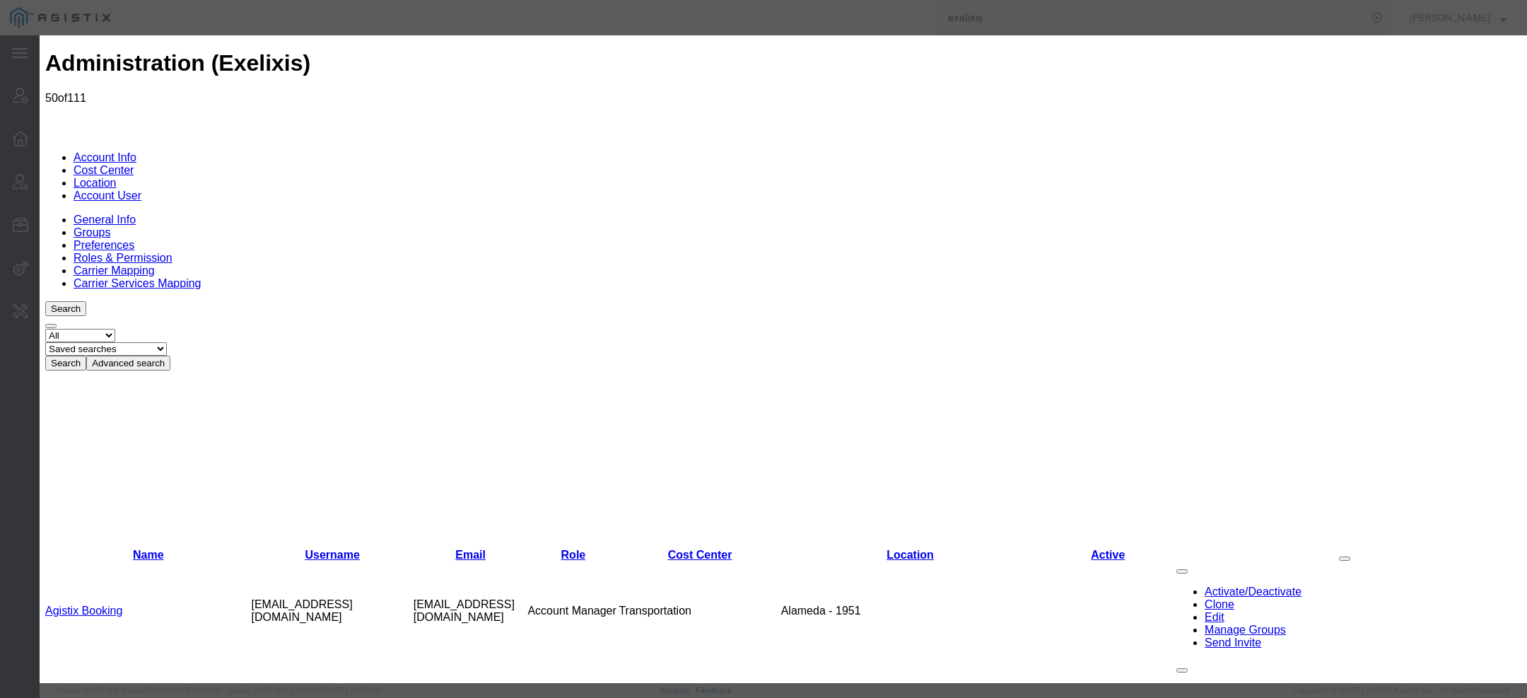
paste input "[EMAIL_ADDRESS][DOMAIN_NAME]"
type input "[EMAIL_ADDRESS][DOMAIN_NAME]"
paste input "Delea Mendes-Magana"
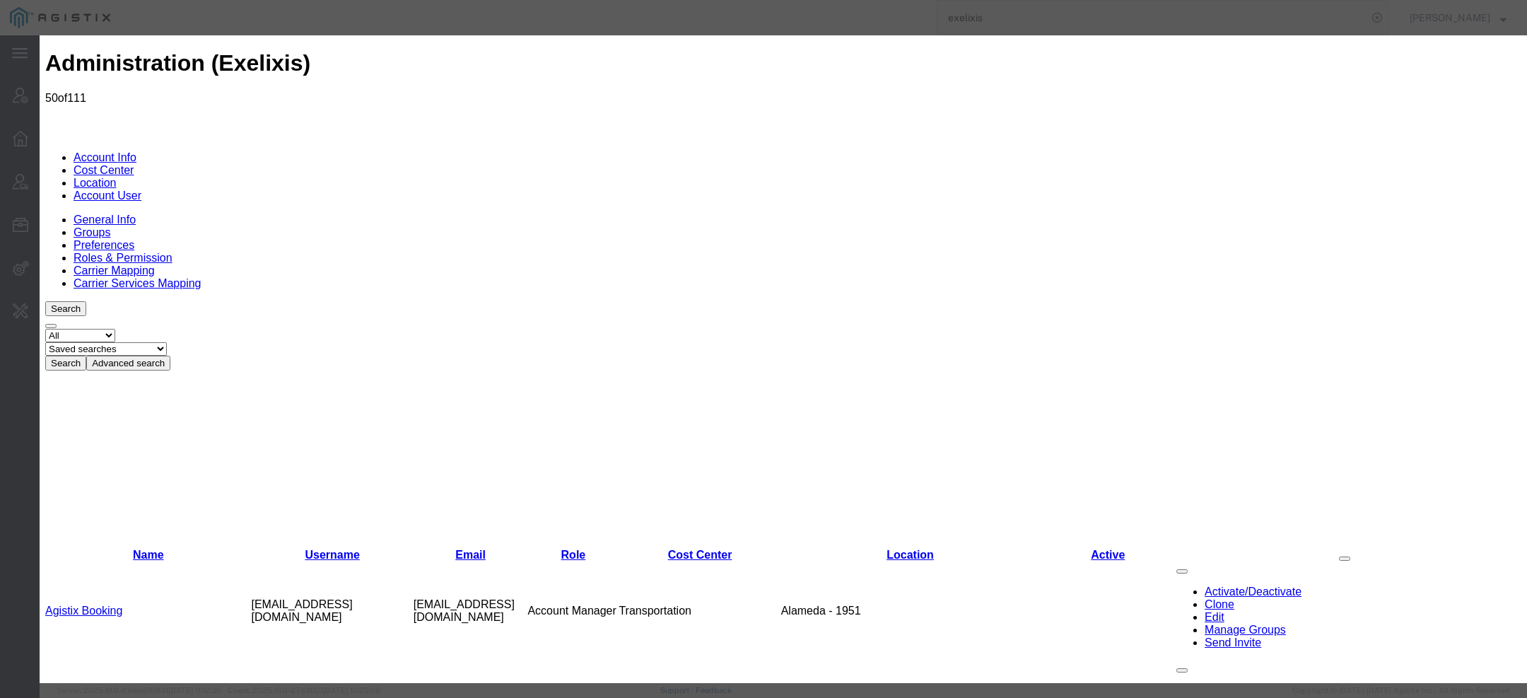
drag, startPoint x: 952, startPoint y: 110, endPoint x: 1145, endPoint y: 100, distance: 193.3
type input "Delea"
paste input "Mendes-Magana"
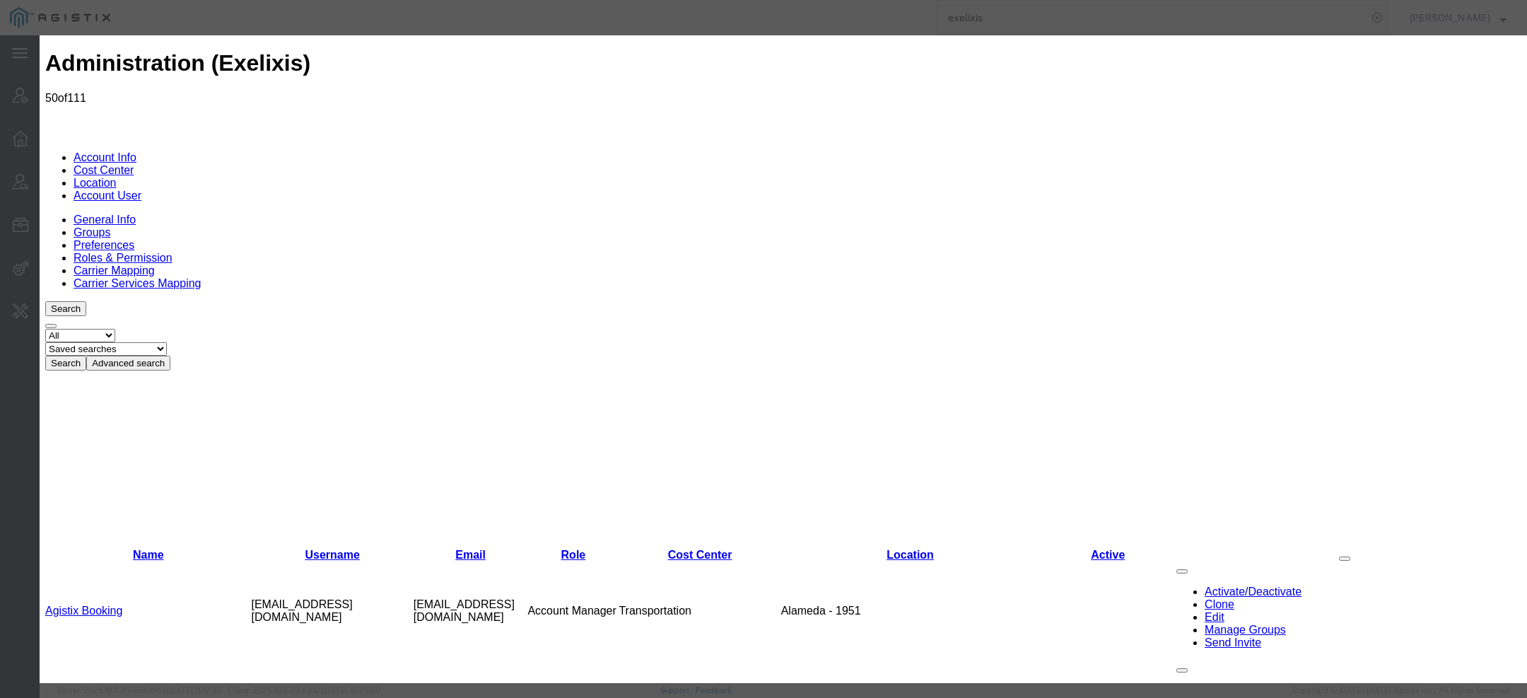
type input "Mendes-Magana"
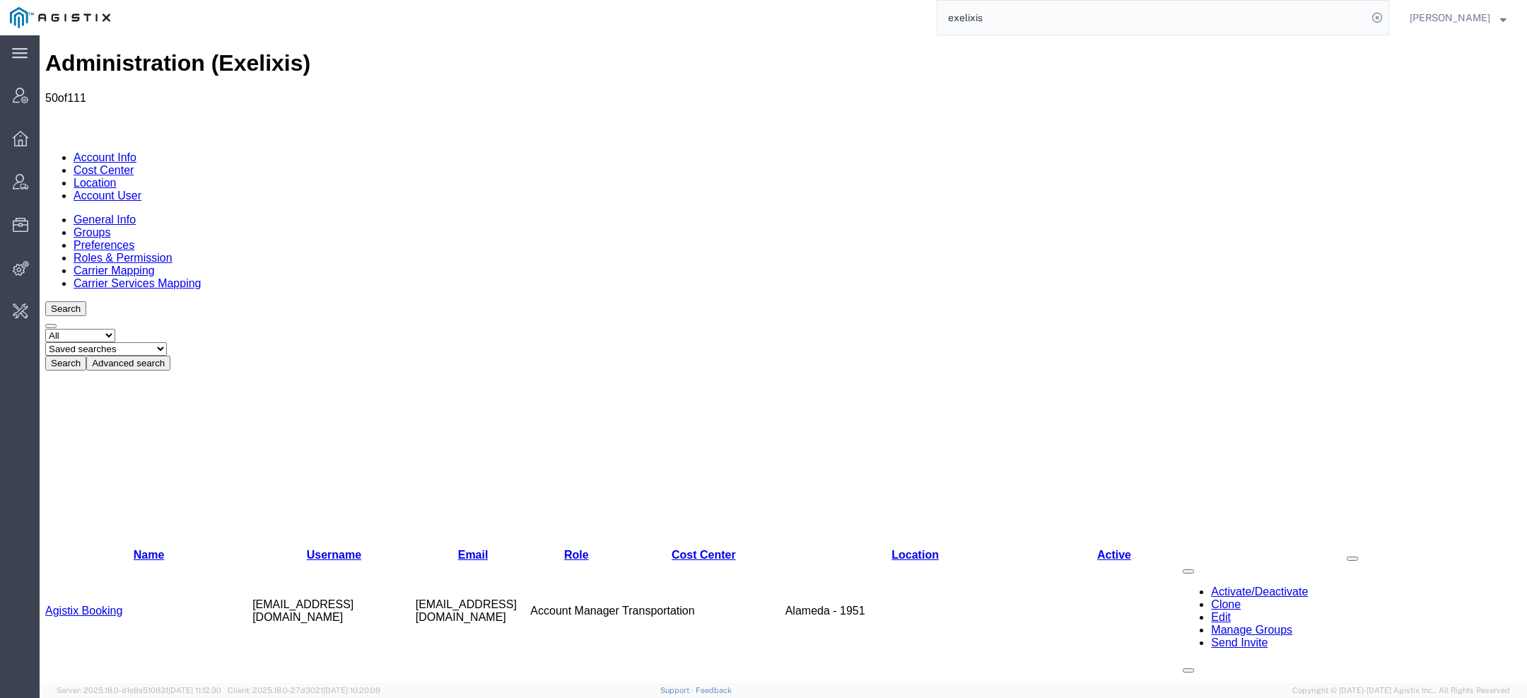
scroll to position [433, 0]
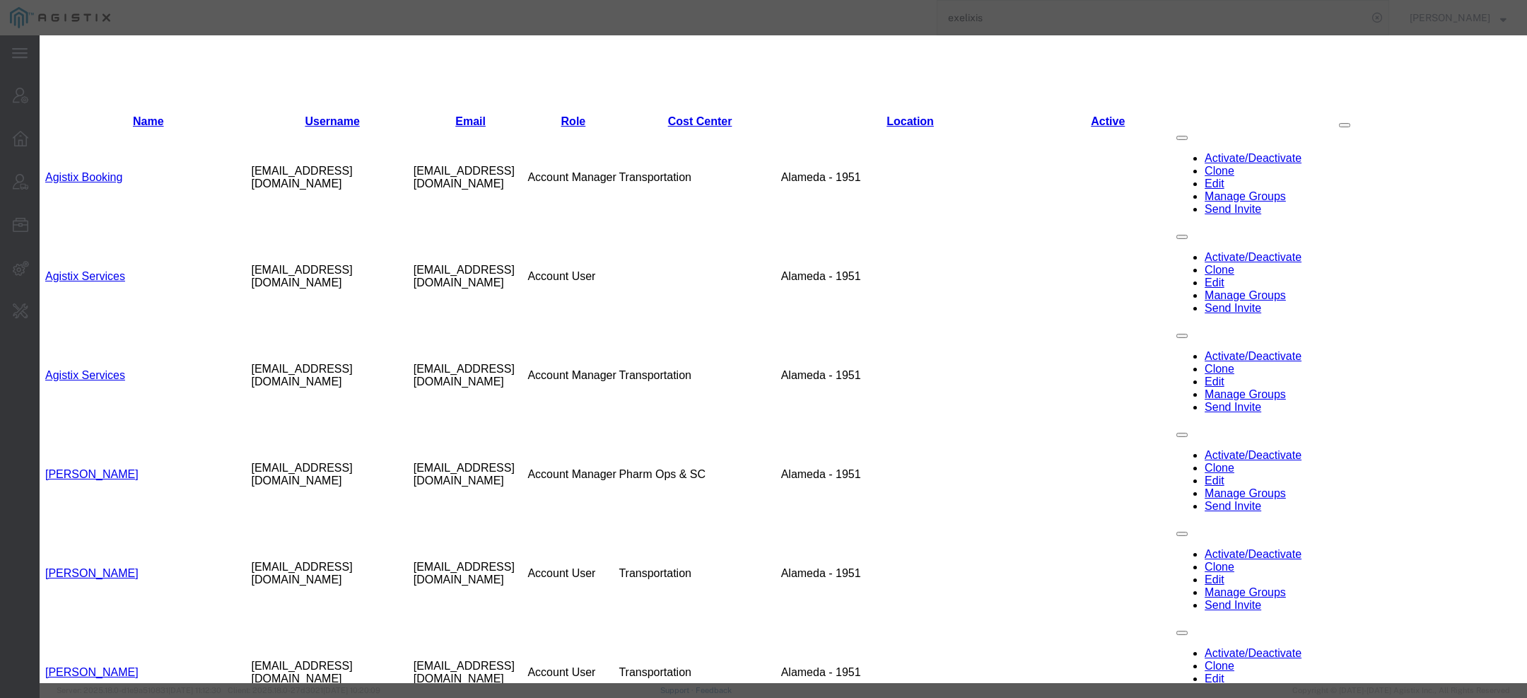
select select "COSTCENTER"
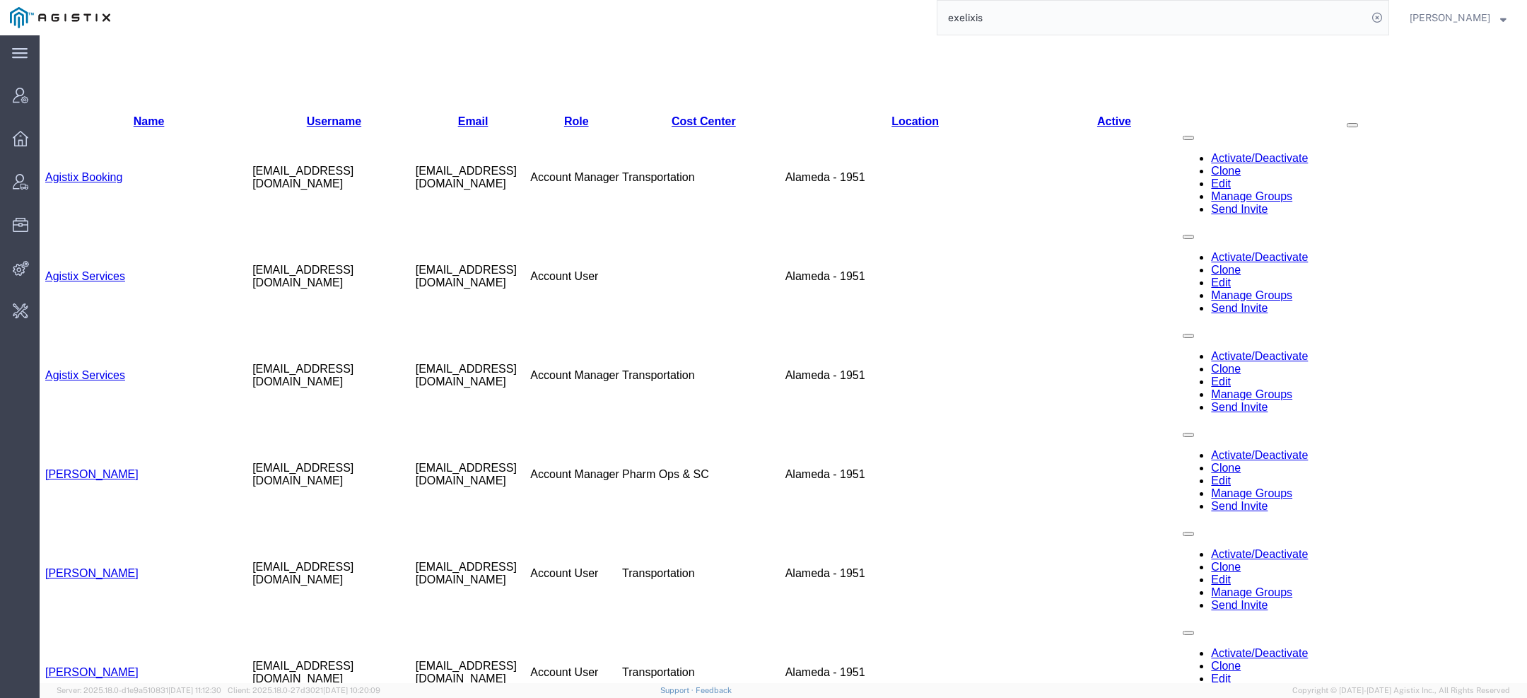
scroll to position [0, 0]
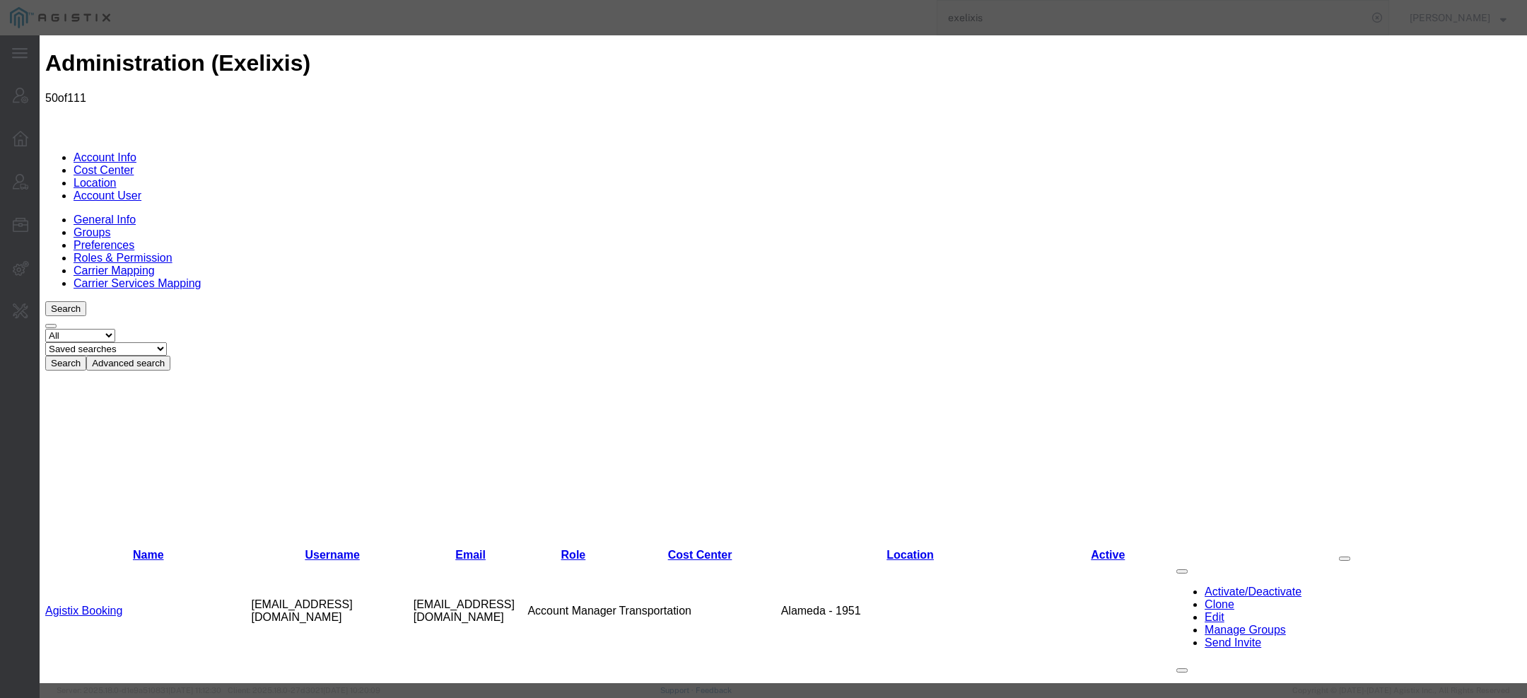
select select "COSTCENTER"
select select
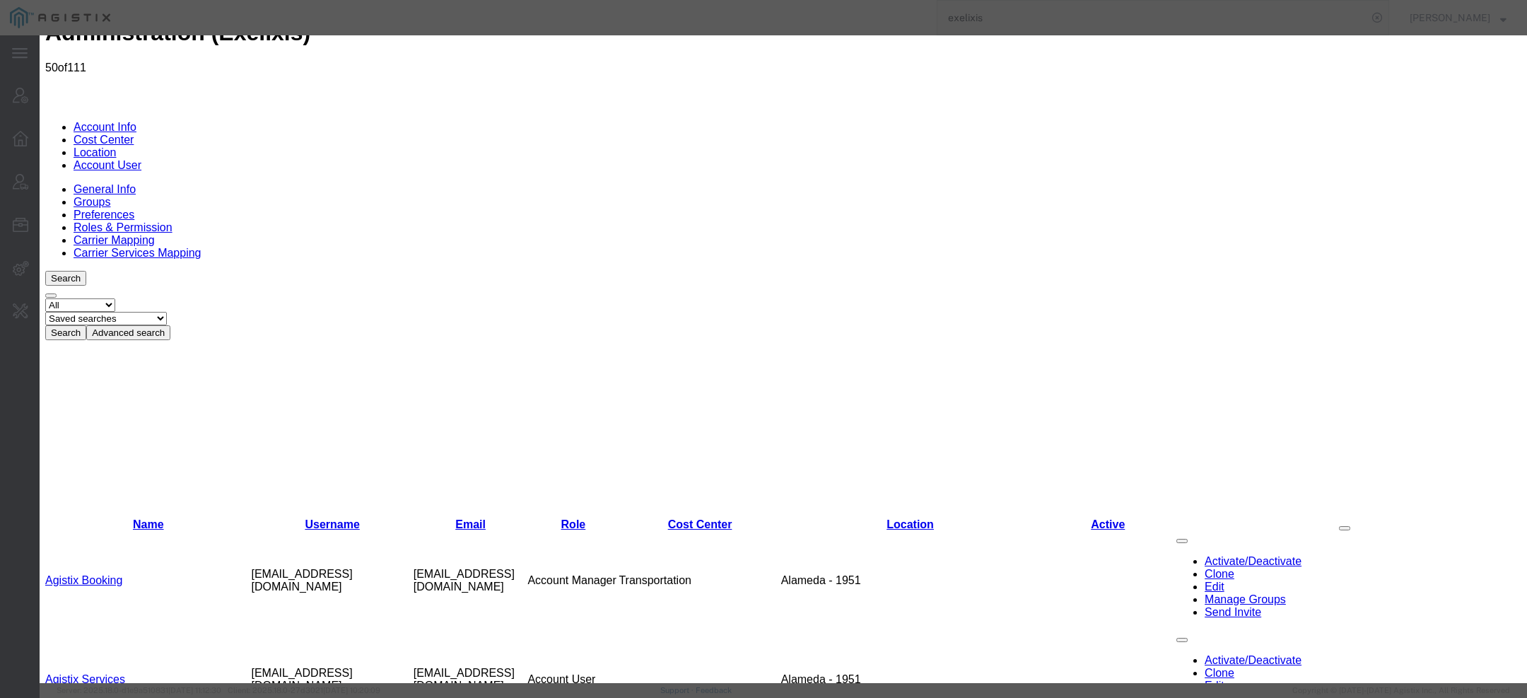
scroll to position [32, 0]
select select "COSTCENTER"
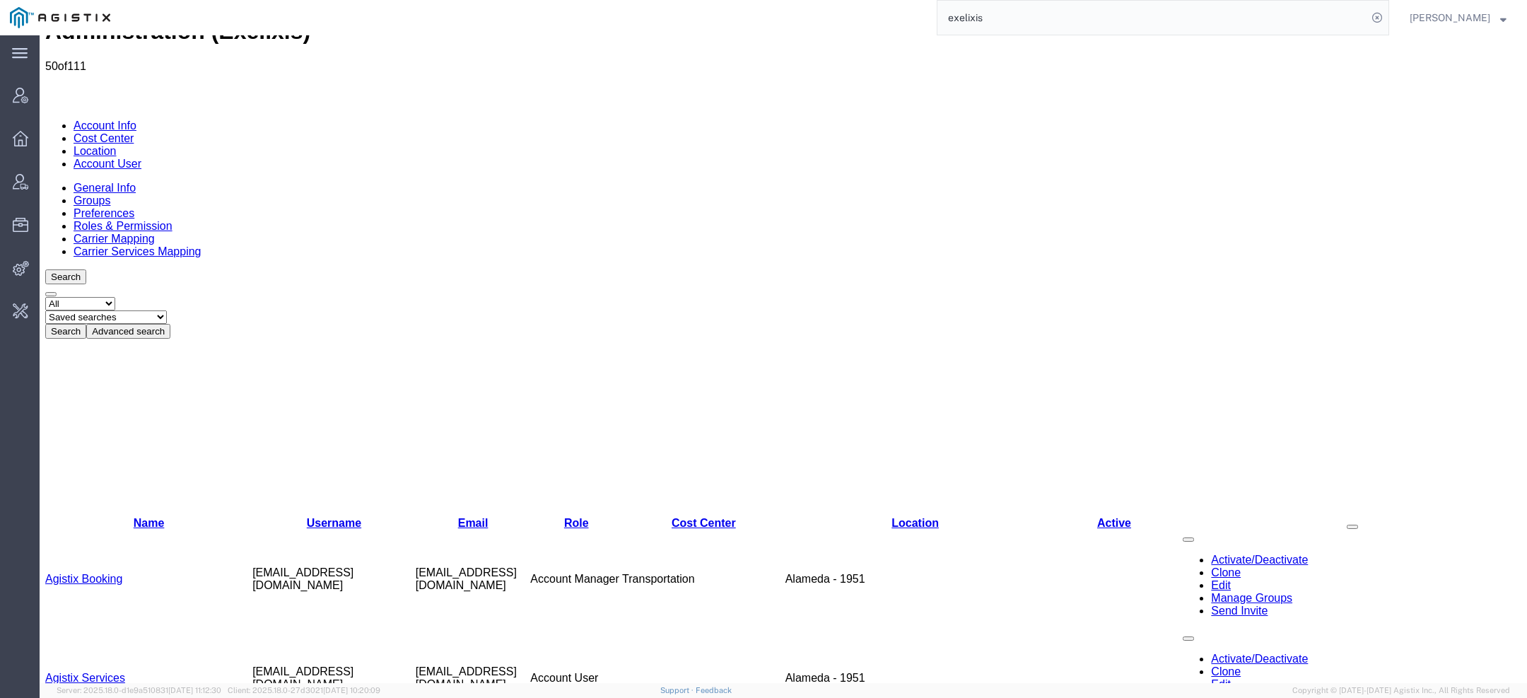
copy td "[EMAIL_ADDRESS][DOMAIN_NAME]"
drag, startPoint x: 1003, startPoint y: 18, endPoint x: 720, endPoint y: 18, distance: 282.8
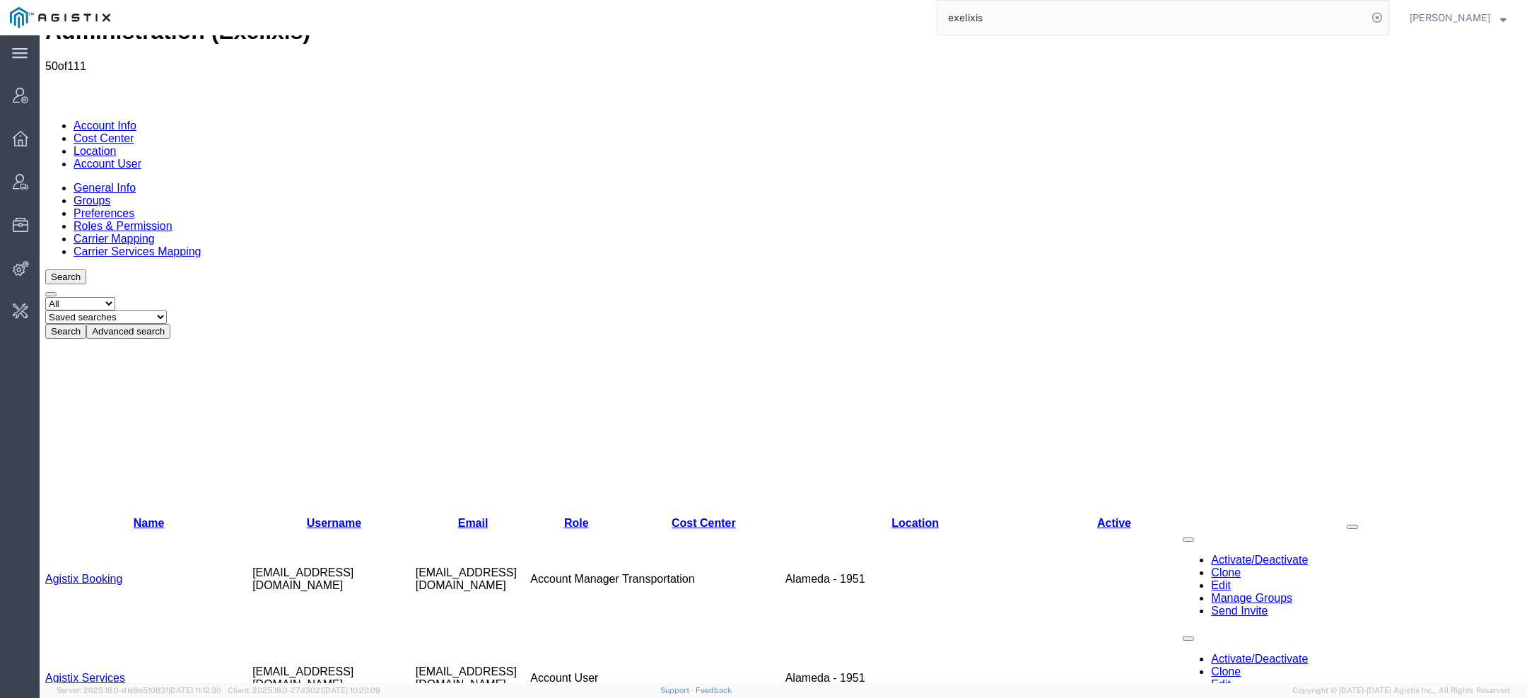
click at [824, 18] on div "exelixis" at bounding box center [754, 17] width 1269 height 35
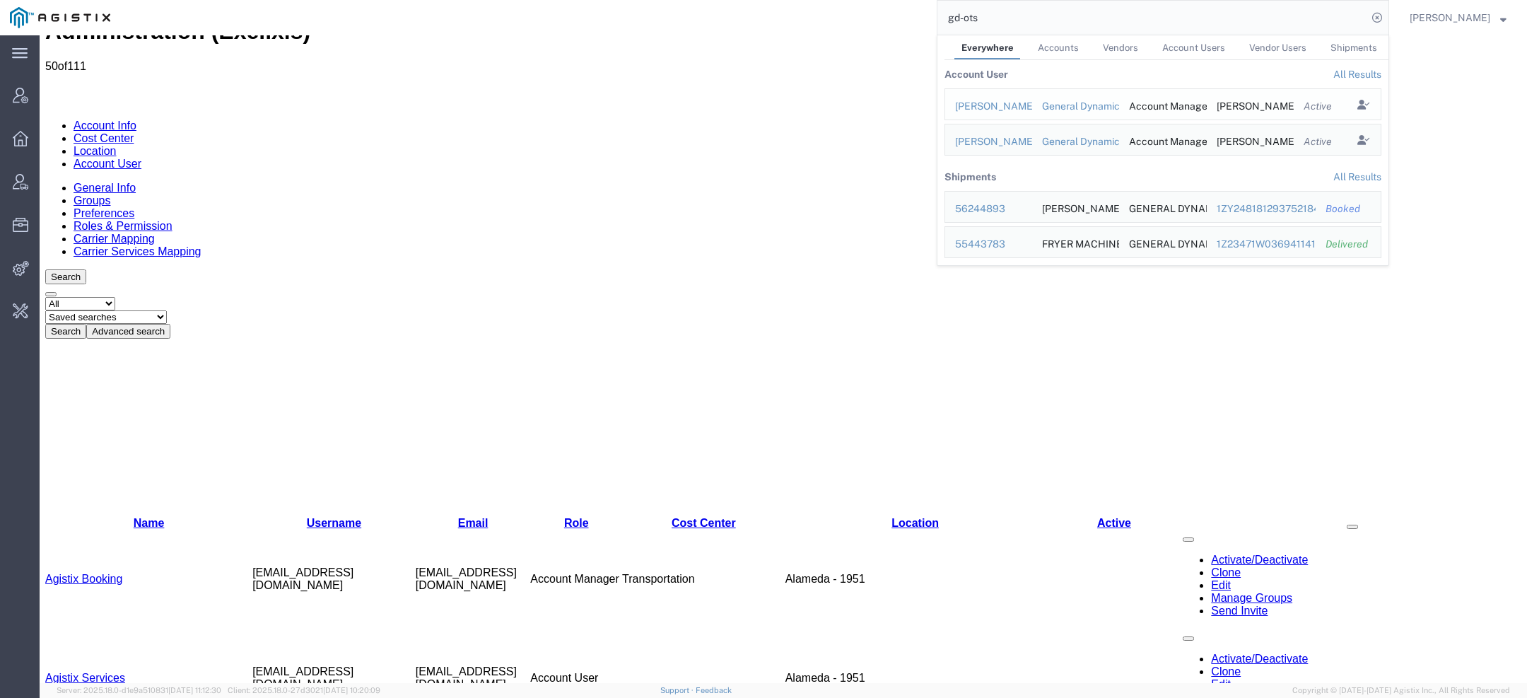
click at [994, 101] on div "Russell Borum" at bounding box center [988, 106] width 67 height 15
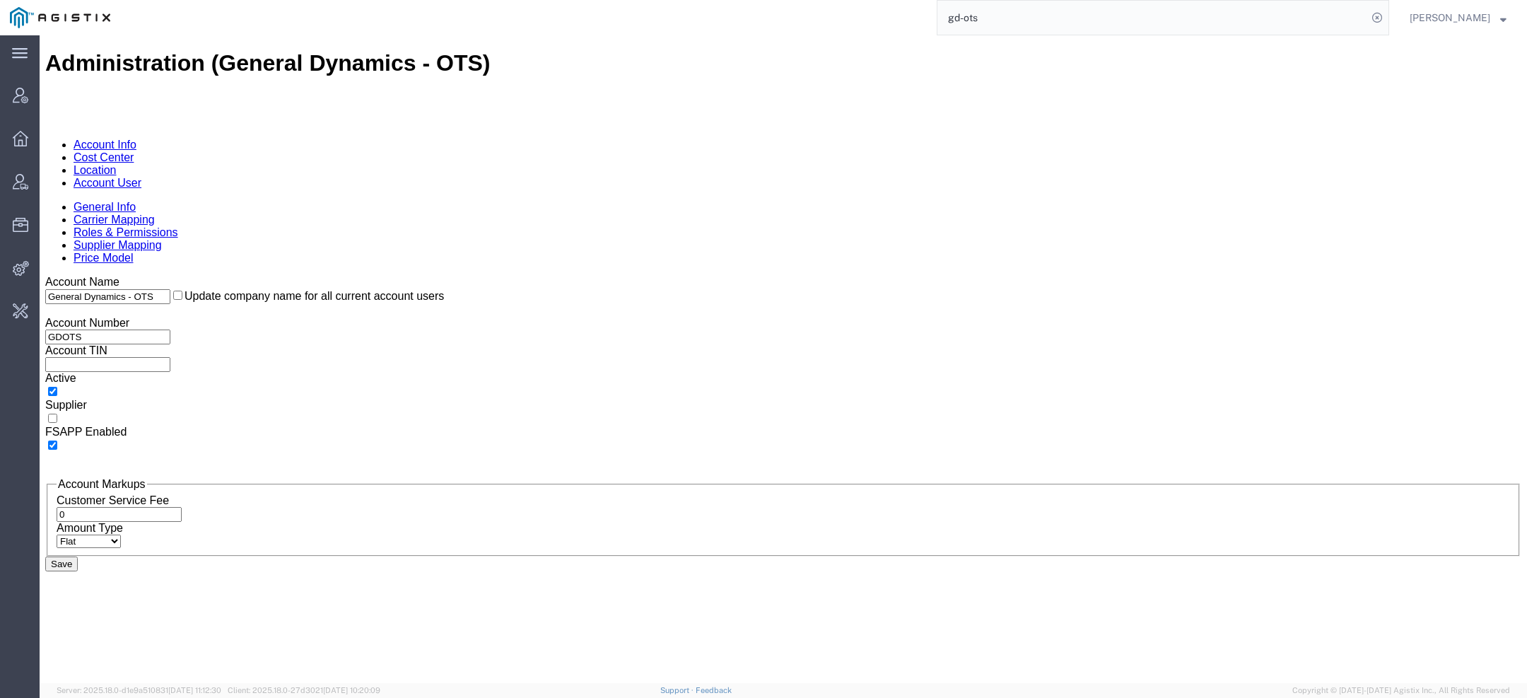
click at [141, 177] on link "Account User" at bounding box center [108, 183] width 68 height 12
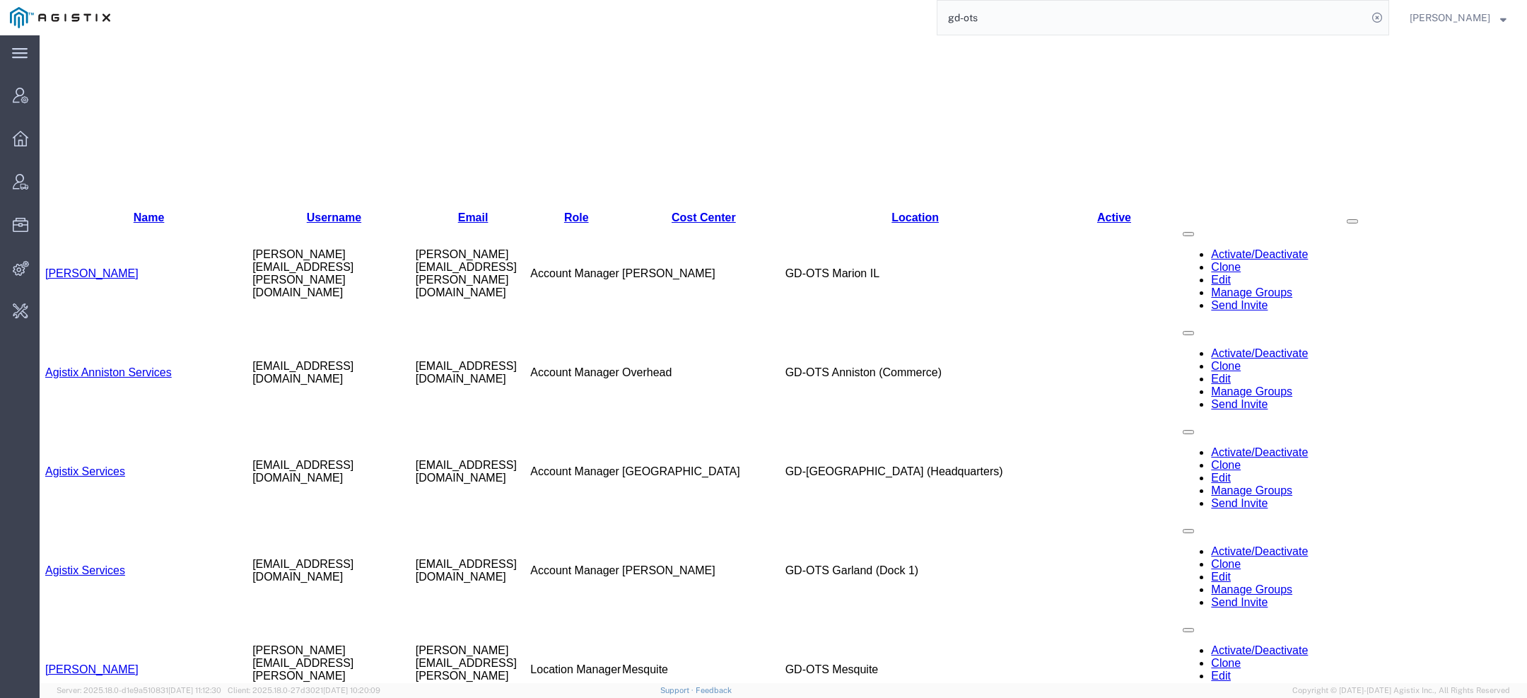
scroll to position [338, 0]
drag, startPoint x: 989, startPoint y: 19, endPoint x: 827, endPoint y: -9, distance: 164.4
click at [827, 0] on html "main_menu Created with Sketch. Collapse Menu Account Manager Overview Vendor Ma…" at bounding box center [763, 349] width 1527 height 698
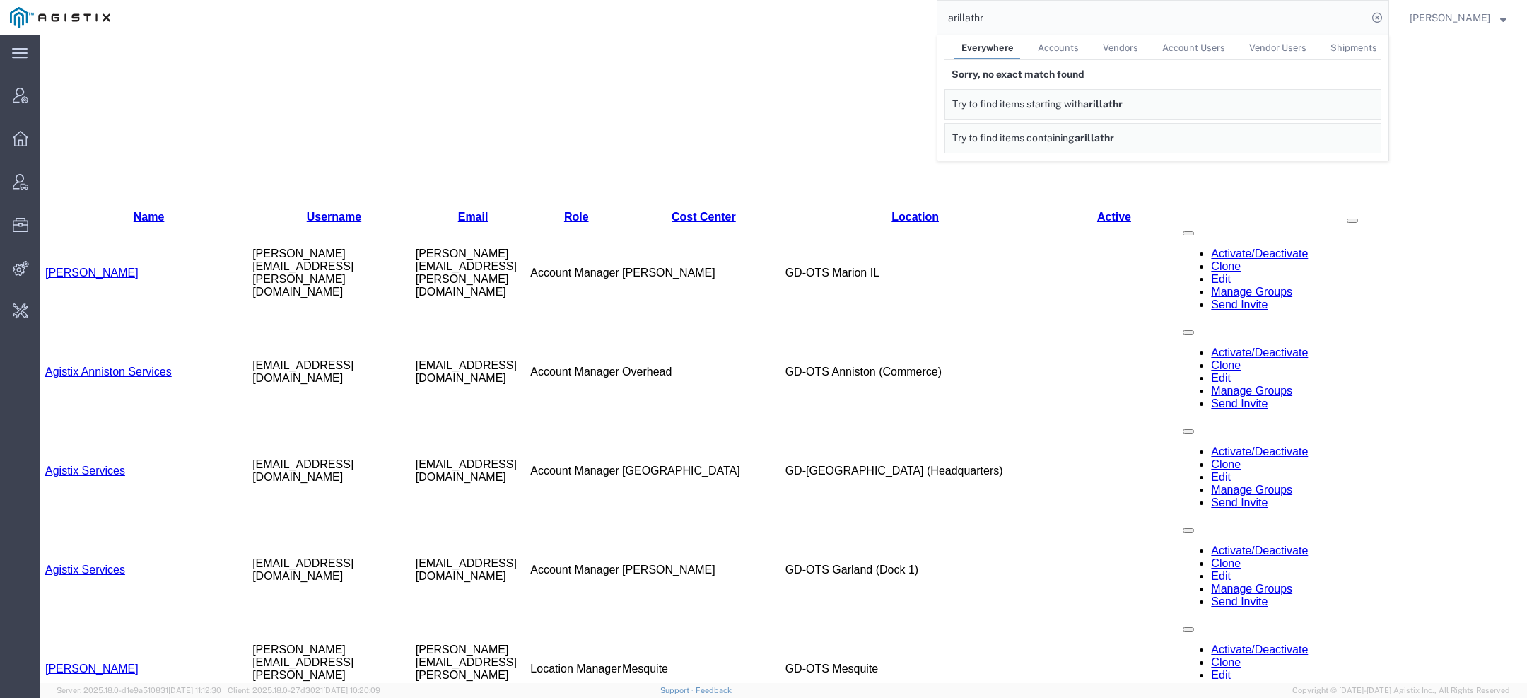
drag, startPoint x: 1005, startPoint y: 21, endPoint x: 829, endPoint y: 11, distance: 177.1
click at [877, 11] on div "arillathr Everywhere Accounts Vendors Account Users Vendor Users Shipments Sorr…" at bounding box center [754, 17] width 1269 height 35
click at [969, 99] on div "LKQ C orporation" at bounding box center [1076, 106] width 242 height 15
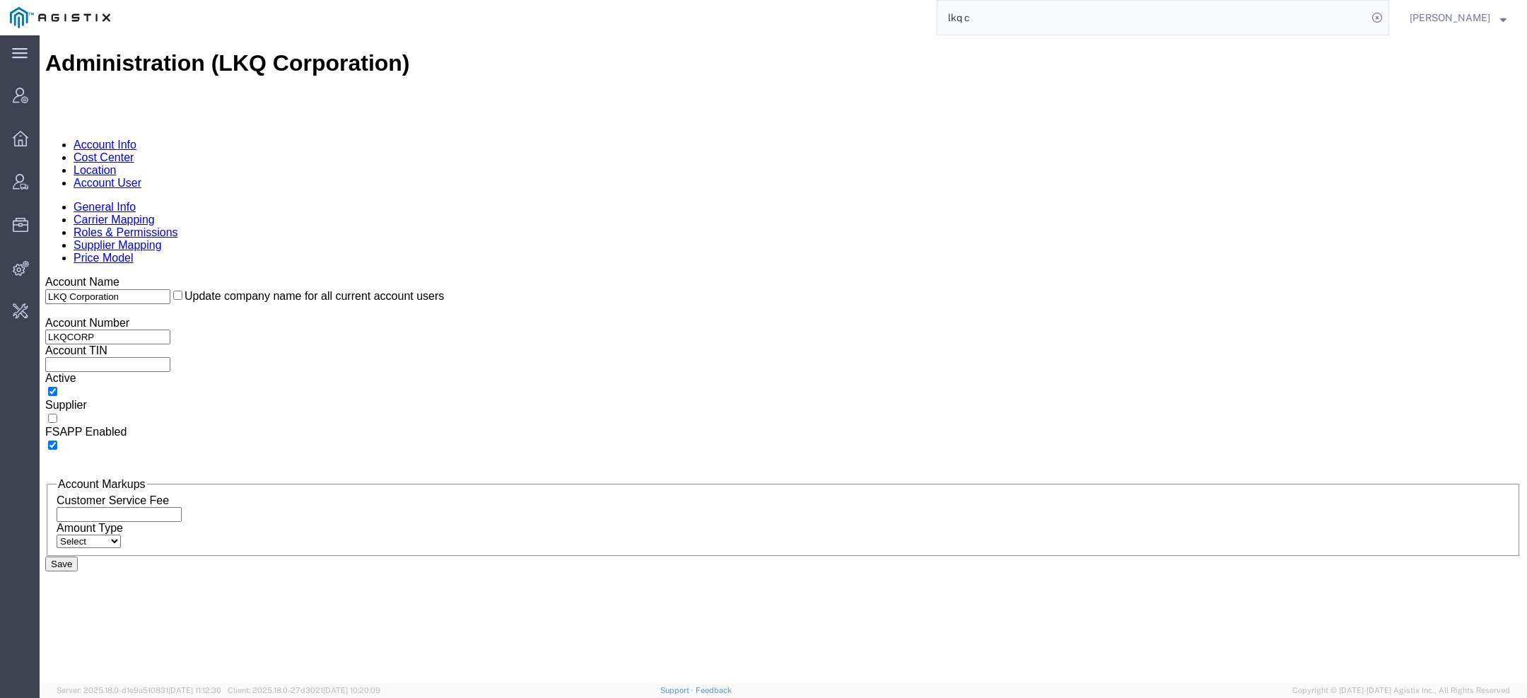
click at [141, 177] on link "Account User" at bounding box center [108, 183] width 68 height 12
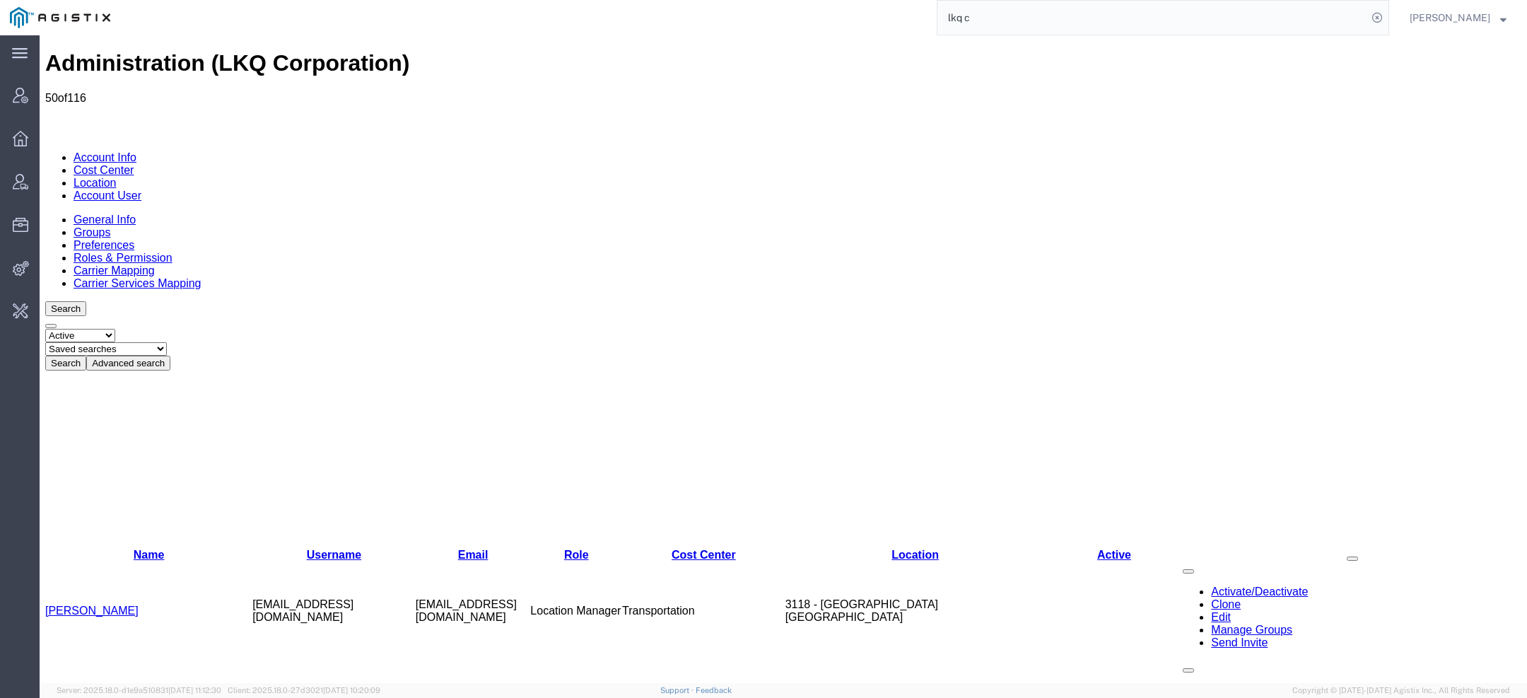
copy td "aethrower@lkqcorp.com"
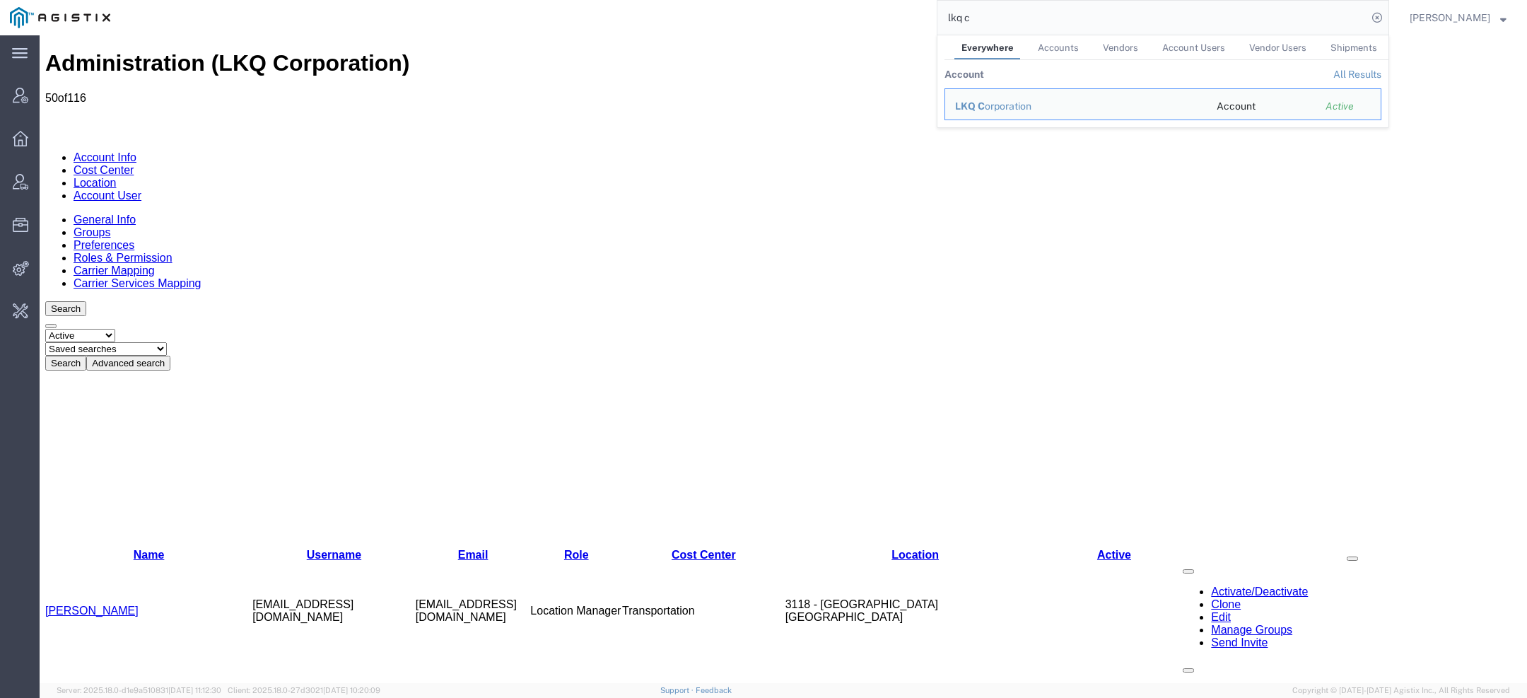
drag, startPoint x: 1028, startPoint y: 19, endPoint x: 673, endPoint y: 19, distance: 354.9
click at [717, 19] on div "lkq c Everywhere Accounts Vendors Account Users Vendor Users Shipments Account …" at bounding box center [754, 17] width 1269 height 35
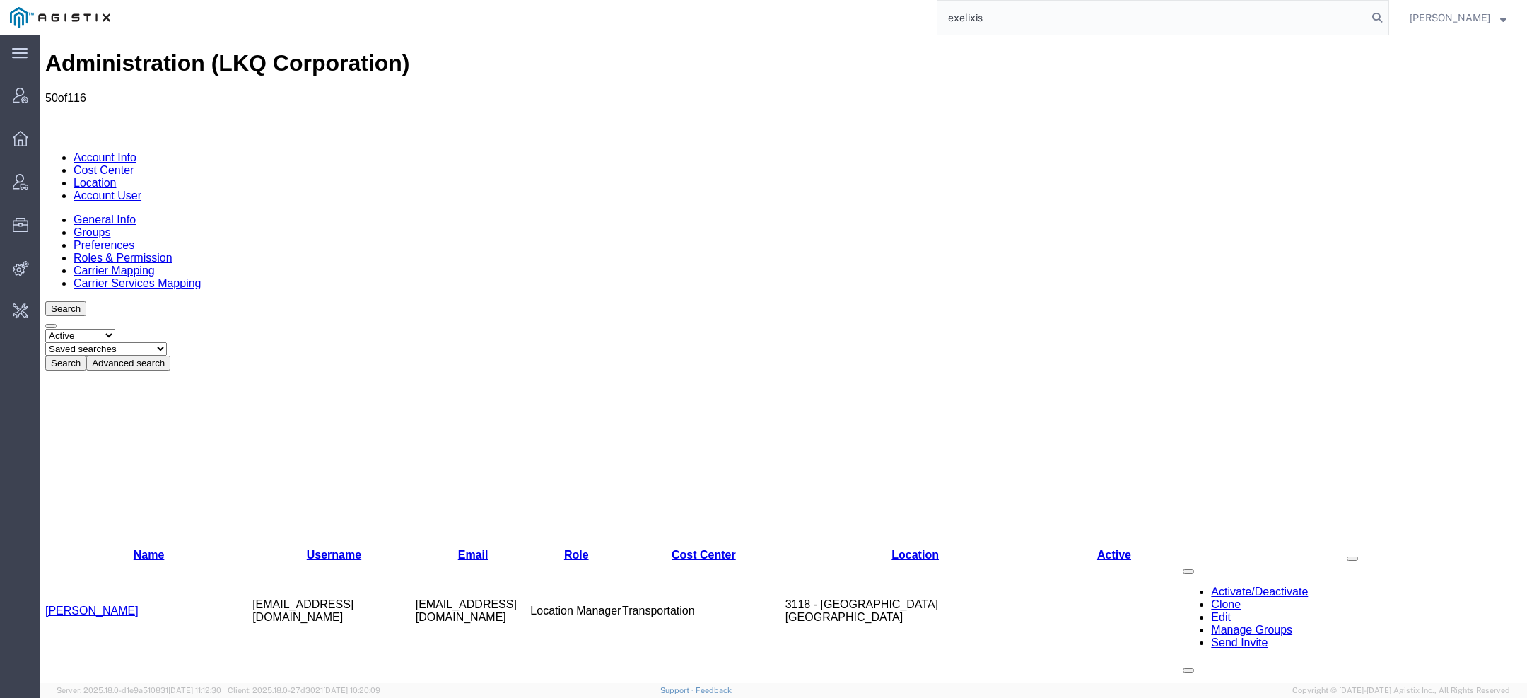
type input "exelixis"
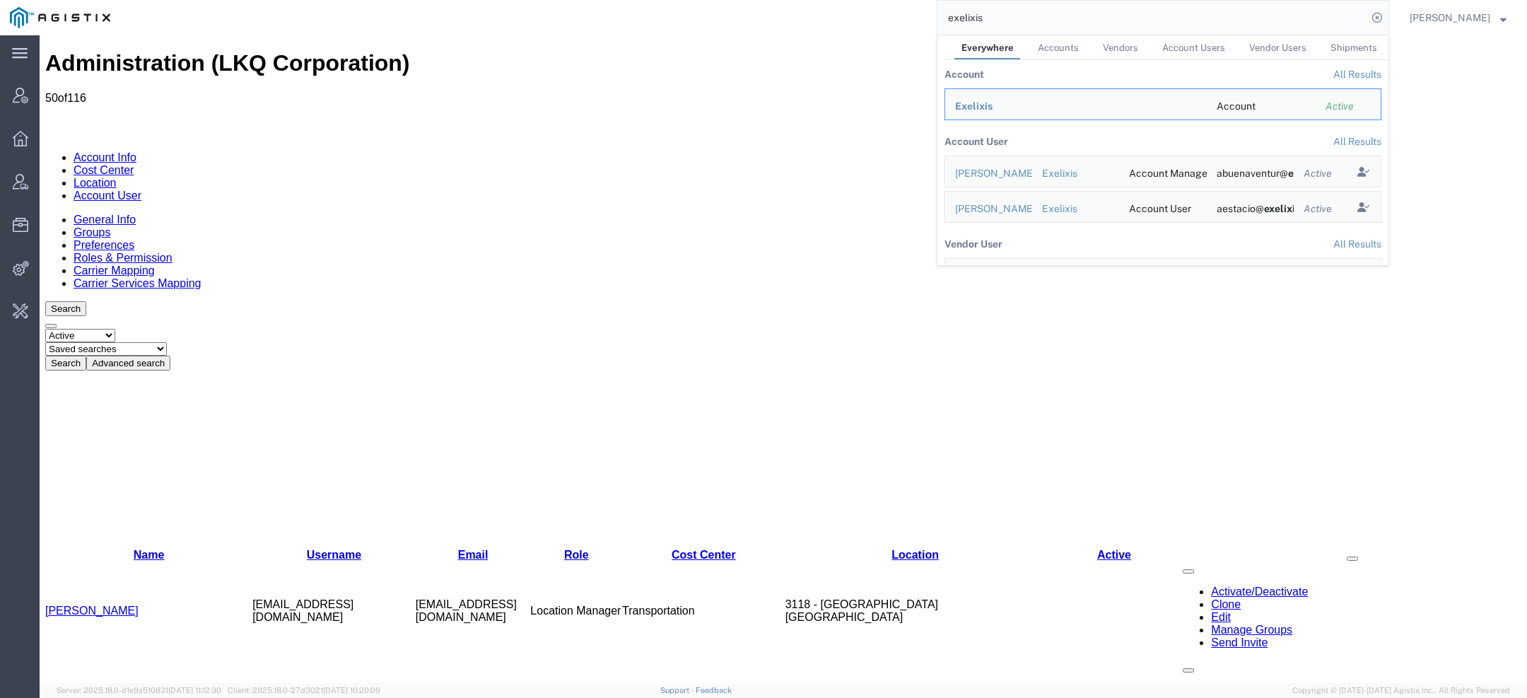
click at [989, 107] on span "Exelixis" at bounding box center [973, 105] width 37 height 11
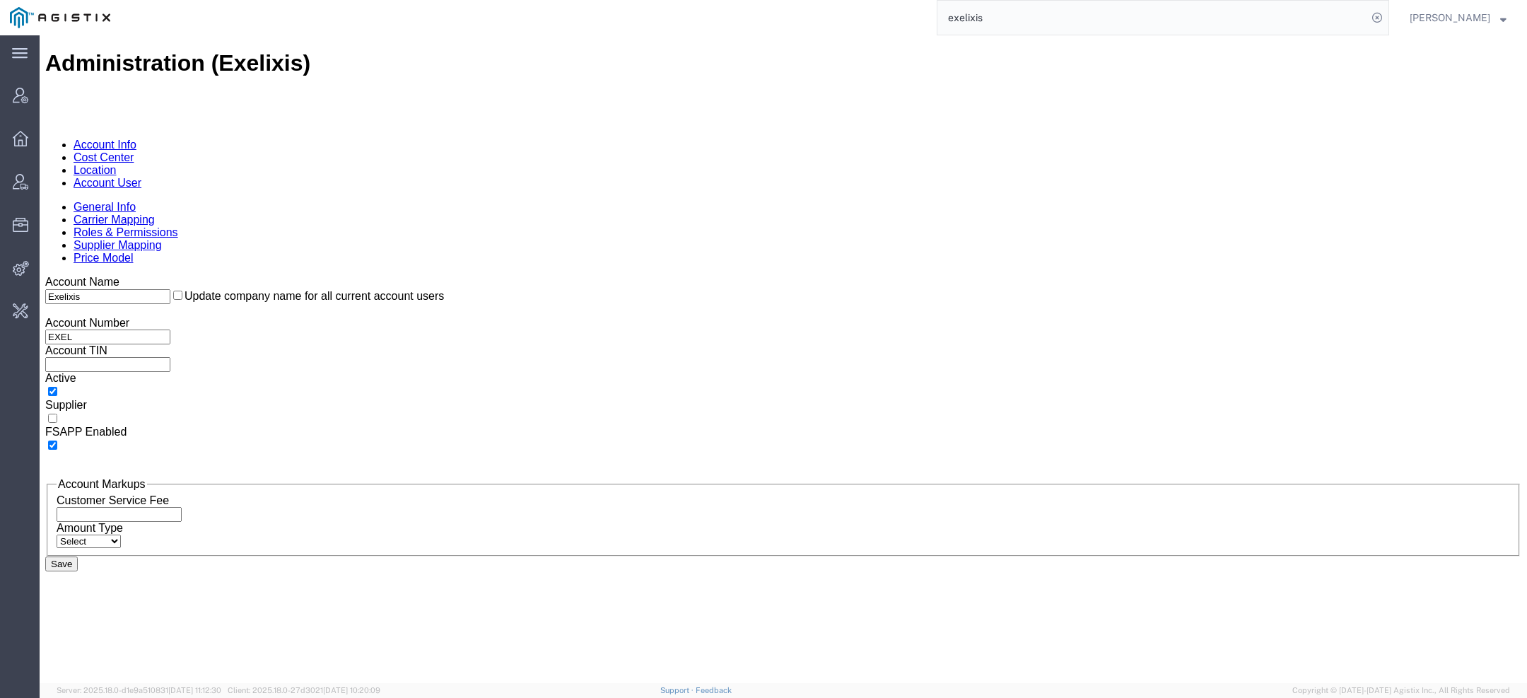
click at [141, 177] on link "Account User" at bounding box center [108, 183] width 68 height 12
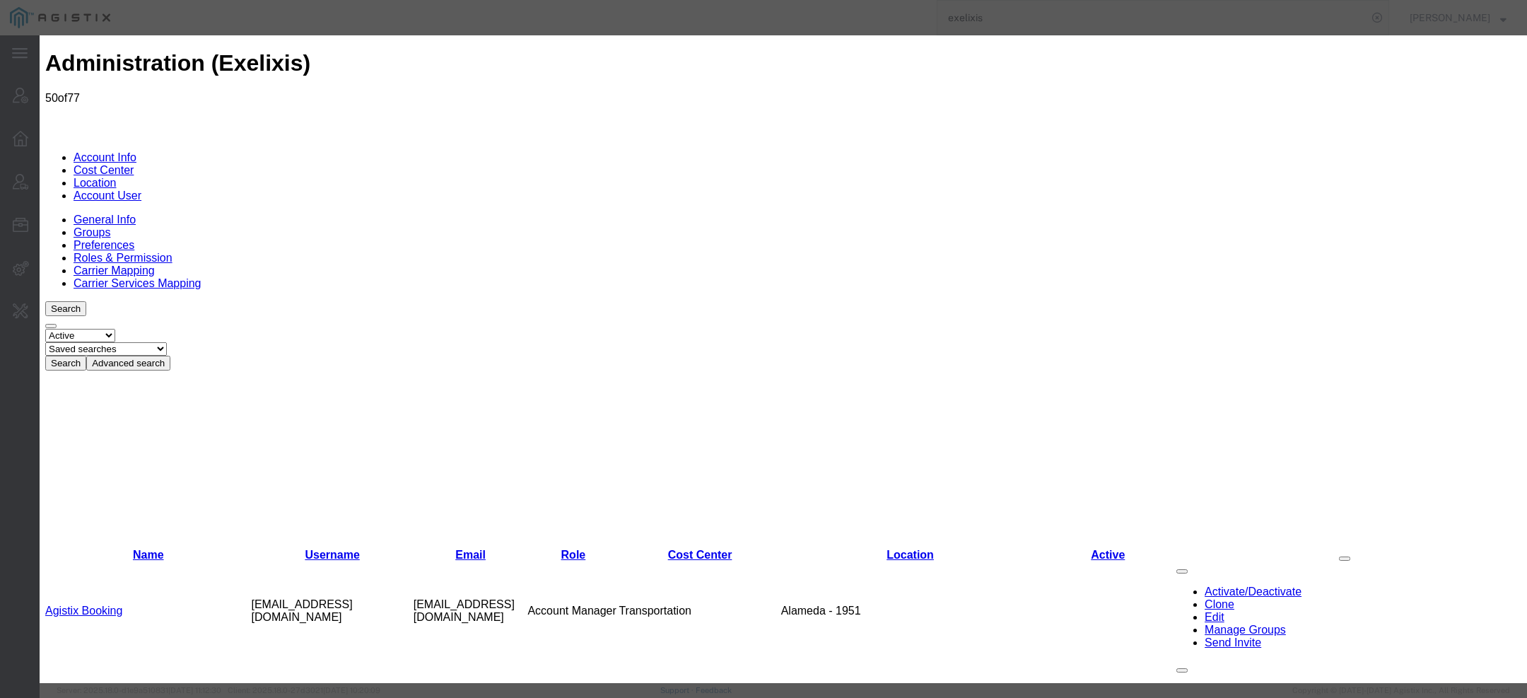
select select "COSTCENTER"
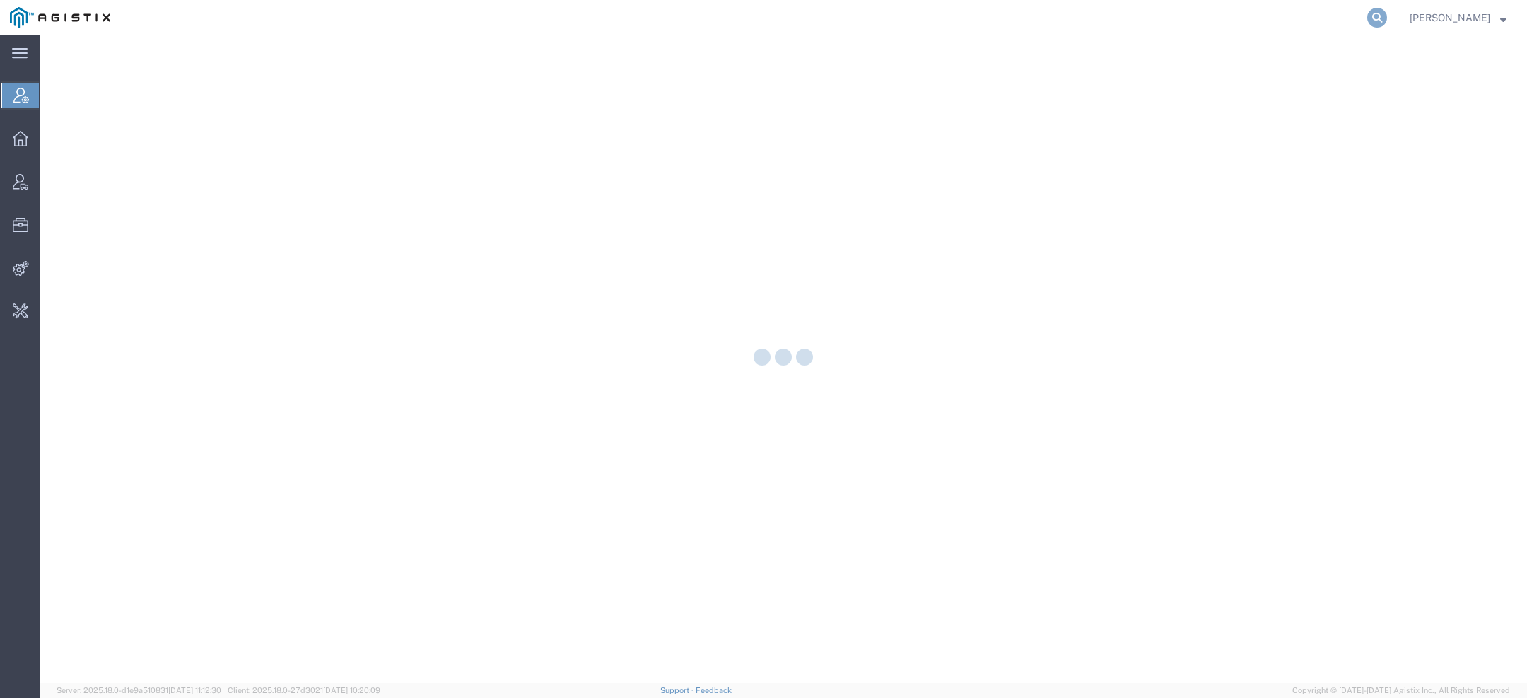
click at [1382, 13] on icon at bounding box center [1377, 18] width 20 height 20
paste input "[EMAIL_ADDRESS][DOMAIN_NAME]"
type input "[EMAIL_ADDRESS][DOMAIN_NAME]"
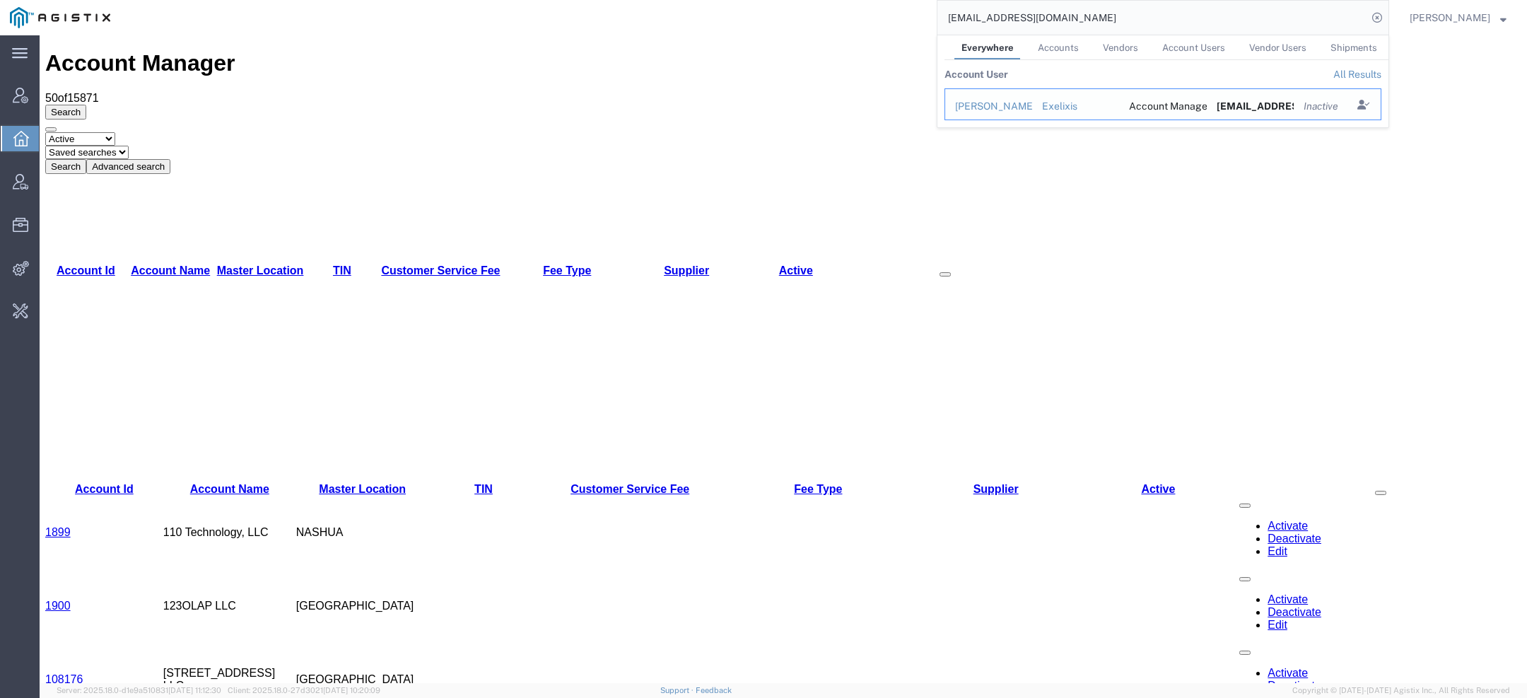
click at [988, 106] on div "[PERSON_NAME]" at bounding box center [988, 106] width 67 height 15
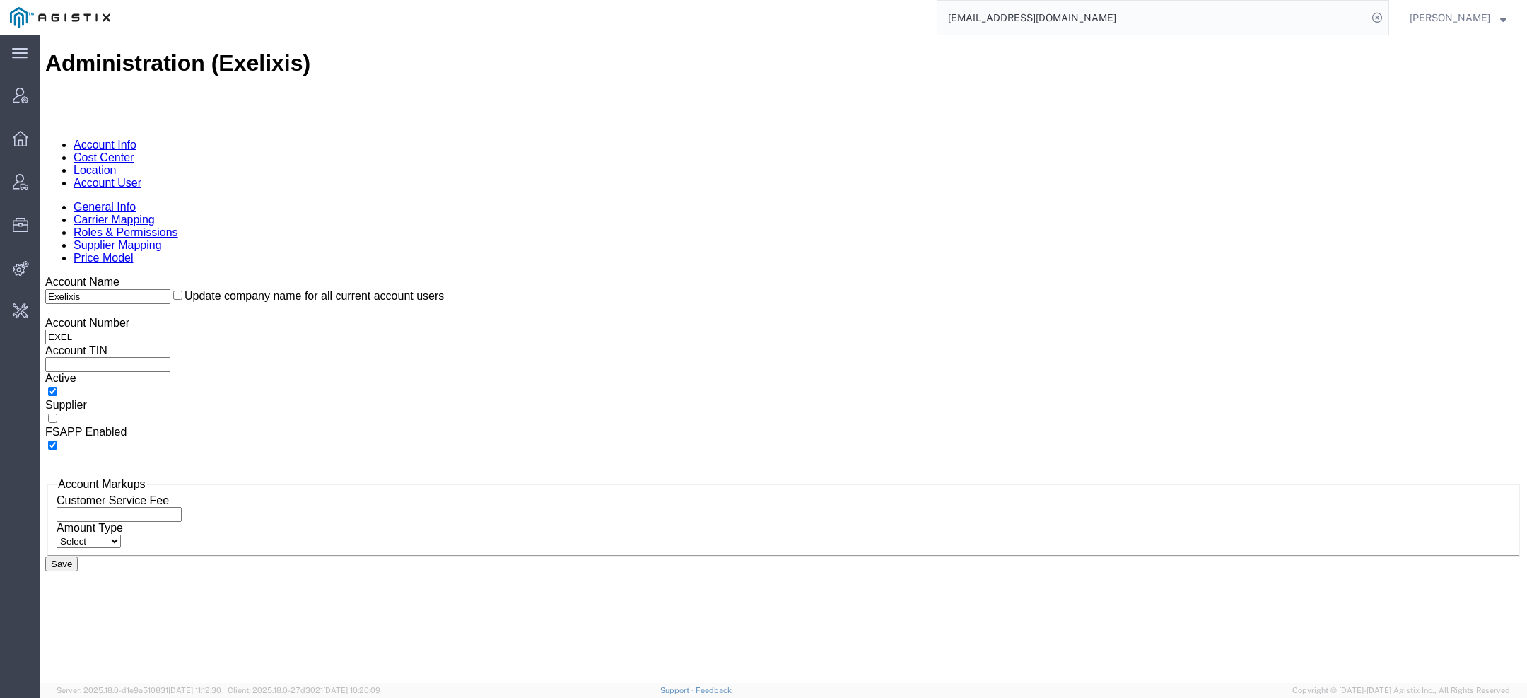
click at [141, 177] on link "Account User" at bounding box center [108, 183] width 68 height 12
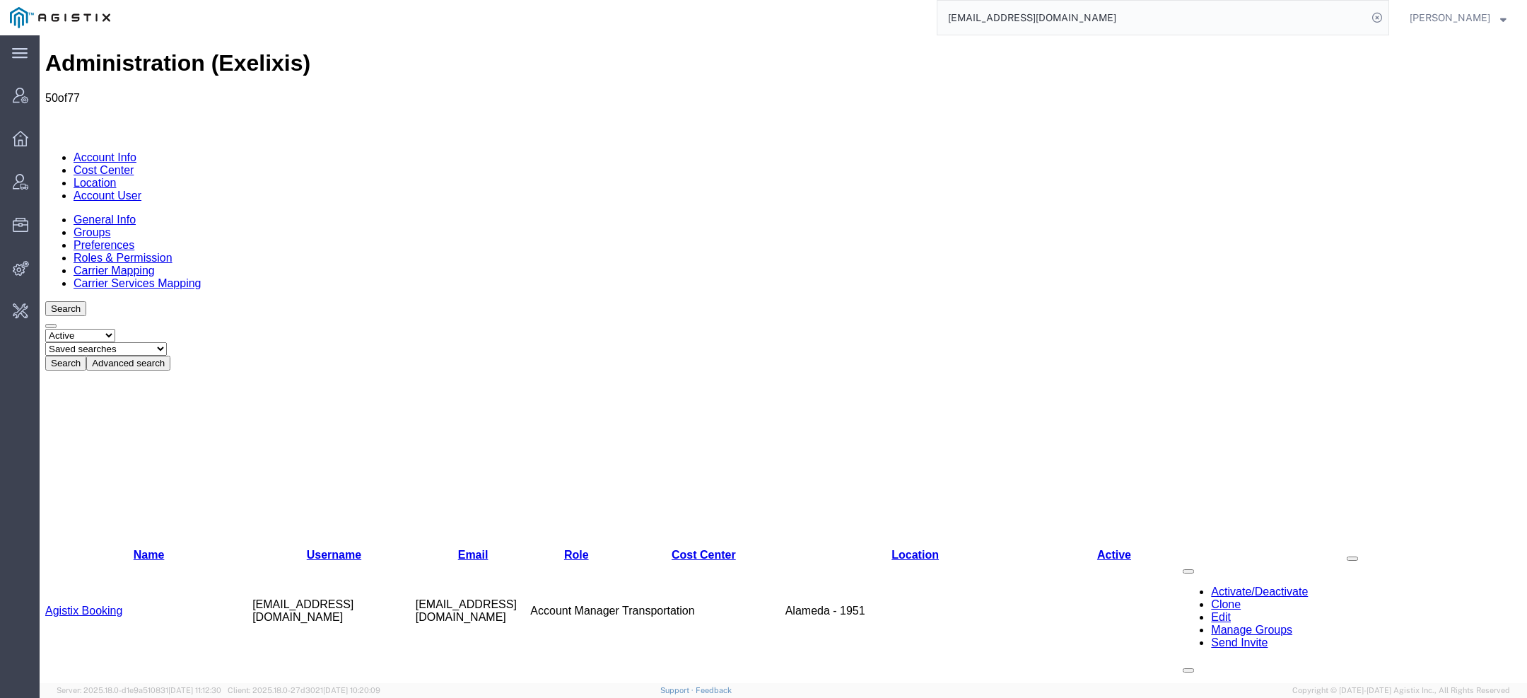
click at [90, 329] on select "Select status Active All Inactive" at bounding box center [80, 335] width 70 height 13
select select "ALL"
click at [45, 329] on select "Select status Active All Inactive" at bounding box center [80, 335] width 70 height 13
click at [302, 329] on div "Select status Active All Inactive Saved searches Exclude Branch Manager [PERSON…" at bounding box center [783, 350] width 1476 height 42
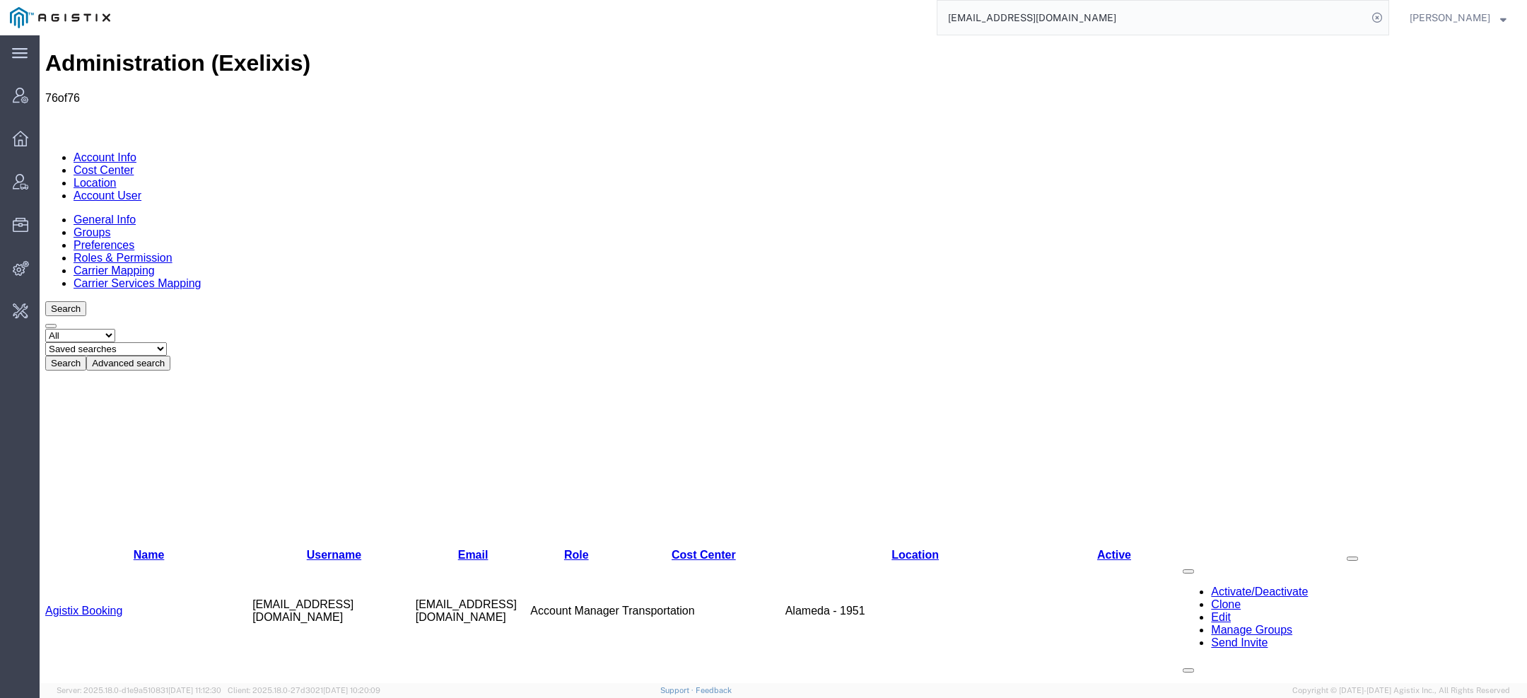
click at [86, 356] on button "Search" at bounding box center [65, 363] width 41 height 15
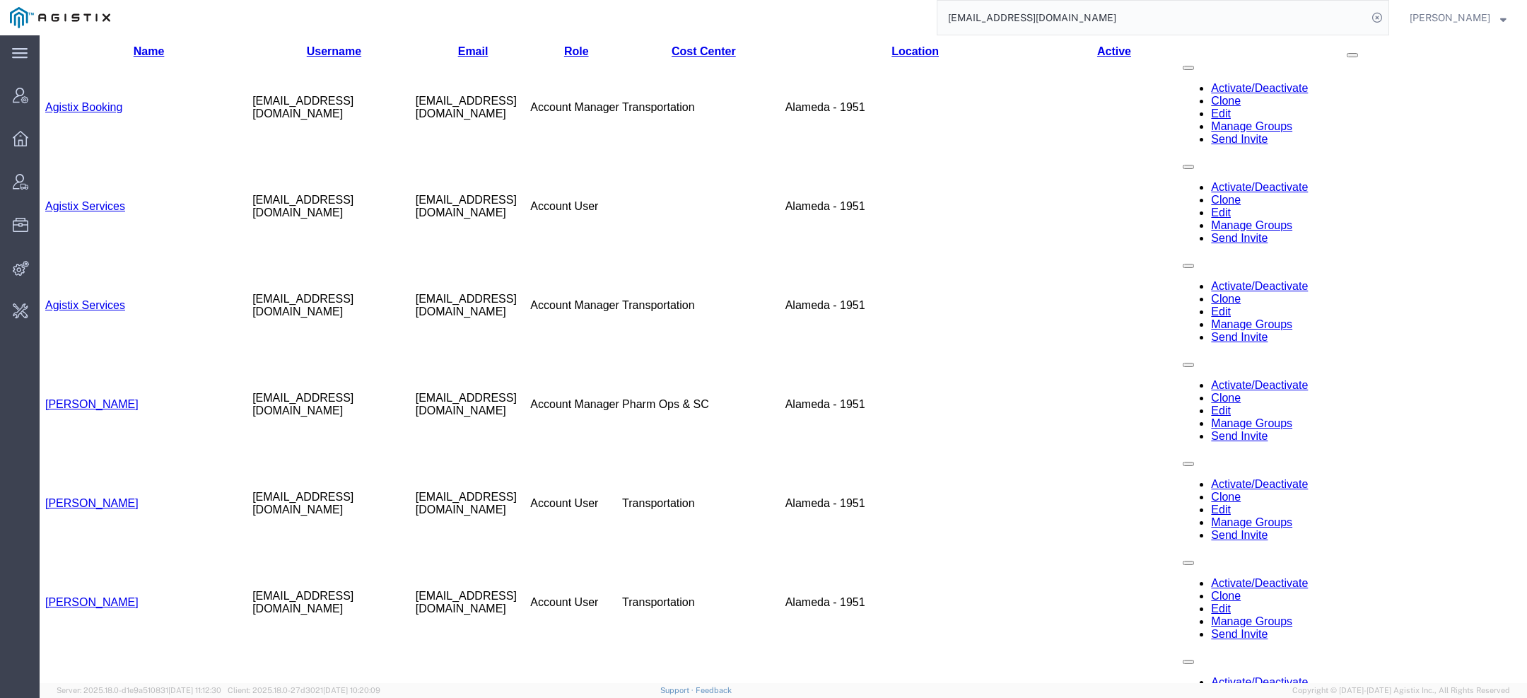
scroll to position [501, 0]
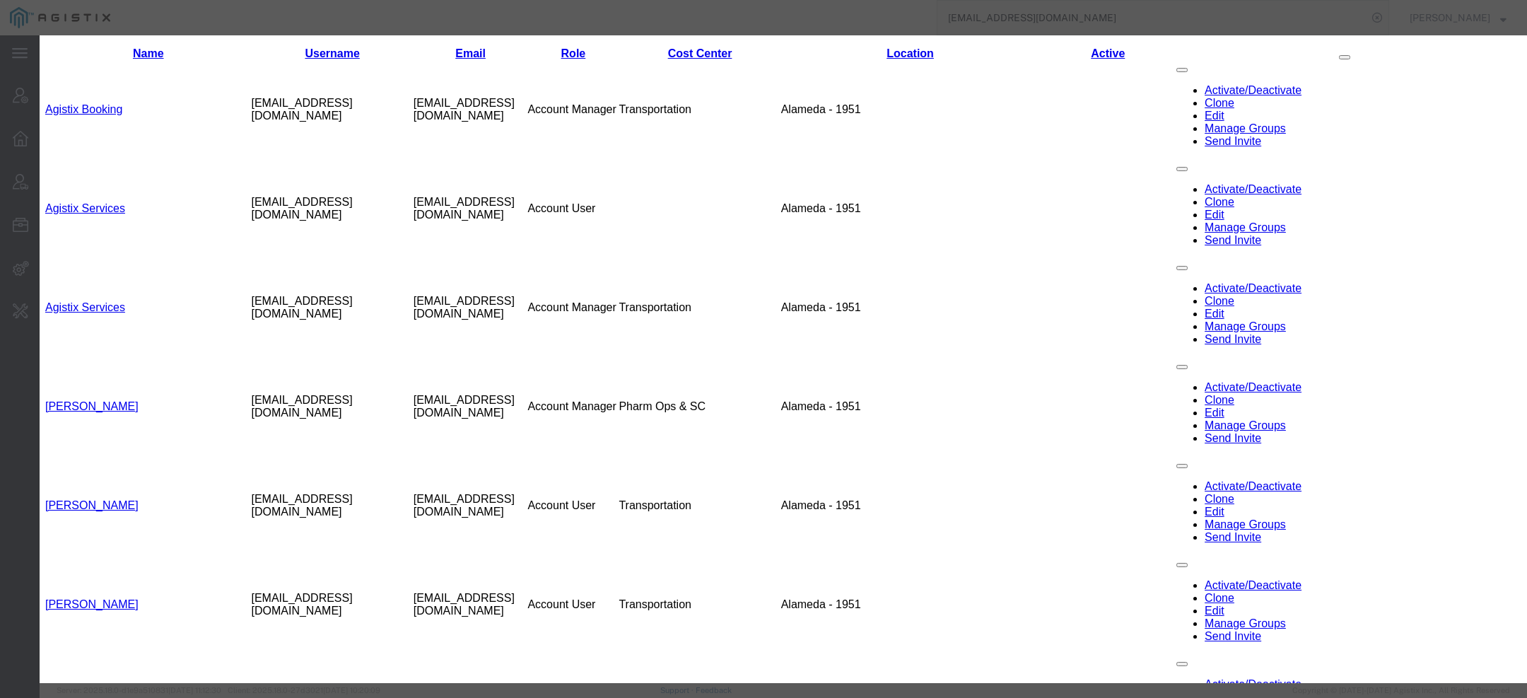
select select "COSTCENTER"
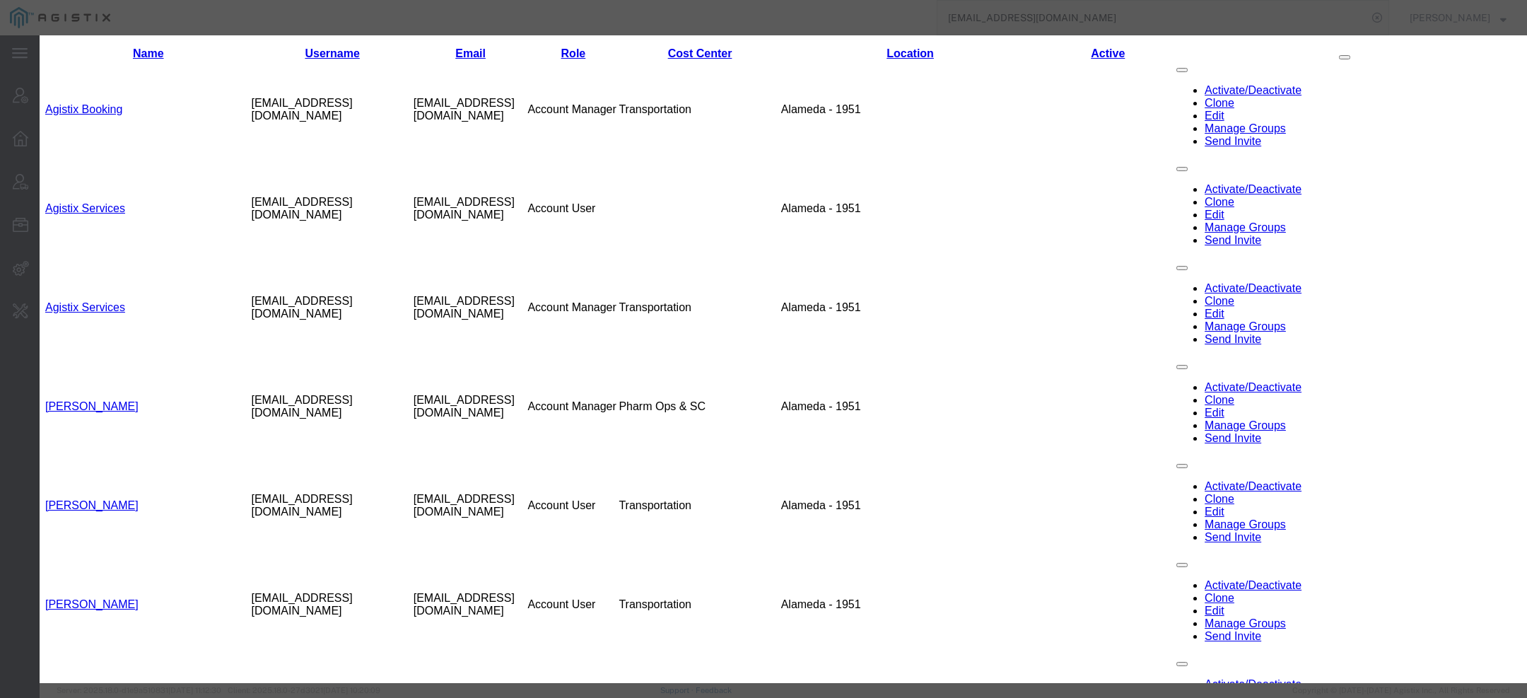
select select "COSTCENTER"
select select "{"locationId":"65151","street1":"1951 Harbor Bay Pkwy","street2":"","oneLineAdd…"
type input "[STREET_ADDRESS]"
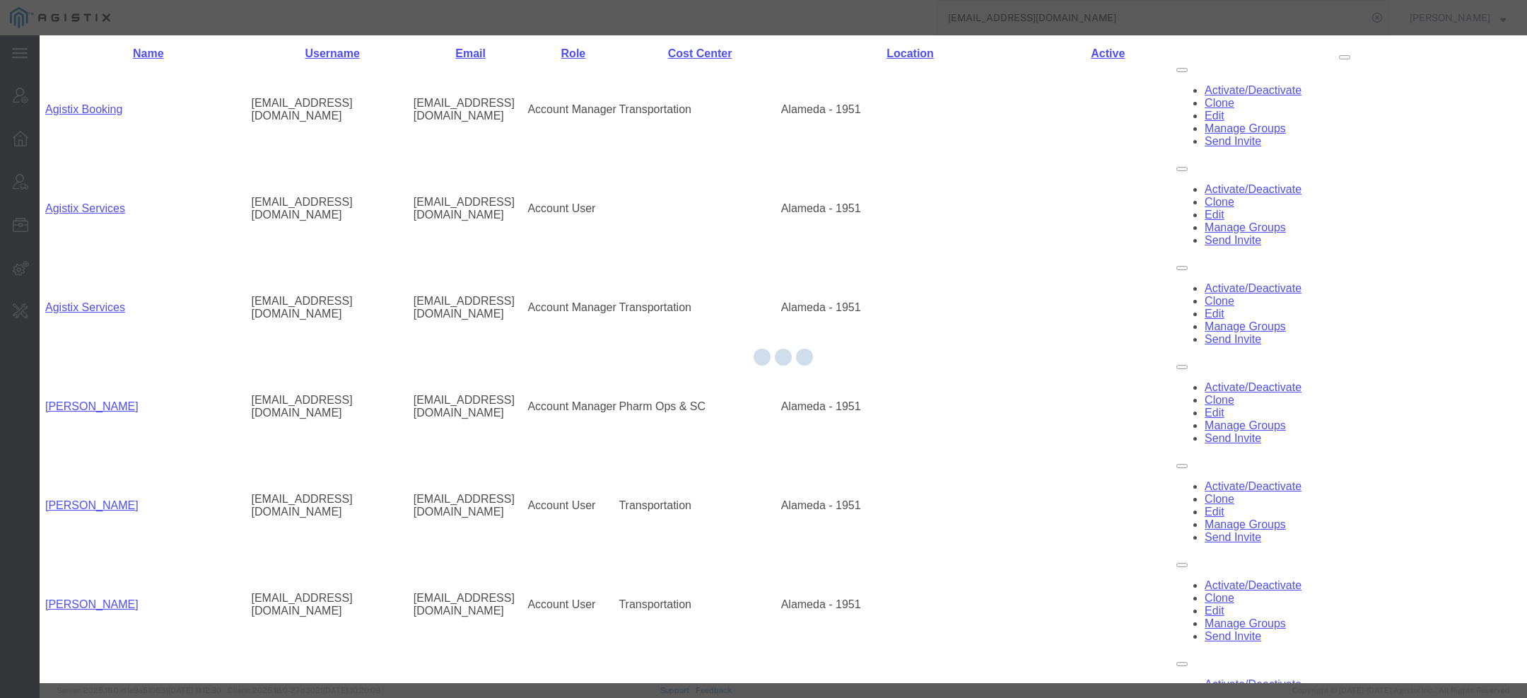
select select "COSTCENTER"
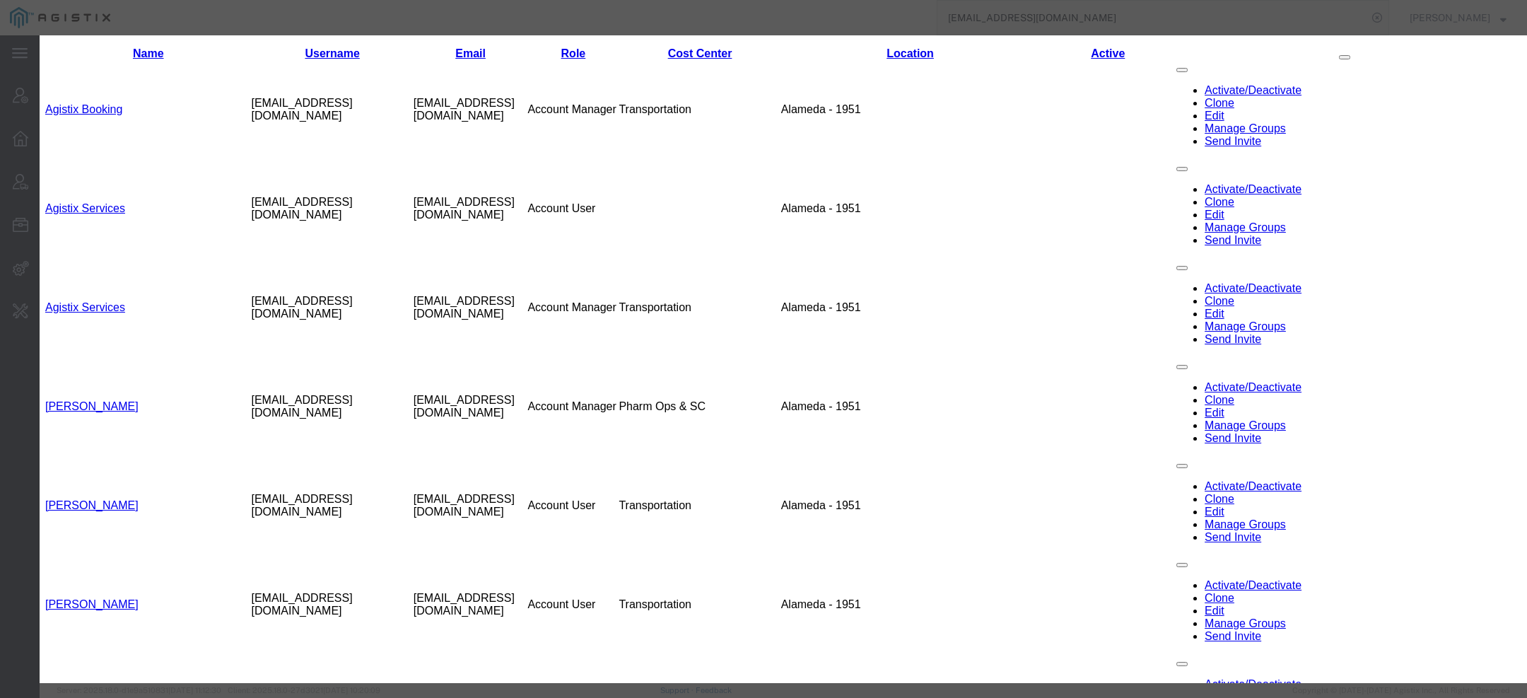
select select
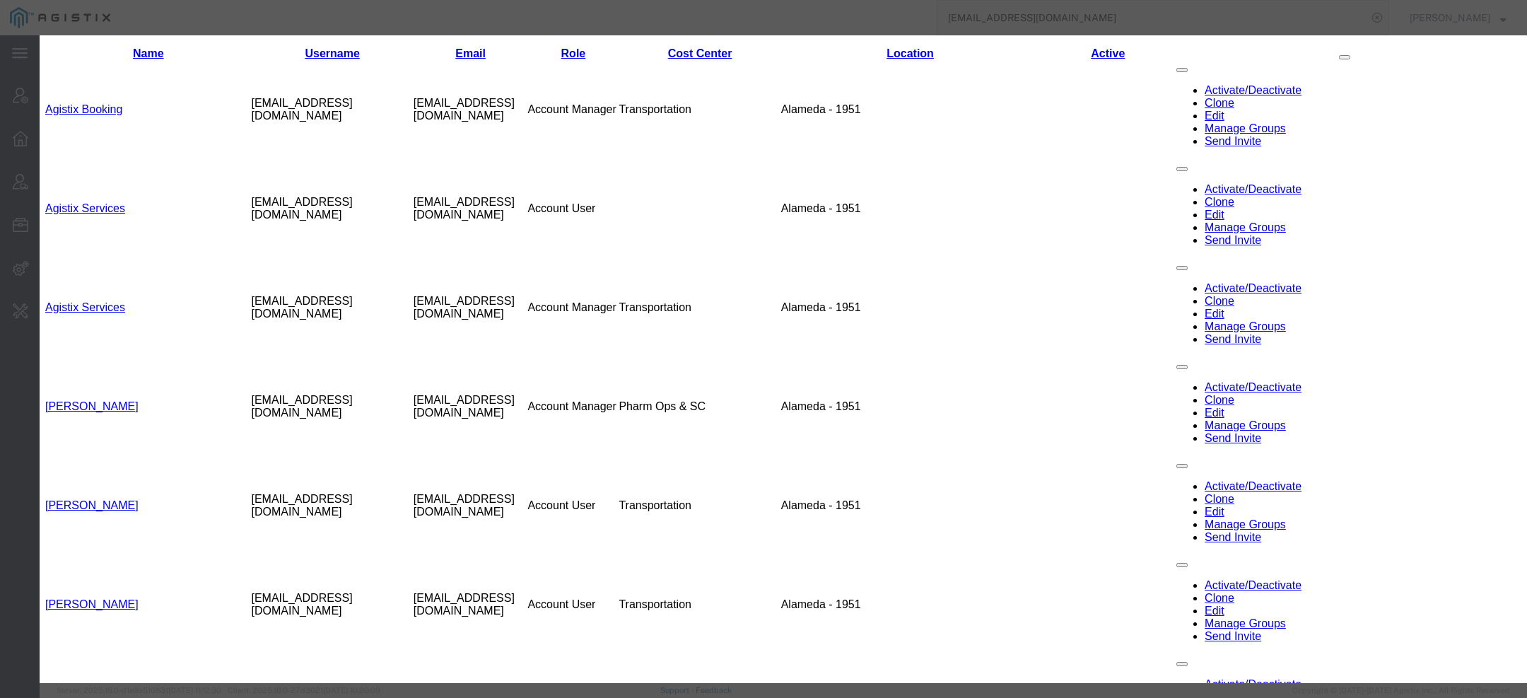
checkbox input "true"
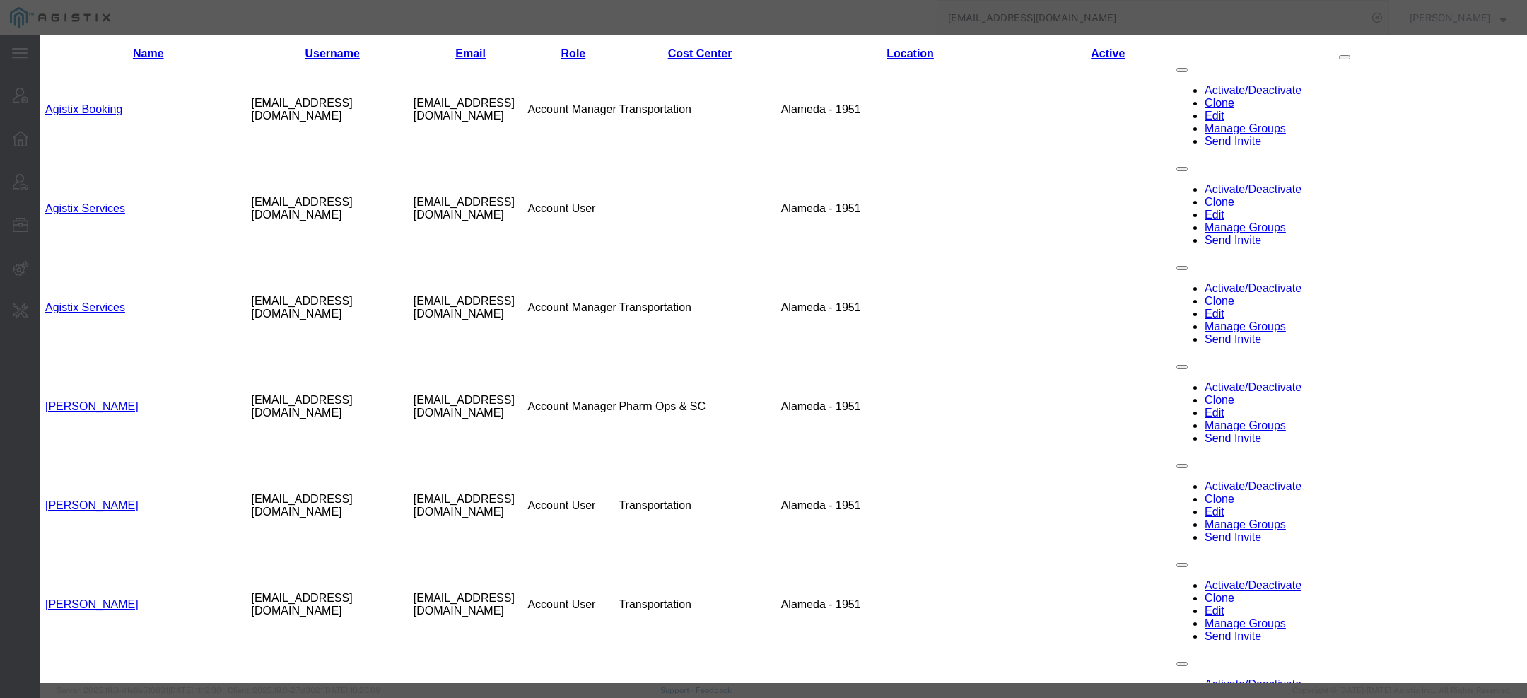
checkbox input "true"
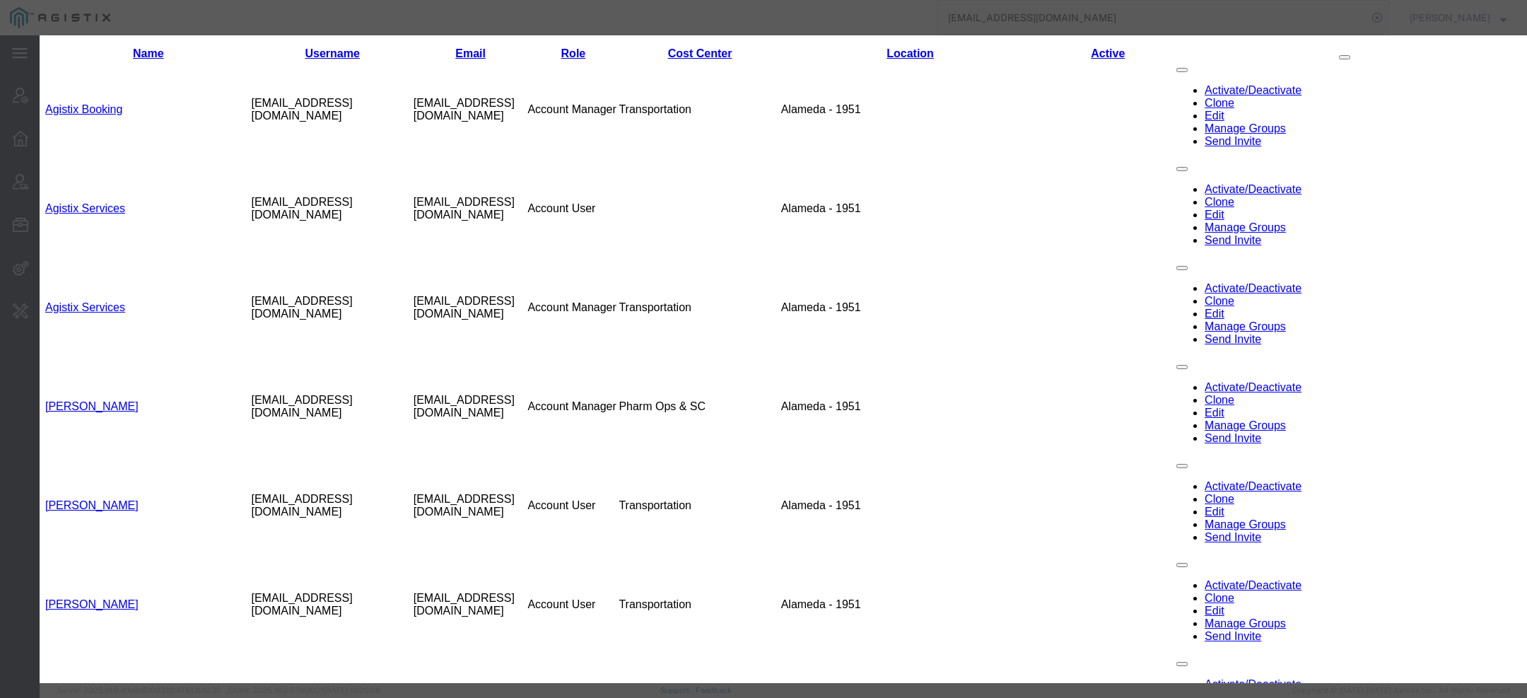
checkbox input "true"
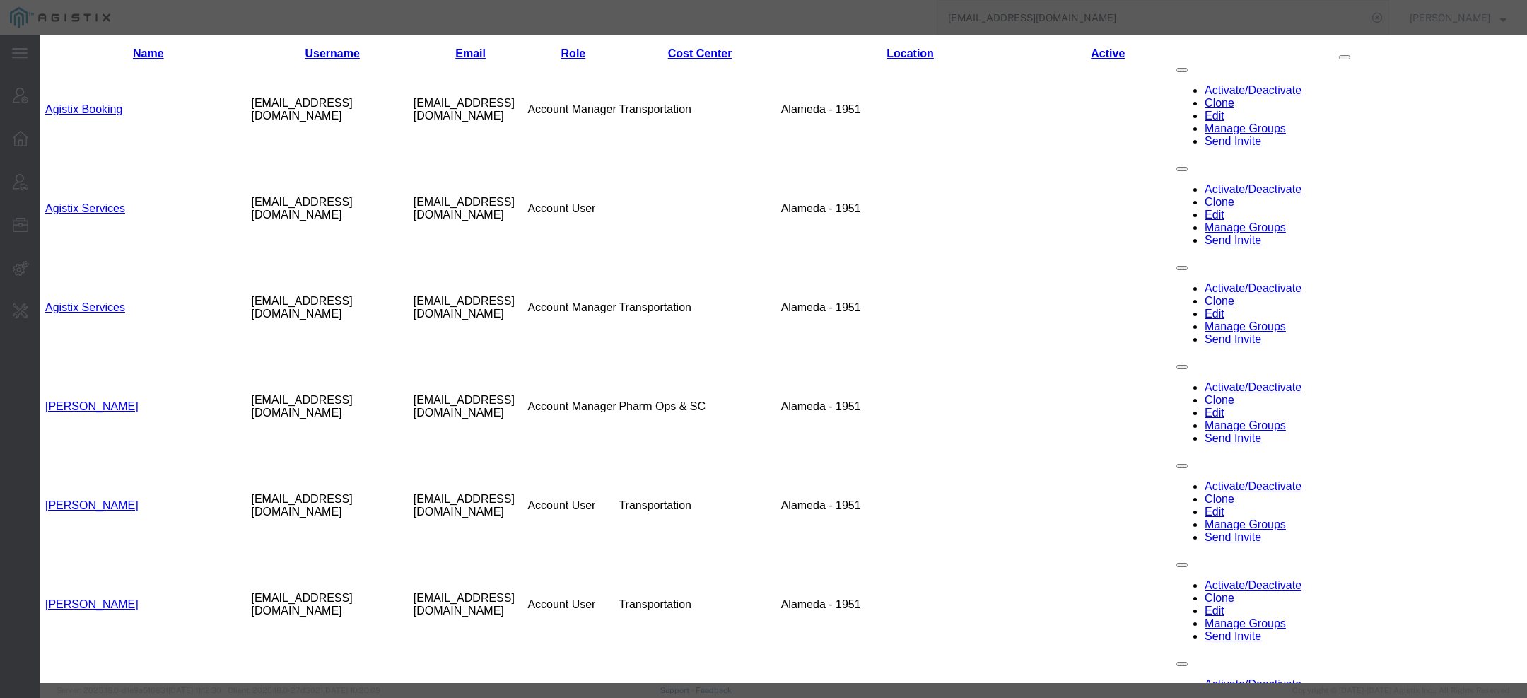
scroll to position [338, 0]
checkbox input "true"
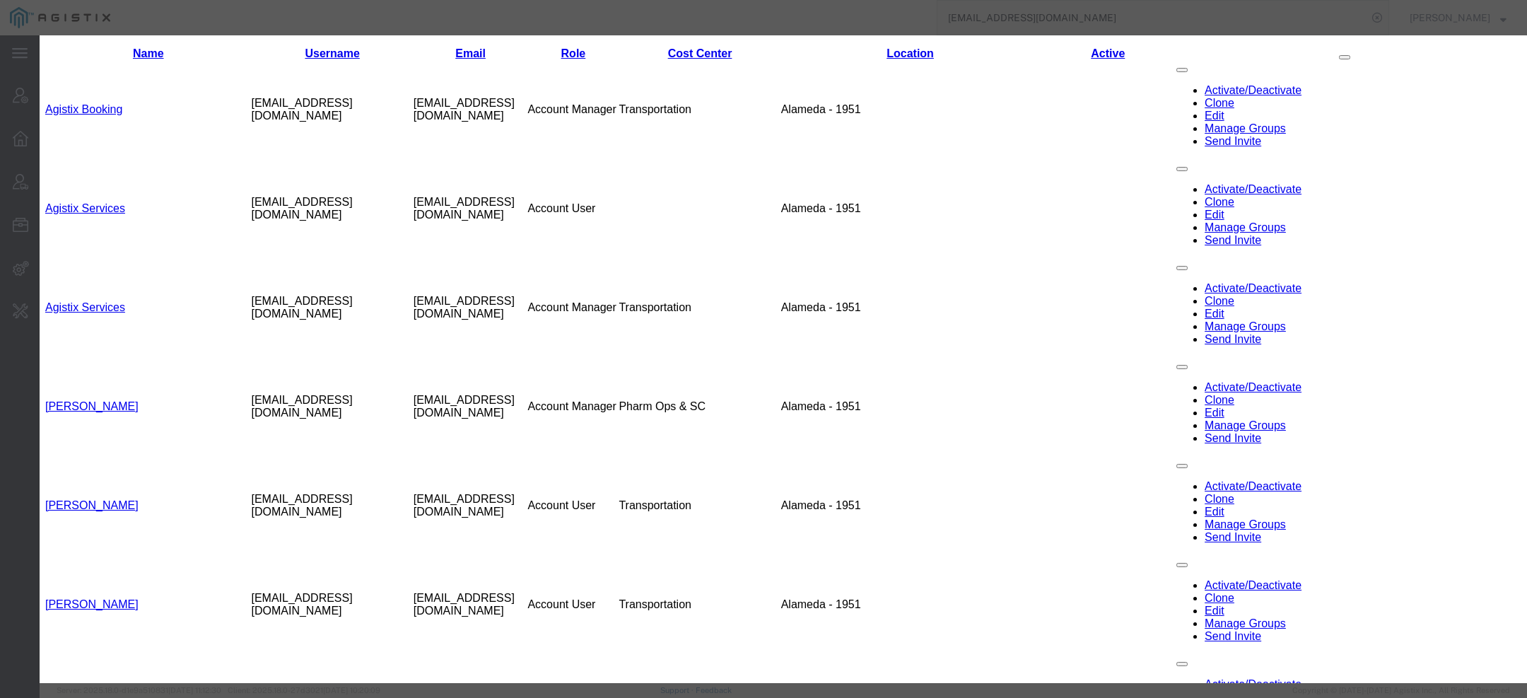
checkbox input "true"
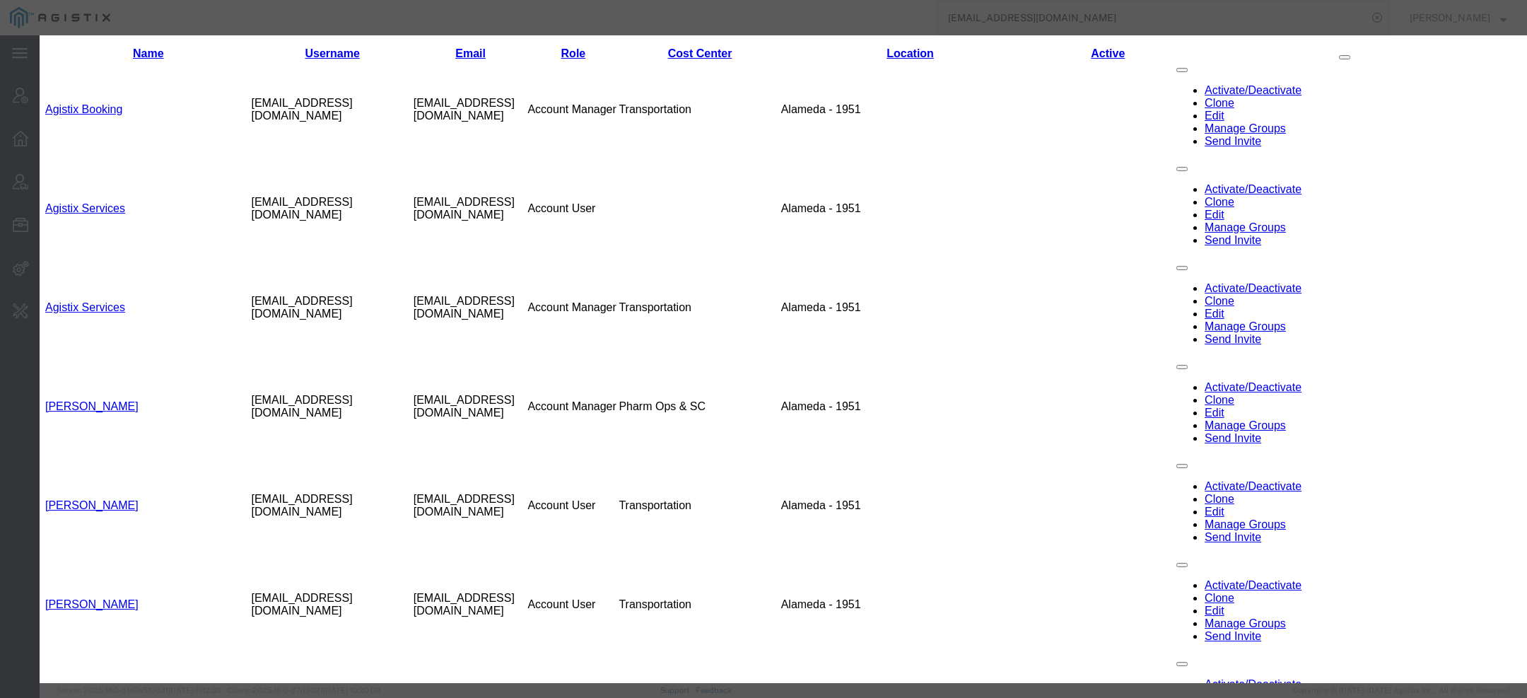
scroll to position [340, 0]
drag, startPoint x: 1075, startPoint y: 197, endPoint x: 1036, endPoint y: 162, distance: 52.6
checkbox input "true"
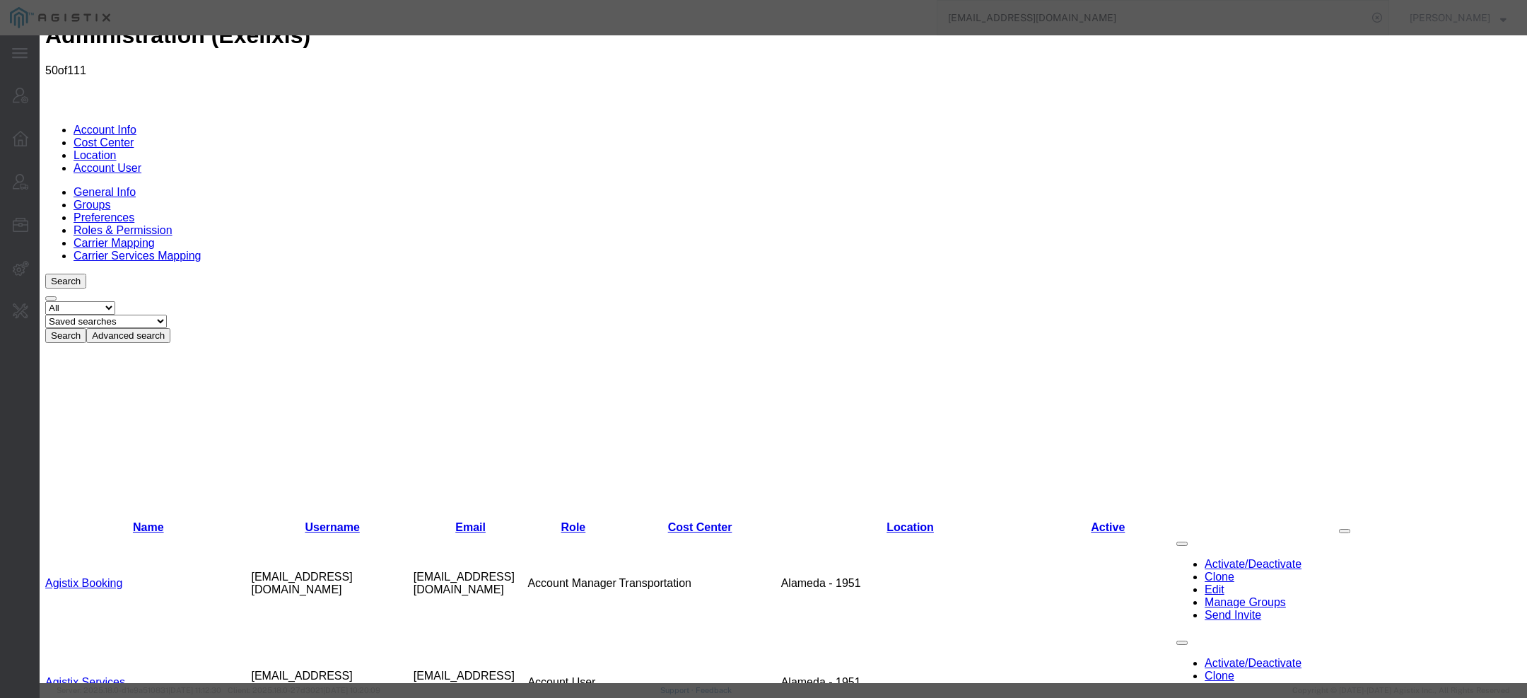
scroll to position [149, 0]
select select "userRoleId3PermissionId2"
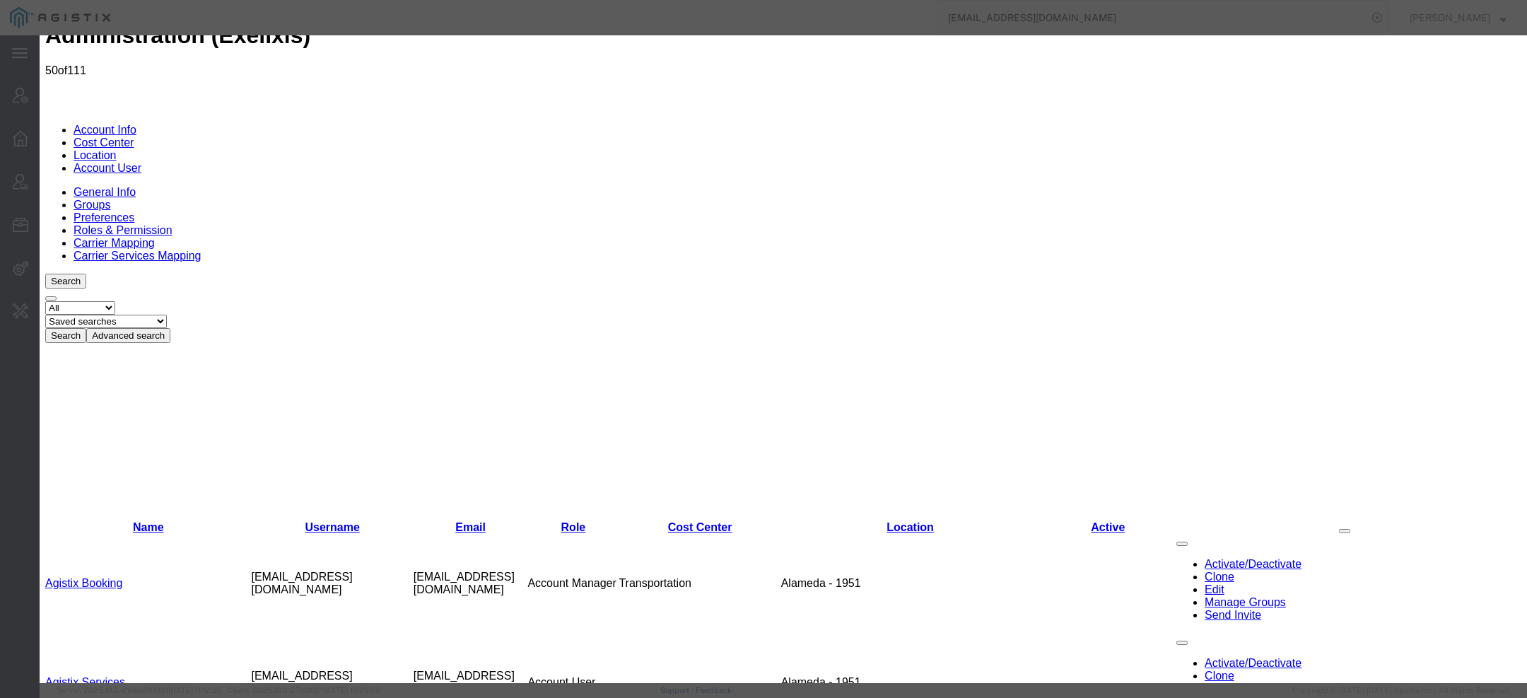
scroll to position [36, 0]
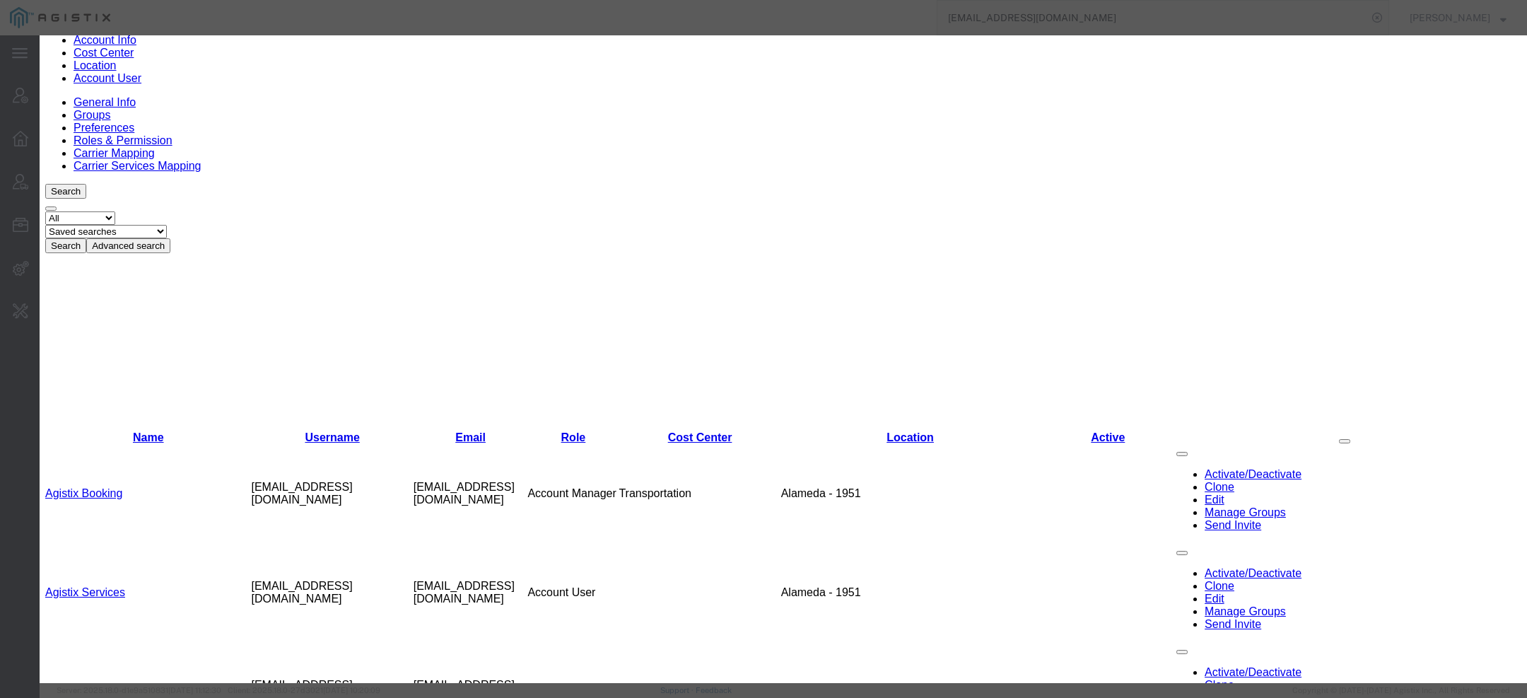
scroll to position [130, 0]
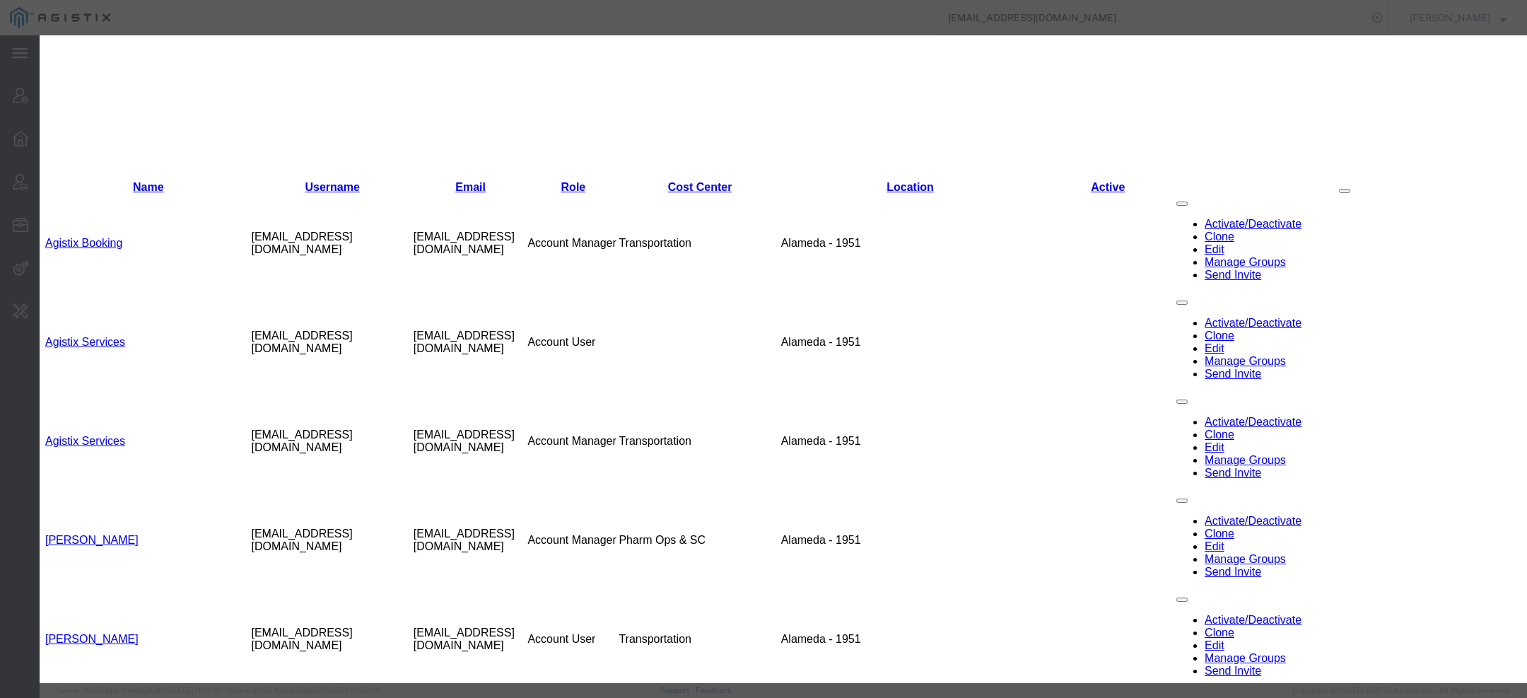
scroll to position [387, 0]
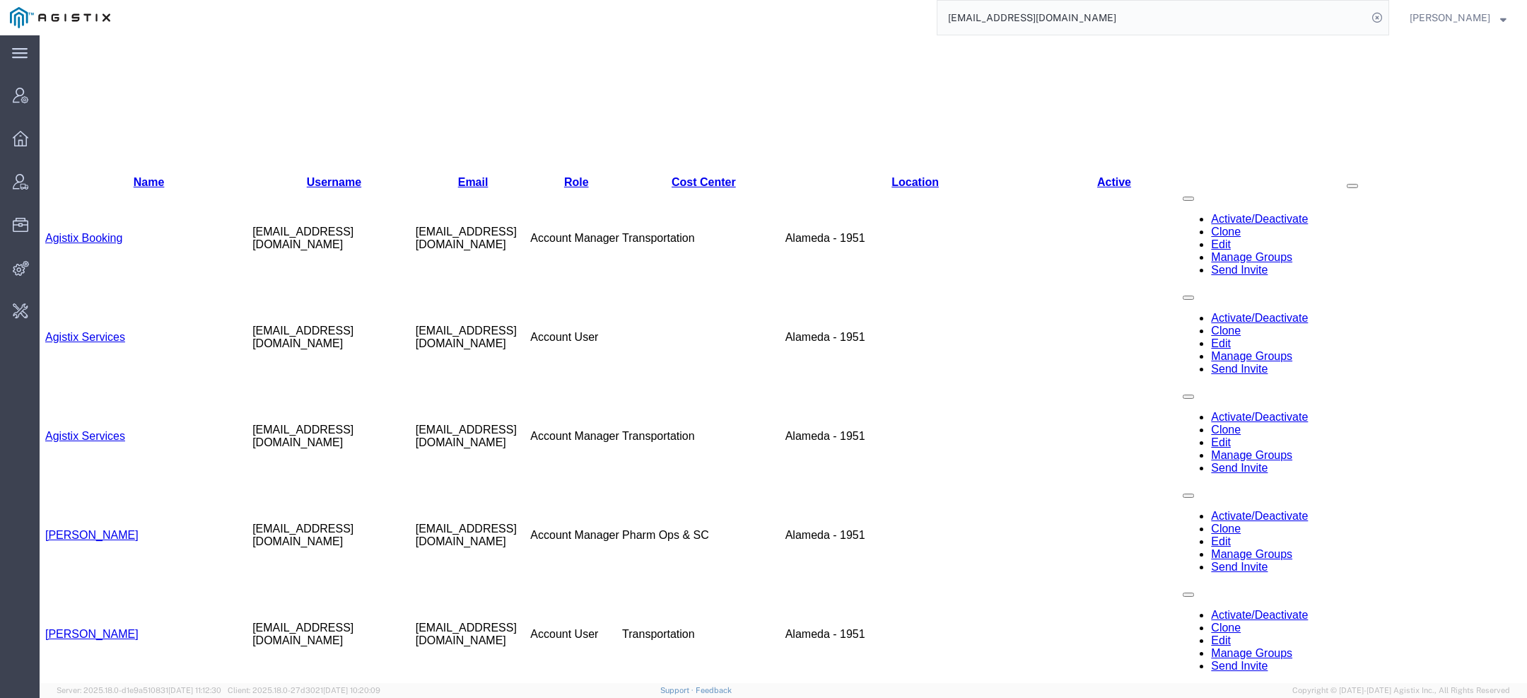
scroll to position [320, 0]
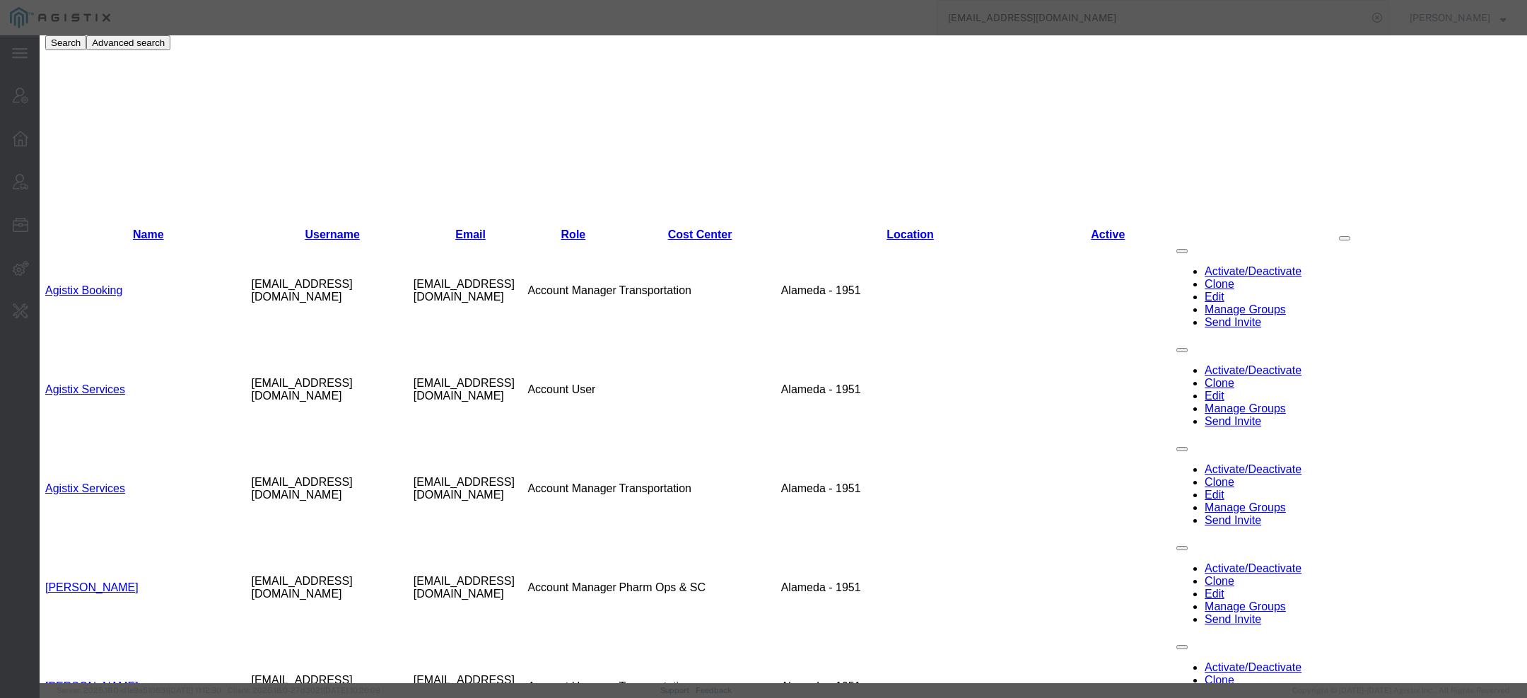
select select "COSTCENTER"
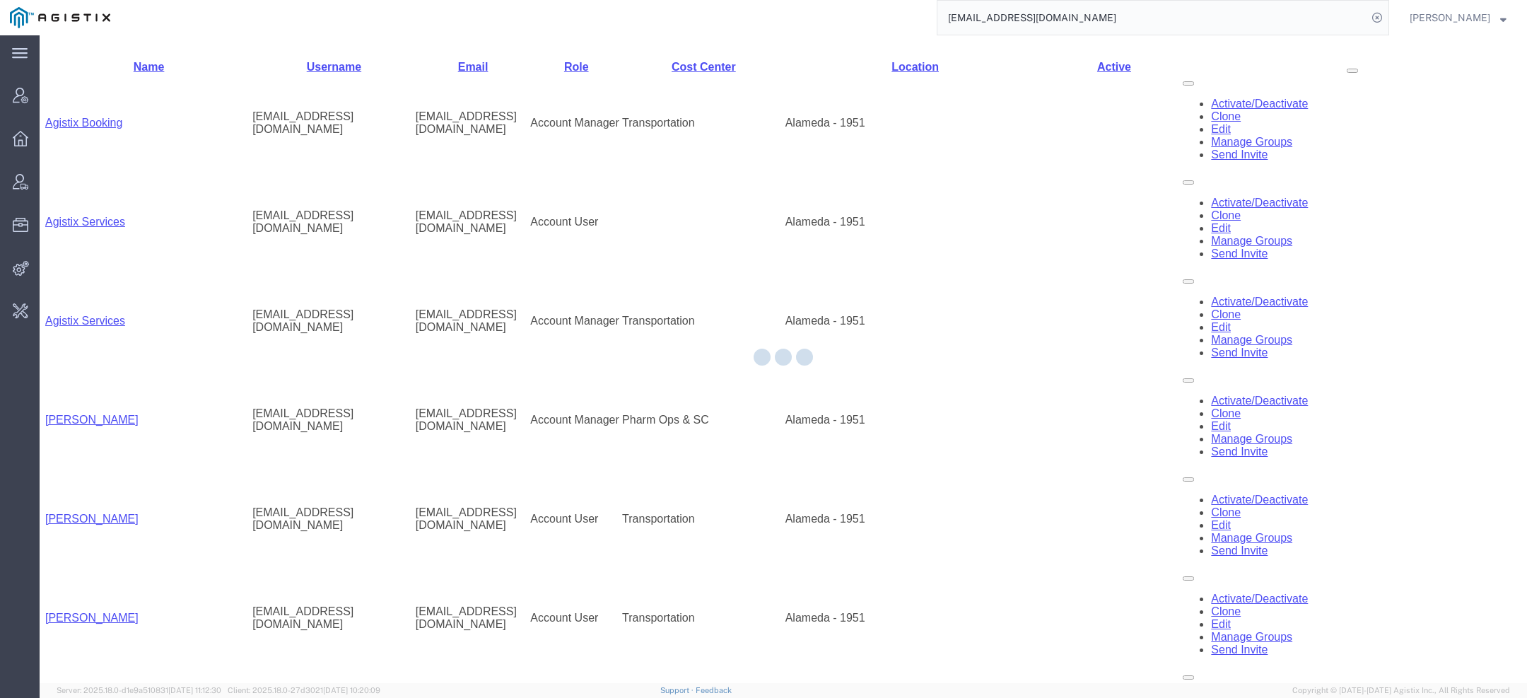
scroll to position [636, 0]
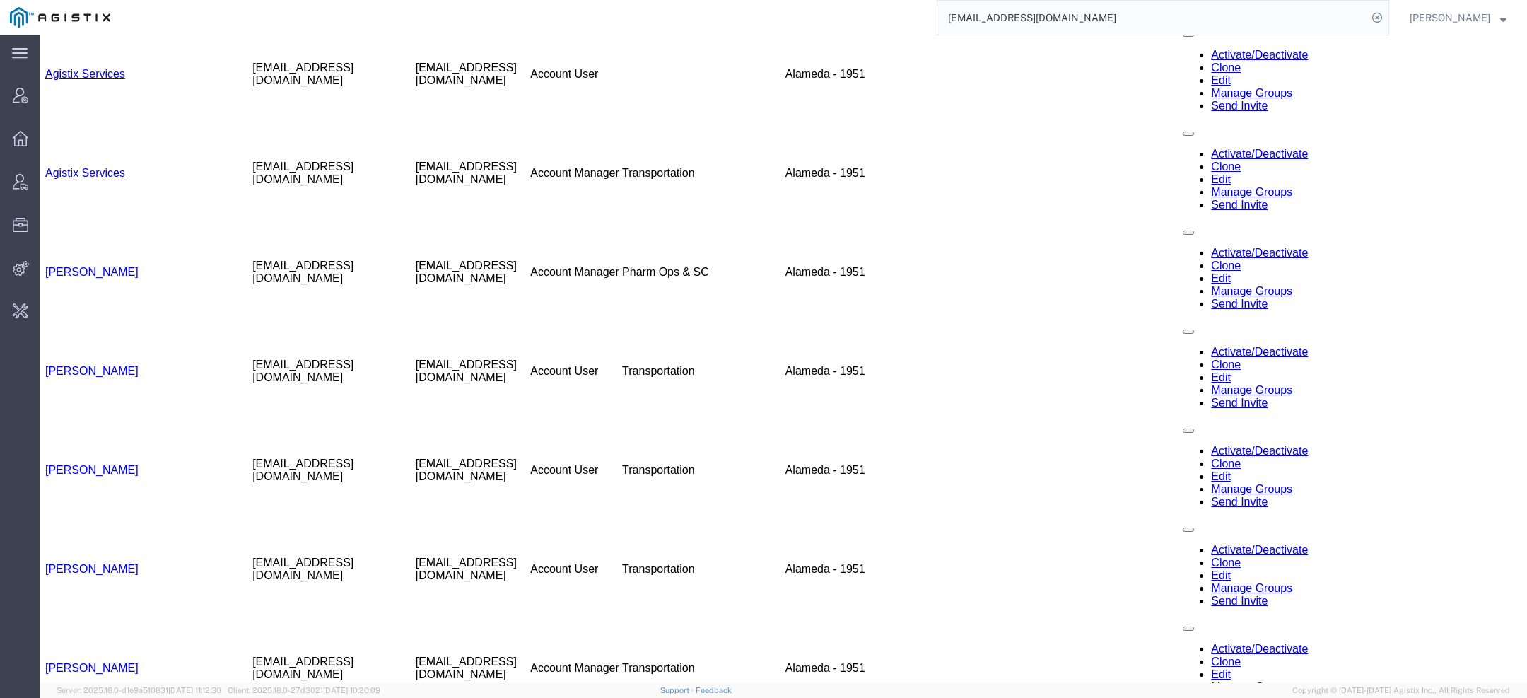
copy td "[EMAIL_ADDRESS][DOMAIN_NAME]"
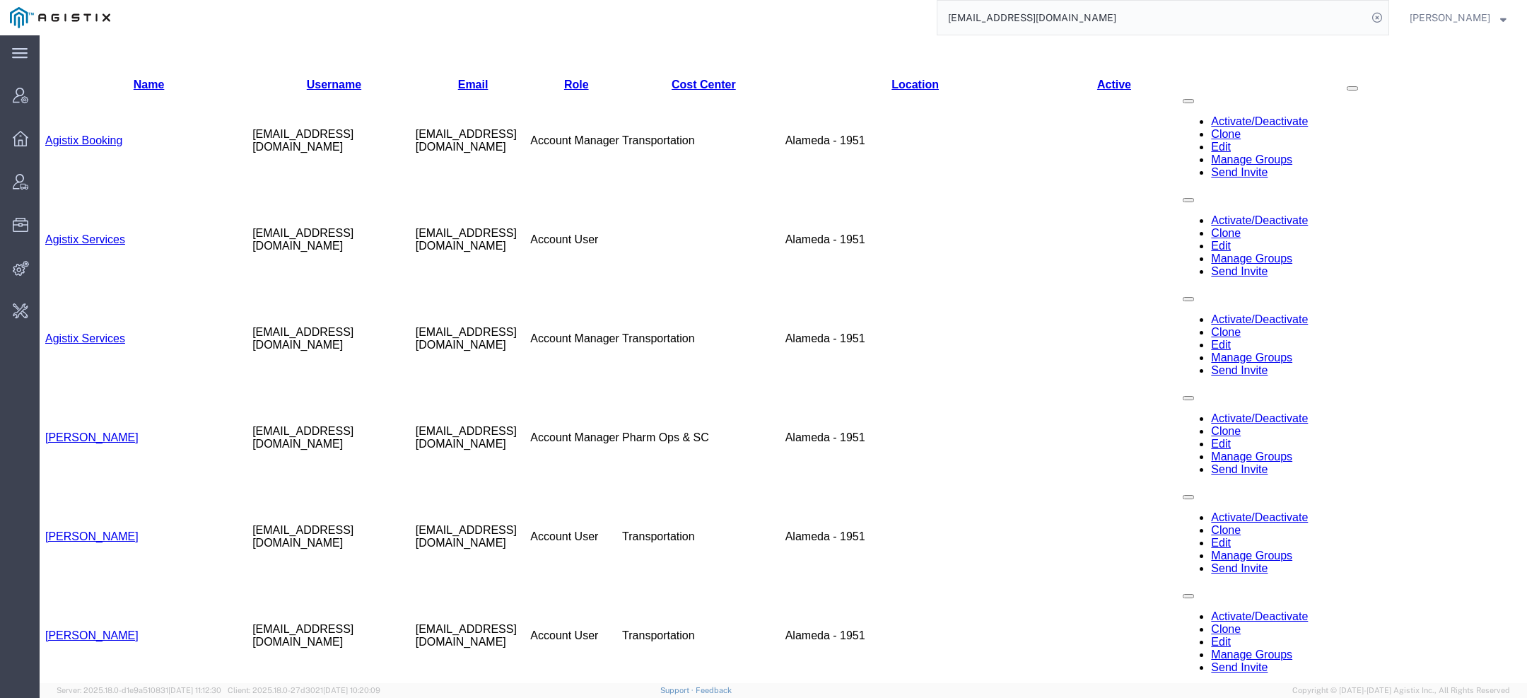
scroll to position [464, 0]
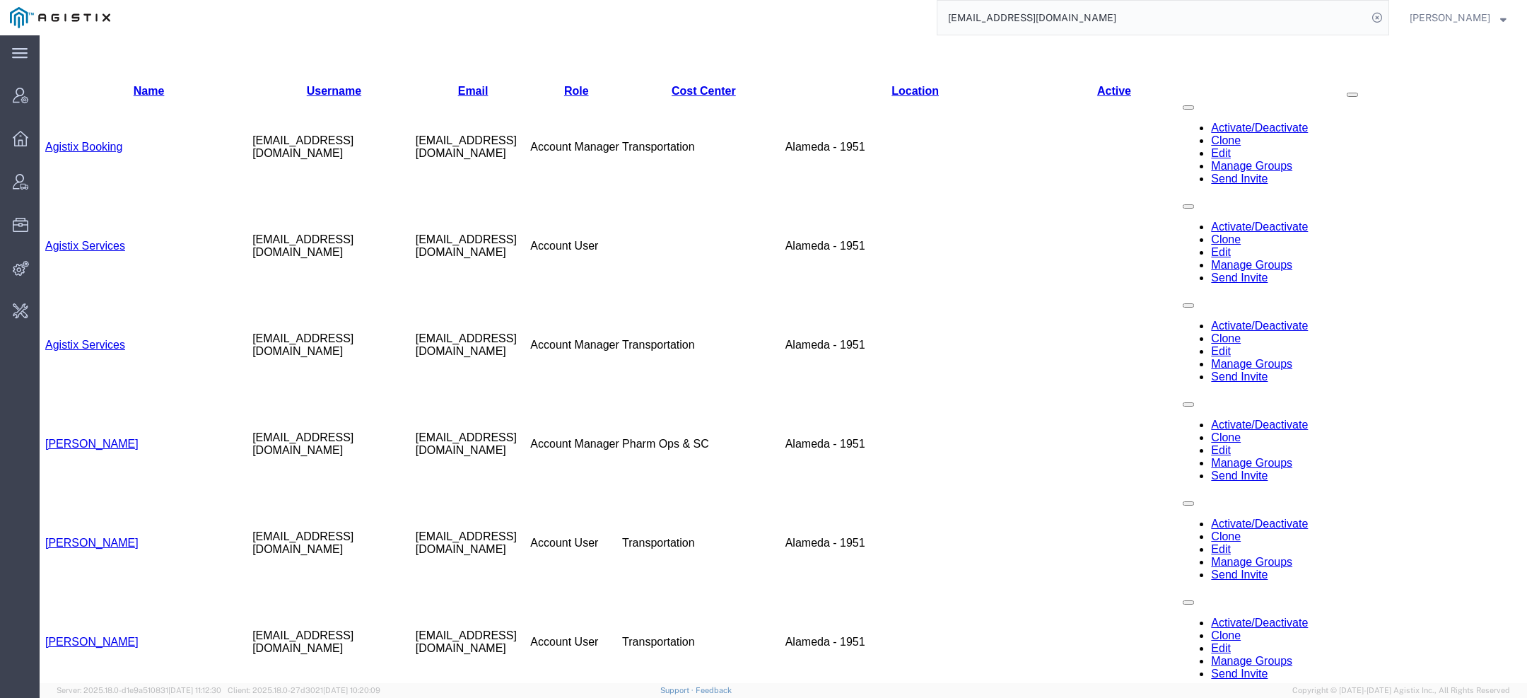
copy td "[EMAIL_ADDRESS][DOMAIN_NAME]"
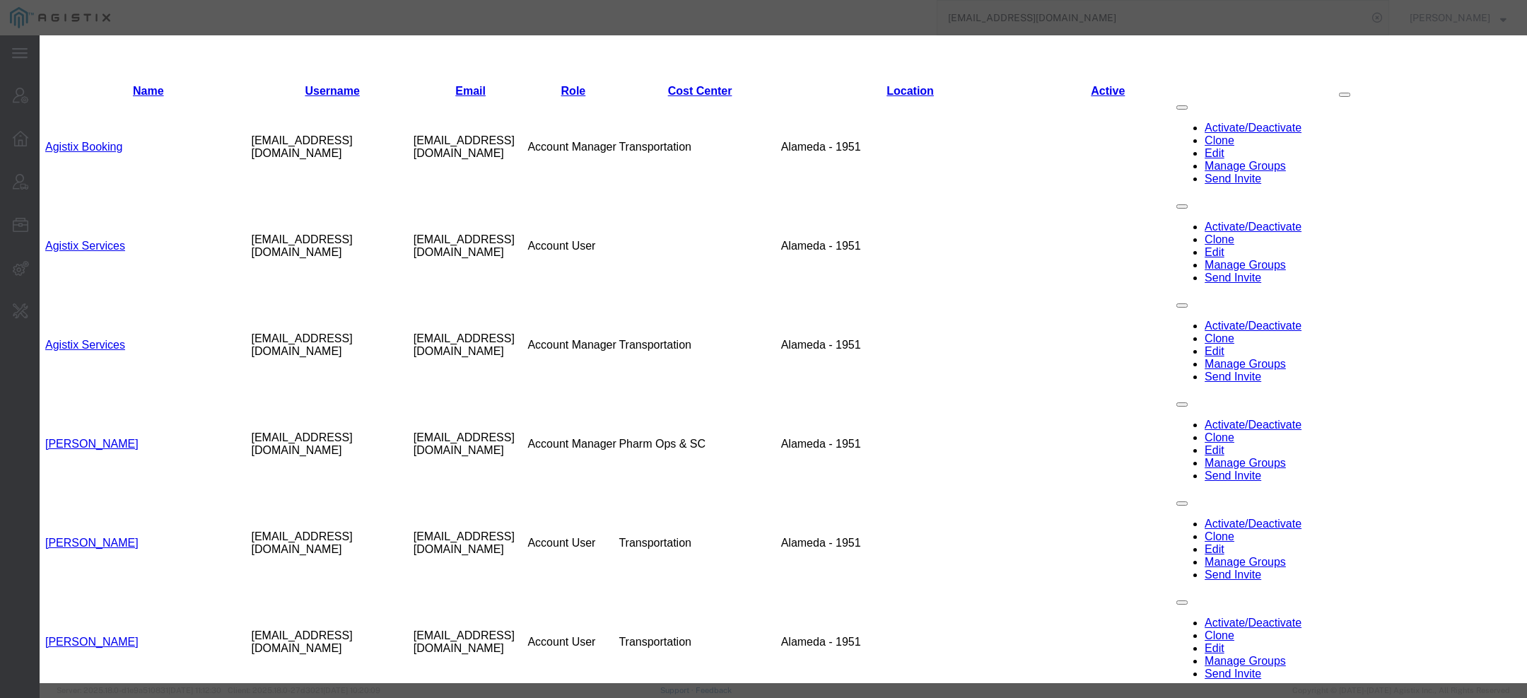
select select "COSTCENTER"
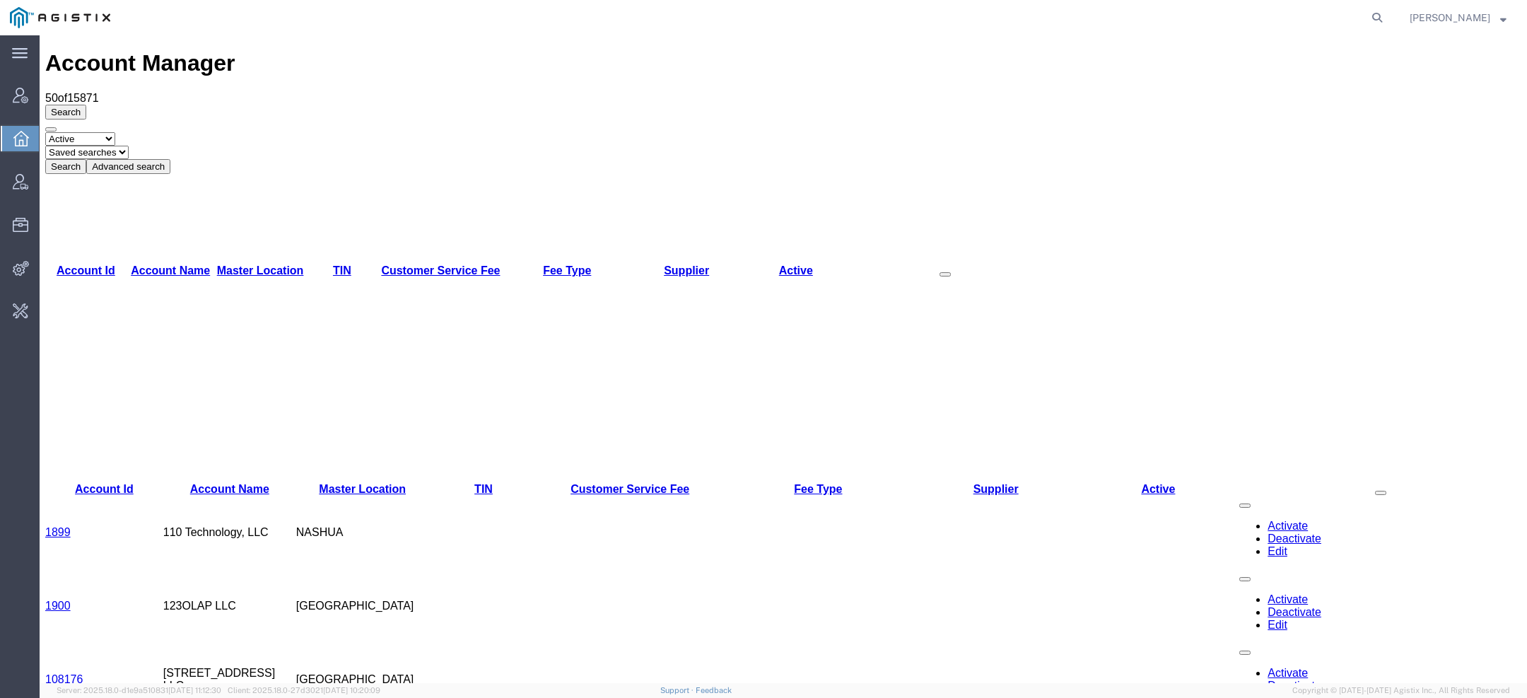
click at [1387, 28] on form at bounding box center [1378, 17] width 23 height 35
click at [1380, 19] on icon at bounding box center [1377, 18] width 20 height 20
type input "exelixis"
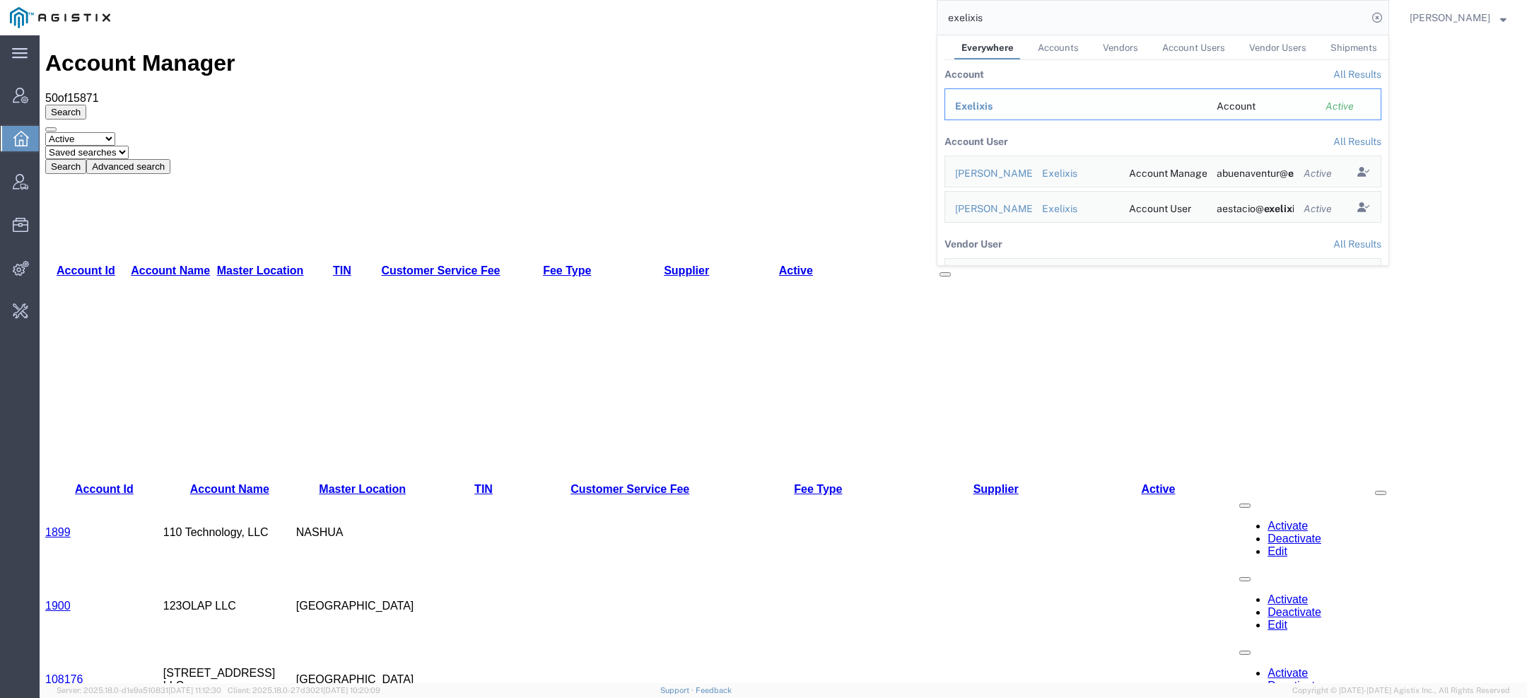
click at [1015, 109] on div "Exelixis" at bounding box center [1076, 106] width 242 height 15
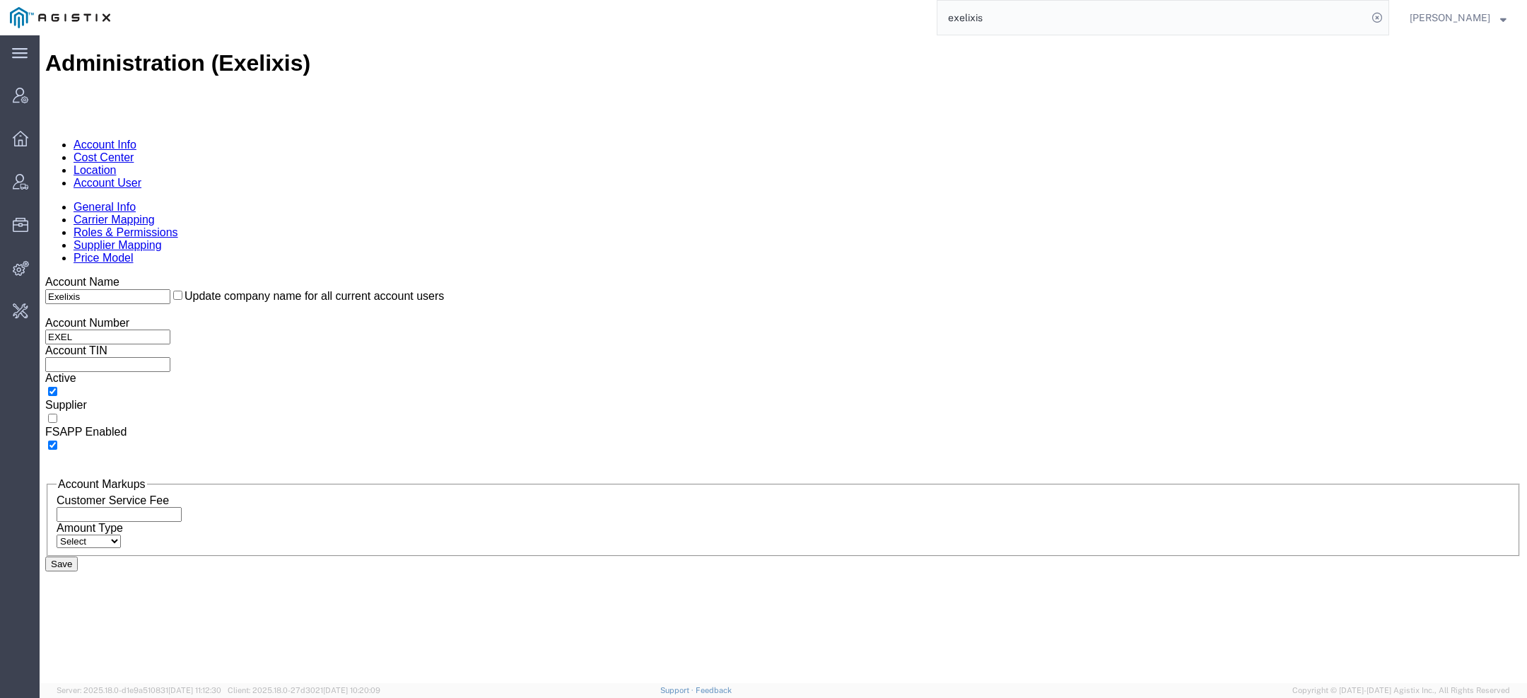
click at [141, 177] on link "Account User" at bounding box center [108, 183] width 68 height 12
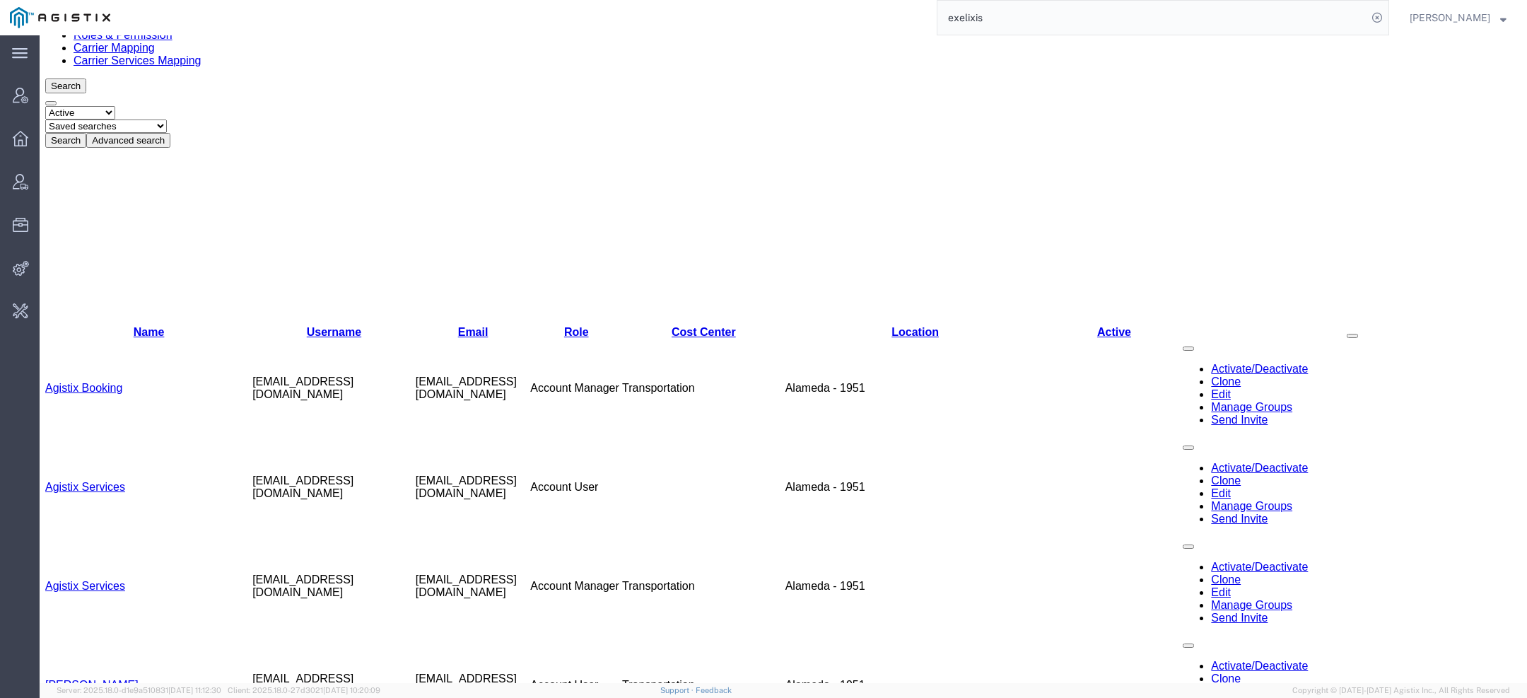
scroll to position [227, 0]
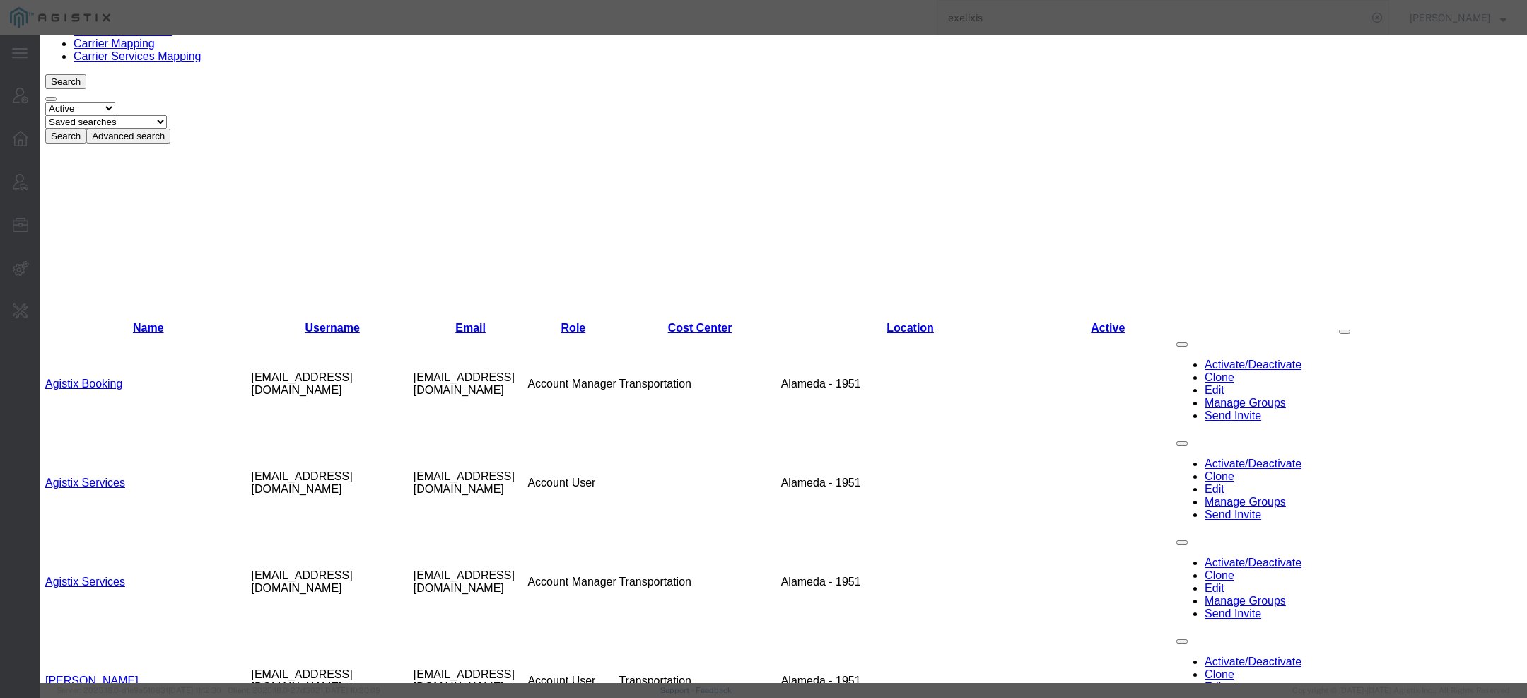
select select "COSTCENTER"
